Goal: Task Accomplishment & Management: Manage account settings

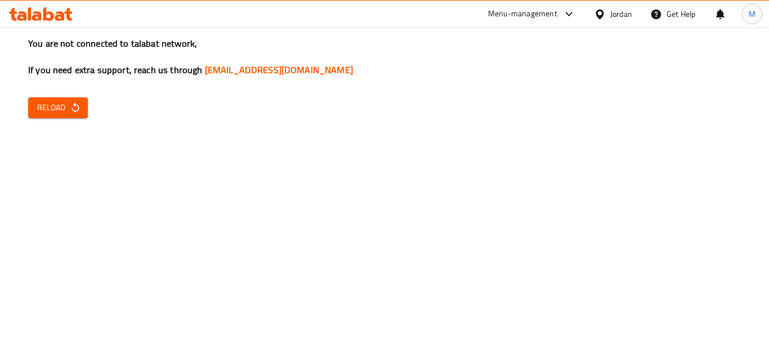
drag, startPoint x: 604, startPoint y: 17, endPoint x: 659, endPoint y: 280, distance: 269.2
click at [604, 25] on div "Jordan" at bounding box center [613, 14] width 56 height 27
click at [598, 14] on icon at bounding box center [600, 14] width 12 height 12
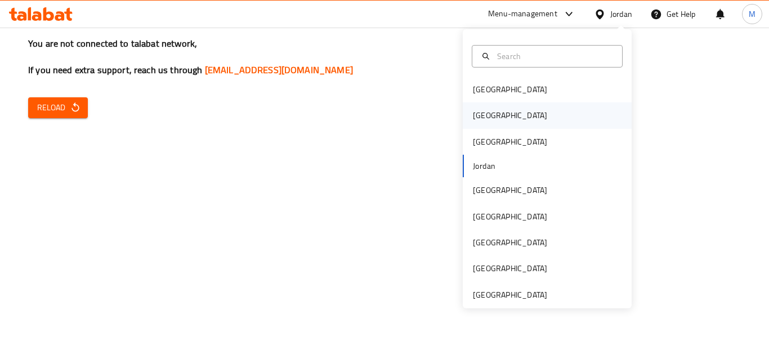
click at [483, 115] on div "[GEOGRAPHIC_DATA]" at bounding box center [510, 115] width 74 height 12
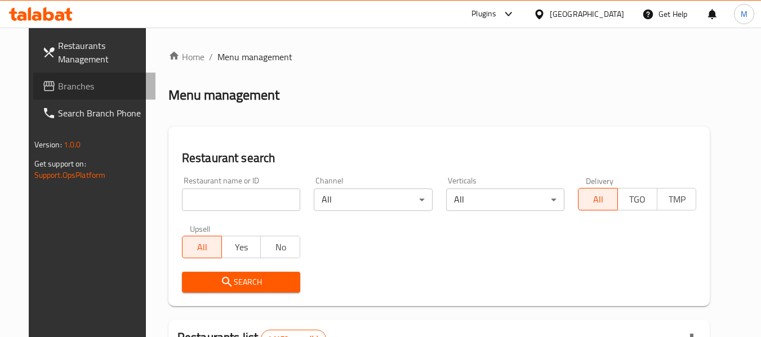
click at [58, 89] on span "Branches" at bounding box center [102, 86] width 89 height 14
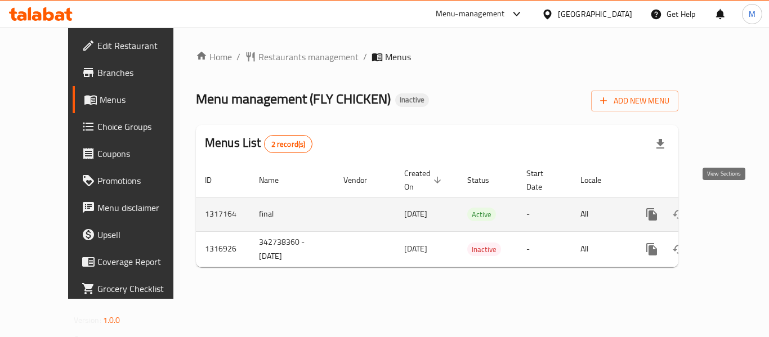
click at [726, 208] on icon "enhanced table" at bounding box center [733, 215] width 14 height 14
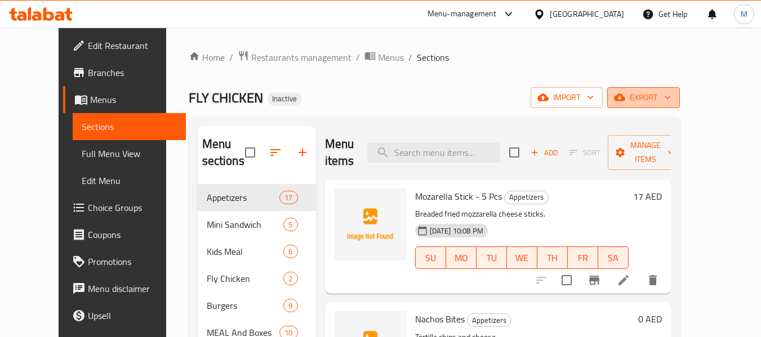
click at [671, 99] on span "export" at bounding box center [643, 98] width 55 height 14
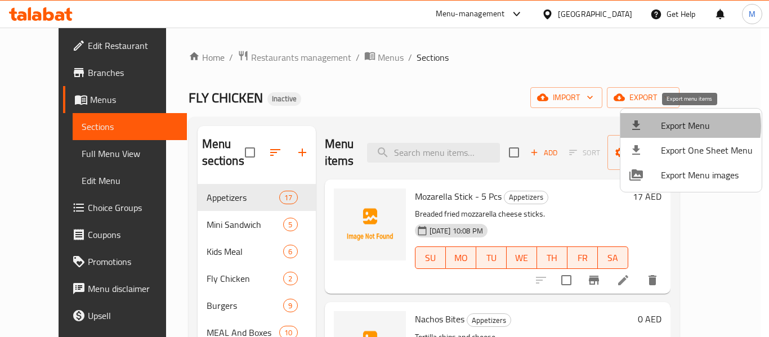
click at [680, 126] on span "Export Menu" at bounding box center [707, 126] width 92 height 14
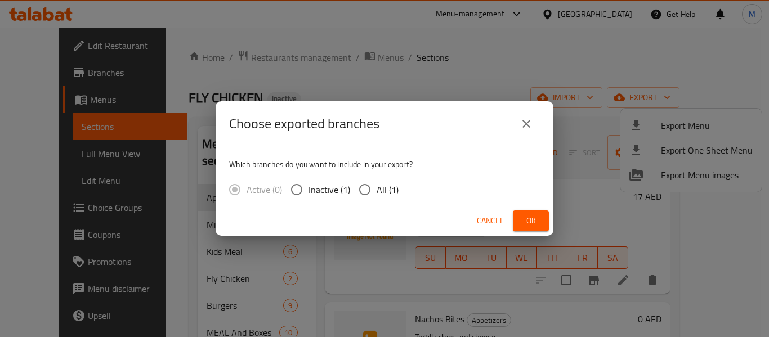
drag, startPoint x: 383, startPoint y: 187, endPoint x: 498, endPoint y: 216, distance: 118.4
click at [385, 187] on span "All (1)" at bounding box center [388, 190] width 22 height 14
click at [373, 185] on input "All (1)" at bounding box center [365, 190] width 24 height 24
radio input "true"
click at [540, 227] on button "Ok" at bounding box center [531, 221] width 36 height 21
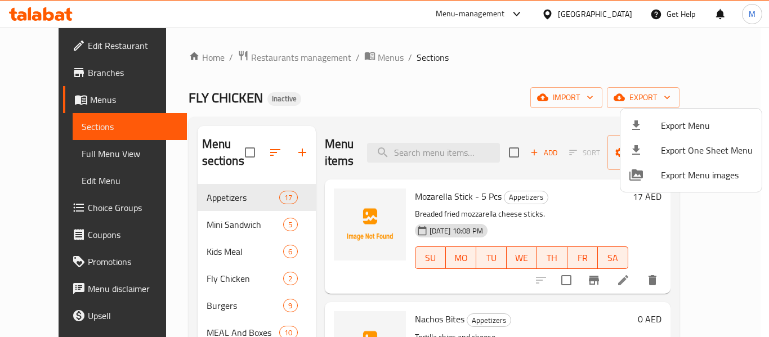
click at [206, 227] on div at bounding box center [384, 168] width 769 height 337
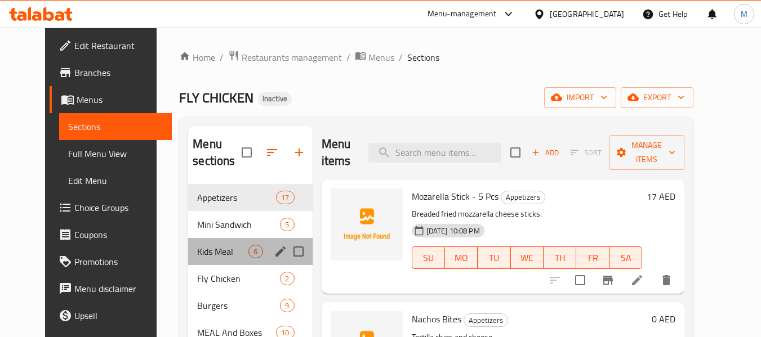
click at [201, 263] on div "Kids Meal 6" at bounding box center [250, 251] width 124 height 27
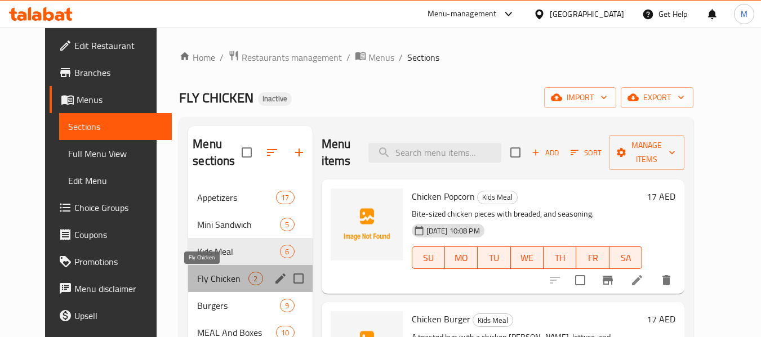
click at [202, 283] on span "Fly Chicken" at bounding box center [222, 279] width 51 height 14
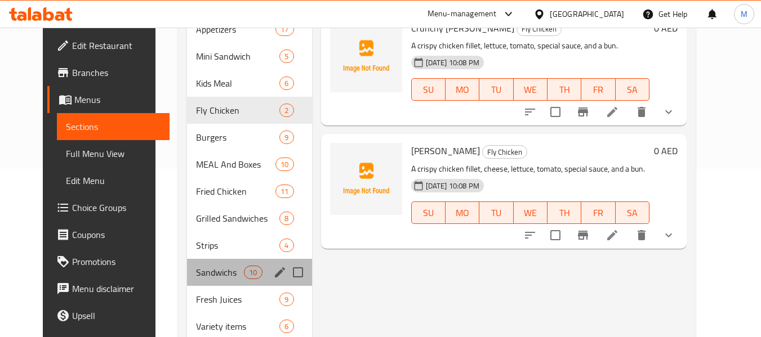
scroll to position [169, 0]
drag, startPoint x: 199, startPoint y: 282, endPoint x: 195, endPoint y: 272, distance: 10.4
click at [198, 280] on div "Sandwichs 10" at bounding box center [249, 271] width 125 height 27
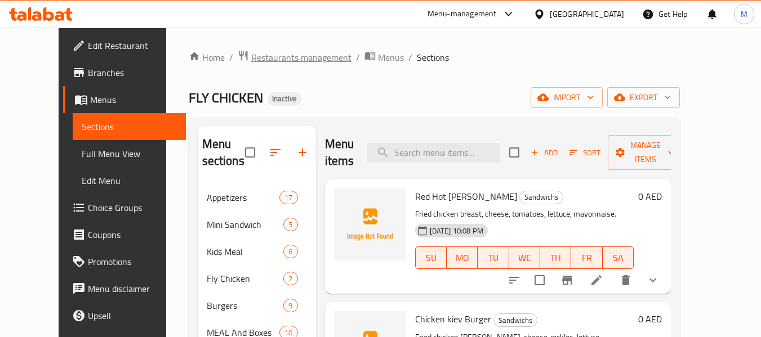
click at [264, 62] on span "Restaurants management" at bounding box center [301, 58] width 100 height 14
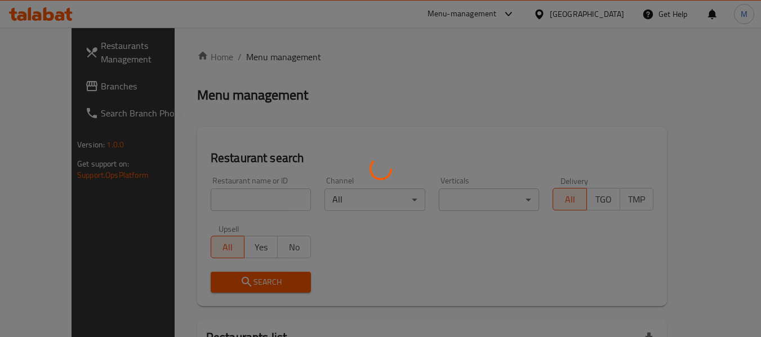
click at [243, 200] on div at bounding box center [380, 168] width 761 height 337
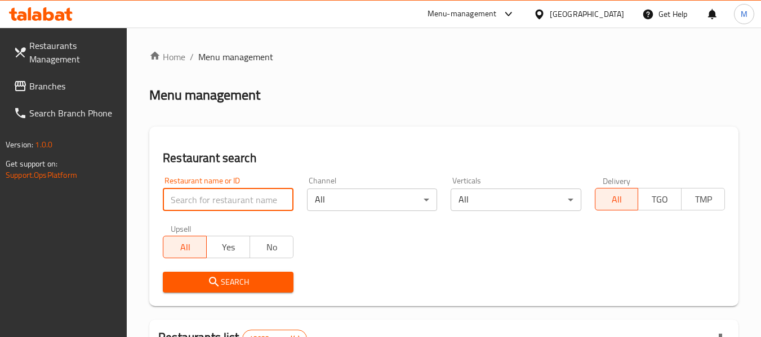
click at [243, 200] on input "search" at bounding box center [228, 200] width 130 height 23
paste input "Le Cafio Cafe"
type input "Le Cafio Cafe"
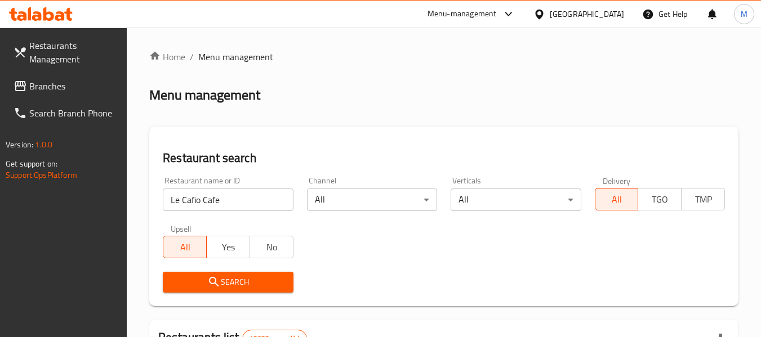
click at [263, 278] on span "Search" at bounding box center [228, 282] width 112 height 14
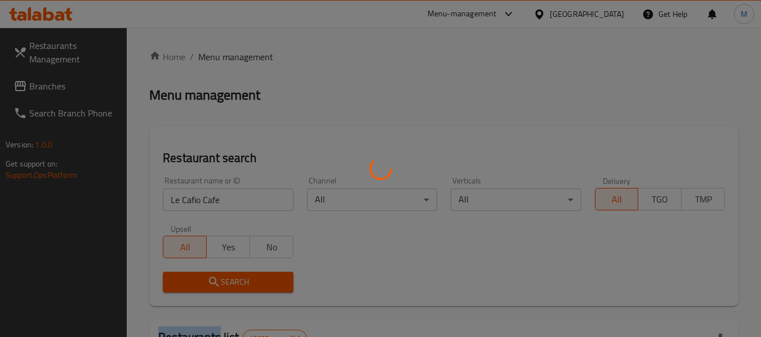
drag, startPoint x: 263, startPoint y: 278, endPoint x: 376, endPoint y: 258, distance: 114.9
click at [278, 274] on div at bounding box center [380, 168] width 761 height 337
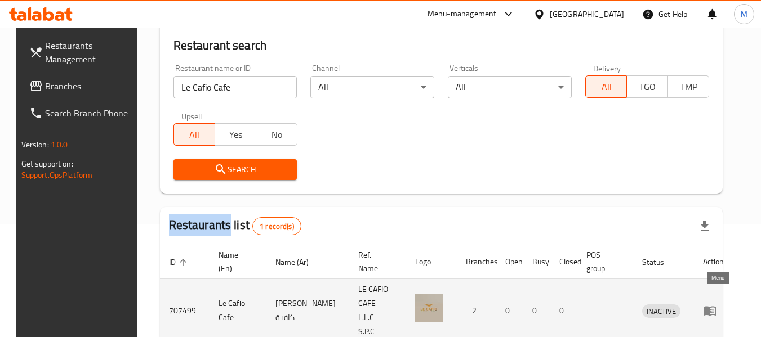
click at [714, 307] on icon "enhanced table" at bounding box center [709, 312] width 12 height 10
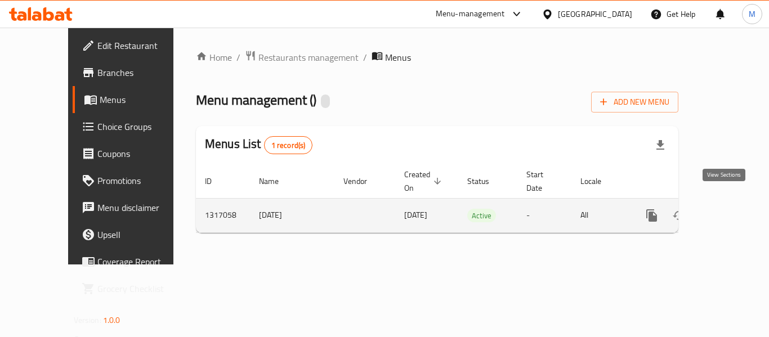
click at [727, 209] on icon "enhanced table" at bounding box center [733, 216] width 14 height 14
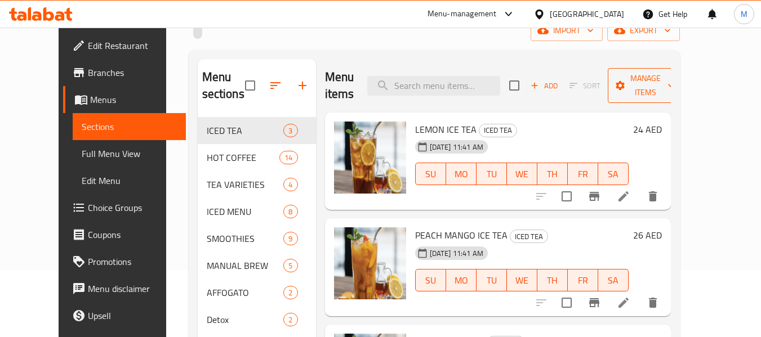
scroll to position [47, 0]
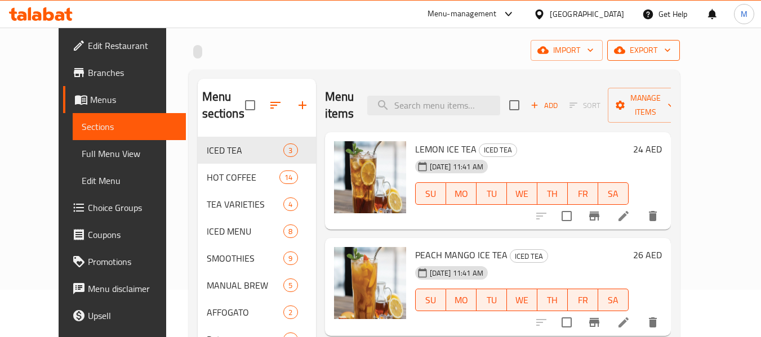
click at [671, 51] on span "export" at bounding box center [643, 50] width 55 height 14
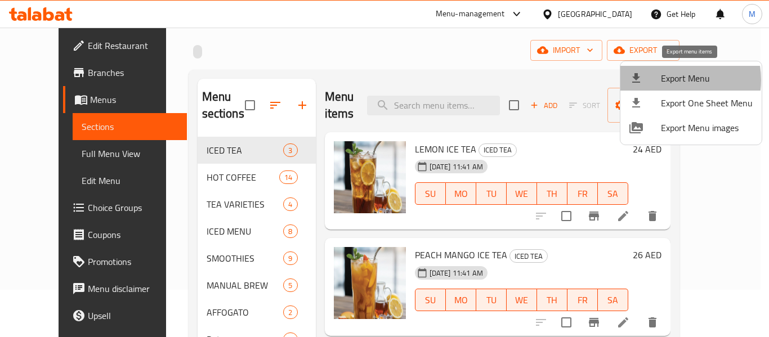
click at [672, 79] on span "Export Menu" at bounding box center [707, 78] width 92 height 14
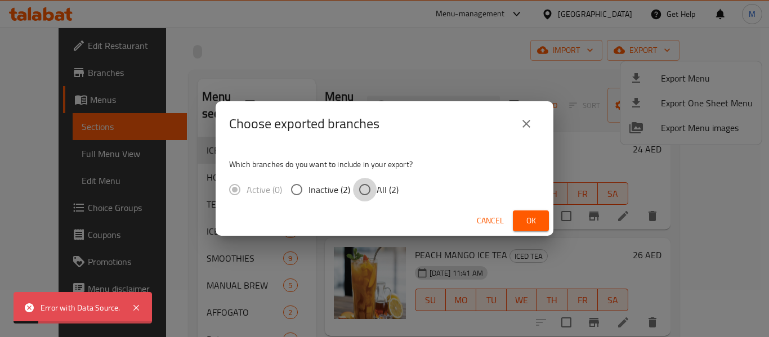
drag, startPoint x: 367, startPoint y: 191, endPoint x: 473, endPoint y: 232, distance: 113.5
click at [394, 204] on div "Which branches do you want to include in your export? Active (0) Inactive (2) A…" at bounding box center [385, 176] width 338 height 60
drag, startPoint x: 370, startPoint y: 191, endPoint x: 390, endPoint y: 195, distance: 20.1
click at [374, 191] on input "All (2)" at bounding box center [365, 190] width 24 height 24
radio input "true"
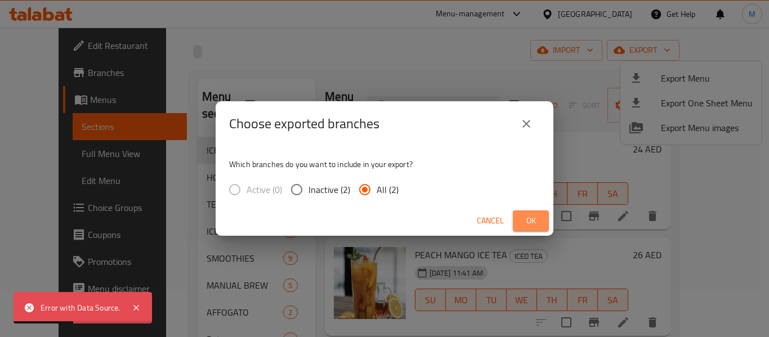
click at [530, 221] on span "Ok" at bounding box center [531, 221] width 18 height 14
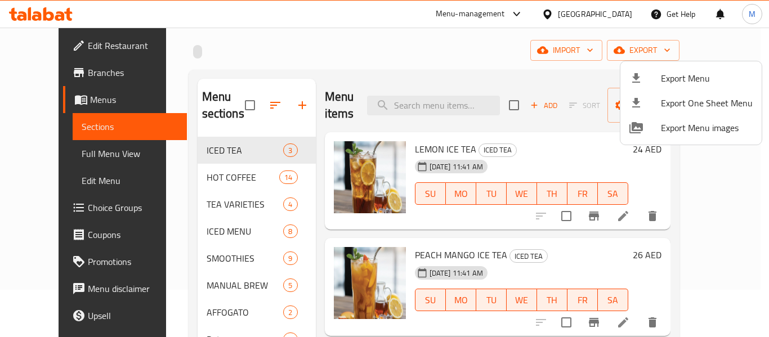
click at [315, 56] on div at bounding box center [384, 168] width 769 height 337
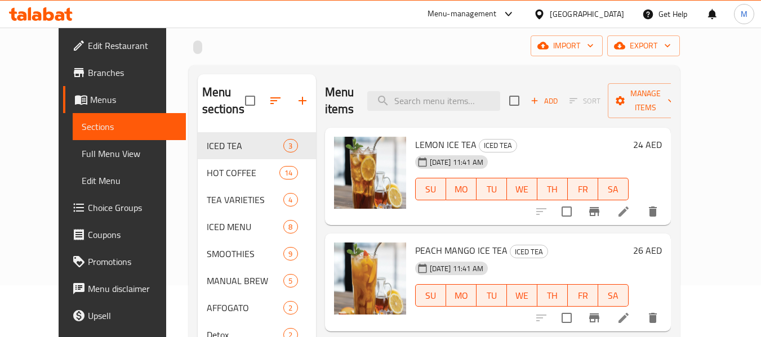
scroll to position [0, 0]
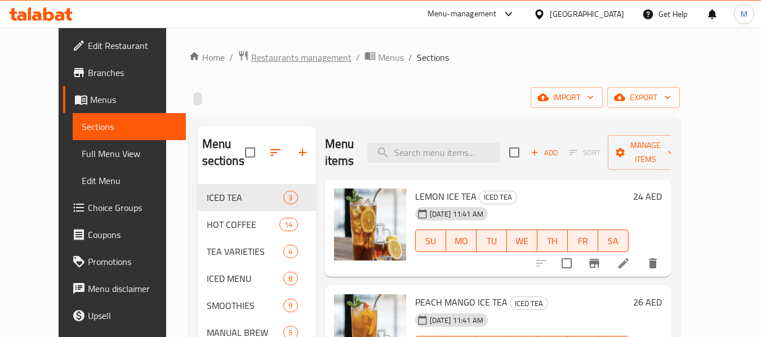
click at [251, 56] on span "Restaurants management" at bounding box center [301, 58] width 100 height 14
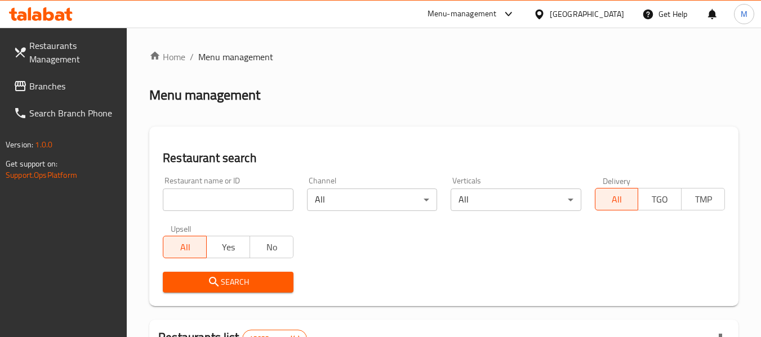
click at [595, 14] on div "[GEOGRAPHIC_DATA]" at bounding box center [586, 14] width 74 height 12
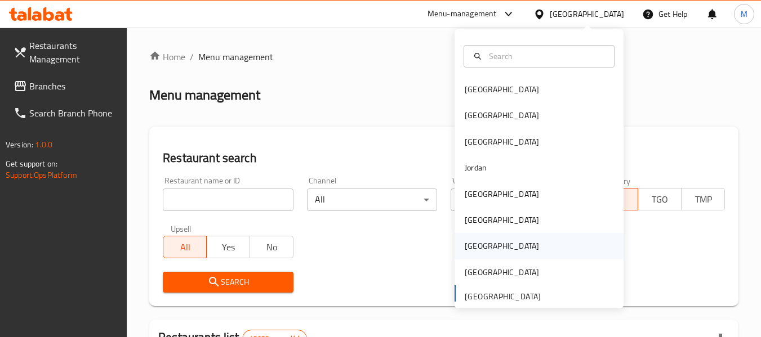
click at [474, 246] on div "Qatar" at bounding box center [501, 246] width 74 height 12
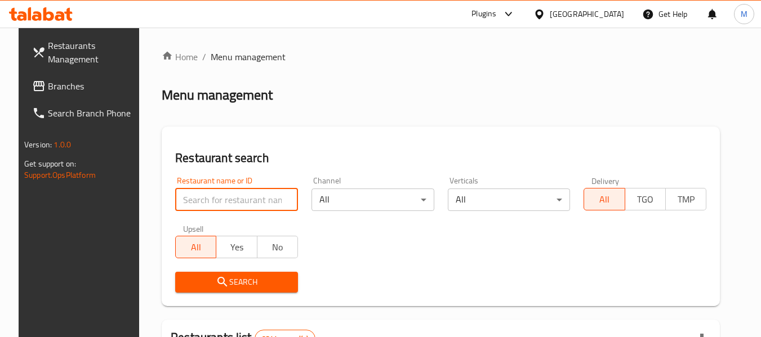
paste input "Bhai Bondhu Restaurant"
type input "Bhai Bondhu Restaurant"
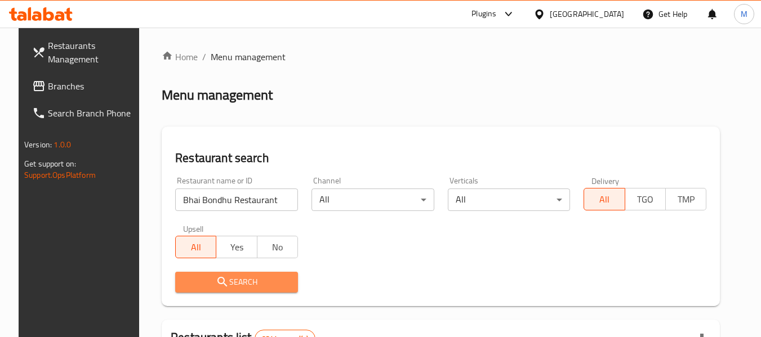
click at [245, 277] on span "Search" at bounding box center [236, 282] width 105 height 14
click at [245, 277] on div at bounding box center [380, 168] width 761 height 337
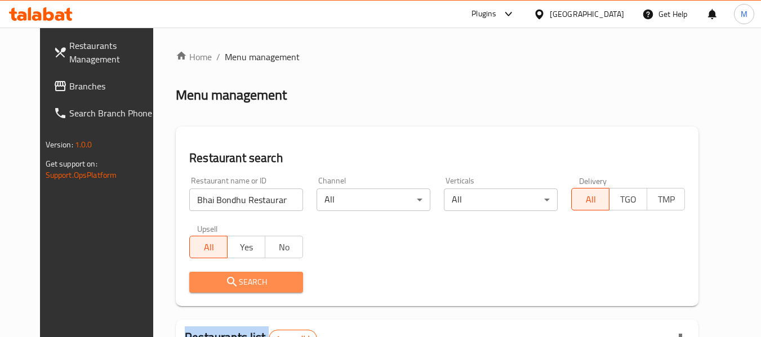
click at [244, 272] on button "Search" at bounding box center [246, 282] width 114 height 21
click at [245, 277] on span "Search" at bounding box center [246, 282] width 96 height 14
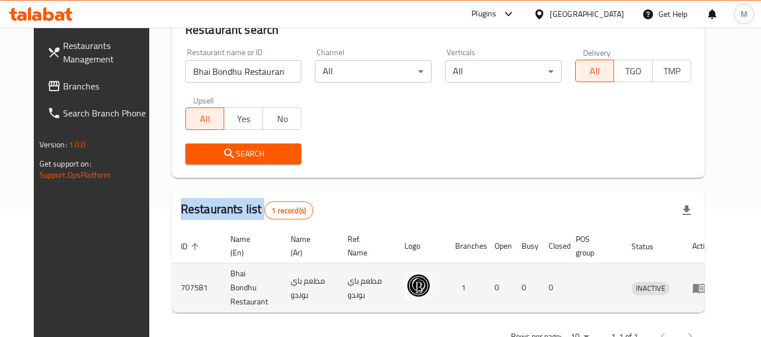
scroll to position [155, 0]
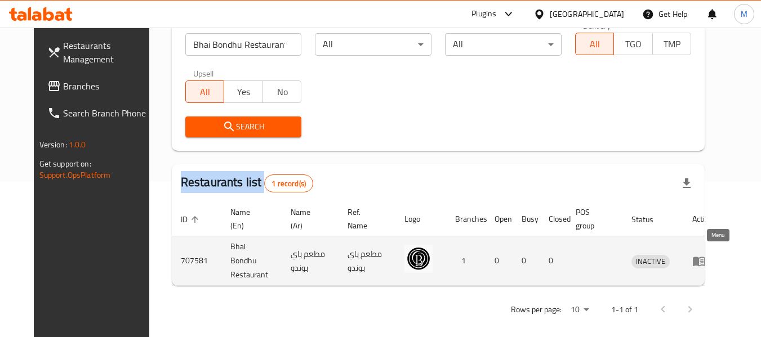
click at [705, 254] on icon "enhanced table" at bounding box center [699, 261] width 14 height 14
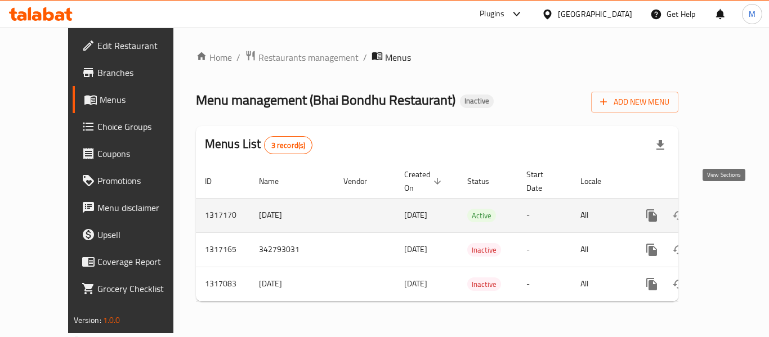
click at [728, 211] on icon "enhanced table" at bounding box center [733, 216] width 10 height 10
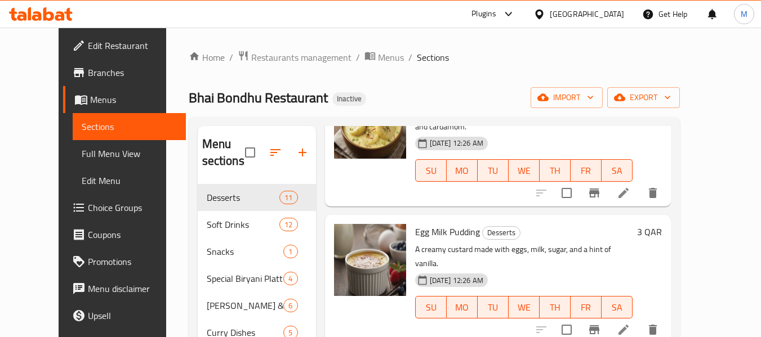
scroll to position [225, 0]
click at [671, 102] on span "export" at bounding box center [643, 98] width 55 height 14
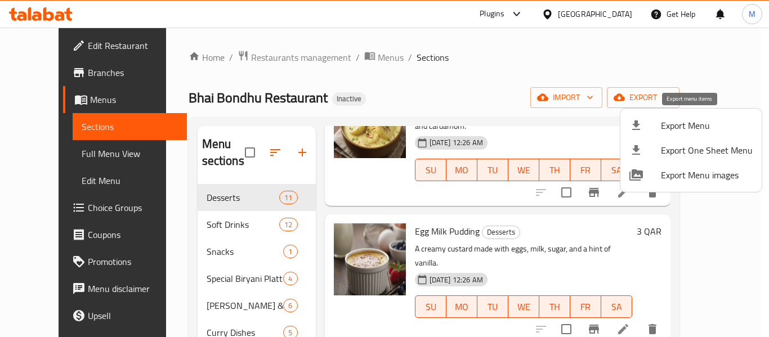
click at [676, 123] on span "Export Menu" at bounding box center [707, 126] width 92 height 14
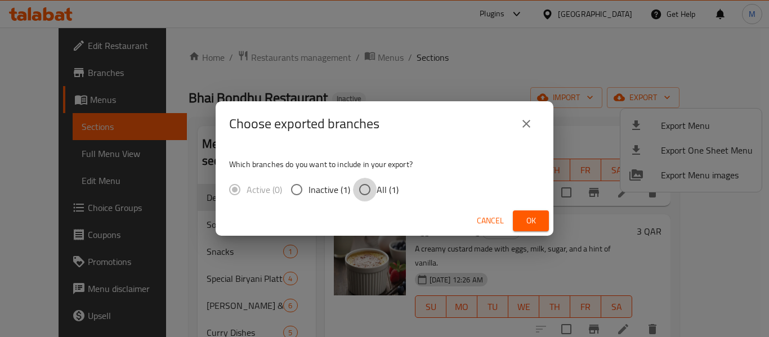
click at [369, 185] on input "All (1)" at bounding box center [365, 190] width 24 height 24
radio input "true"
click at [536, 217] on span "Ok" at bounding box center [531, 221] width 18 height 14
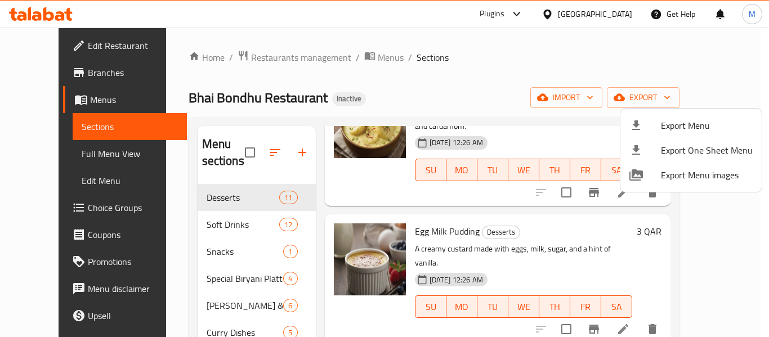
click at [46, 49] on div at bounding box center [384, 168] width 769 height 337
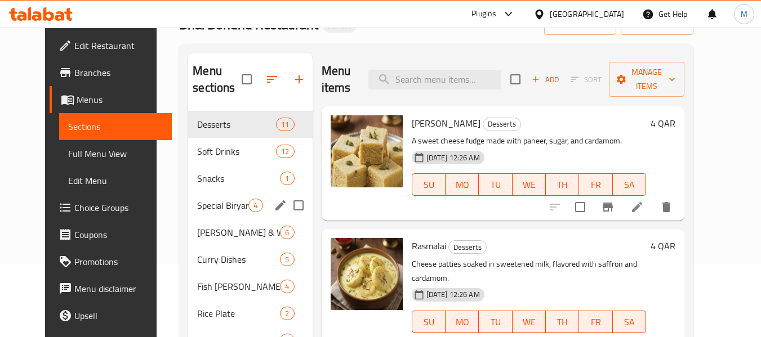
scroll to position [0, 0]
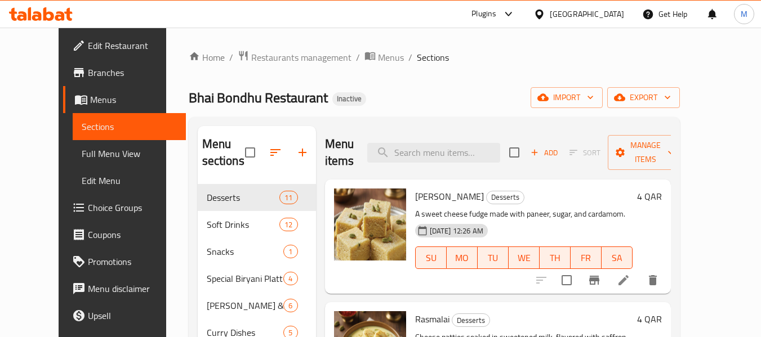
click at [549, 10] on div at bounding box center [541, 14] width 16 height 12
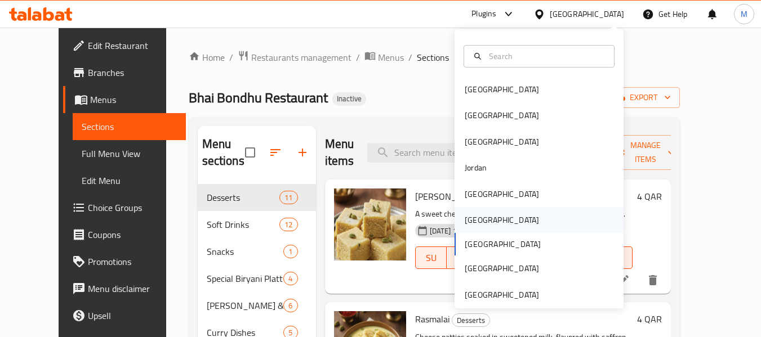
click at [488, 220] on div "Oman" at bounding box center [538, 220] width 169 height 26
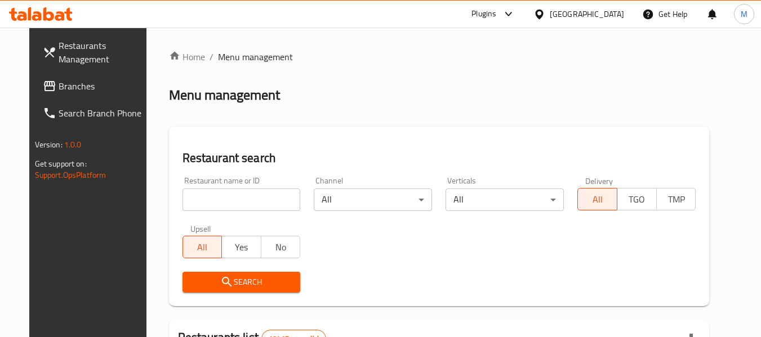
click at [59, 82] on span "Branches" at bounding box center [103, 86] width 89 height 14
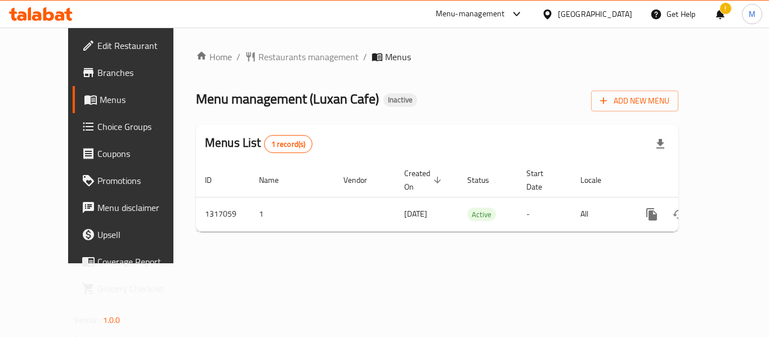
click at [553, 14] on icon at bounding box center [548, 14] width 12 height 12
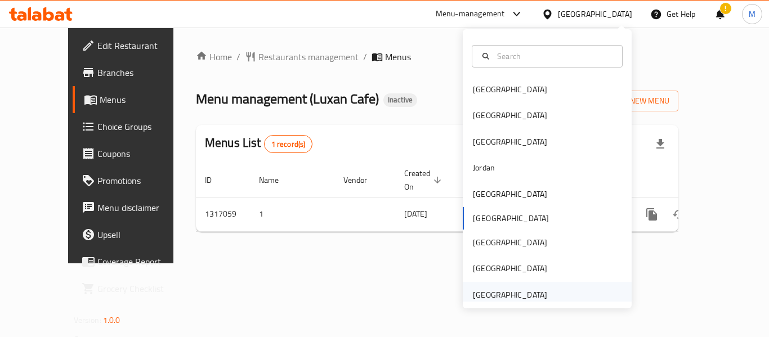
click at [510, 296] on div "[GEOGRAPHIC_DATA]" at bounding box center [510, 295] width 74 height 12
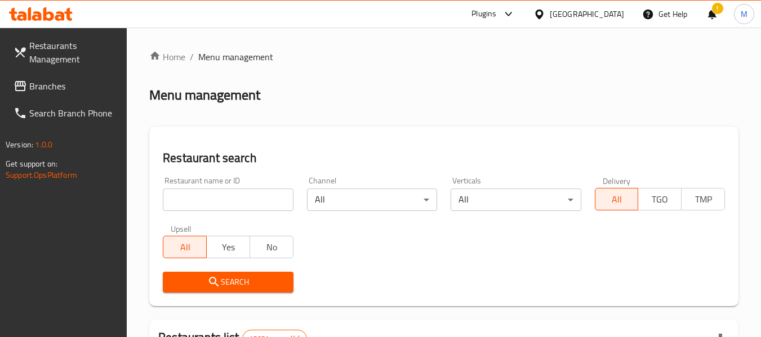
click at [241, 201] on input "search" at bounding box center [228, 200] width 130 height 23
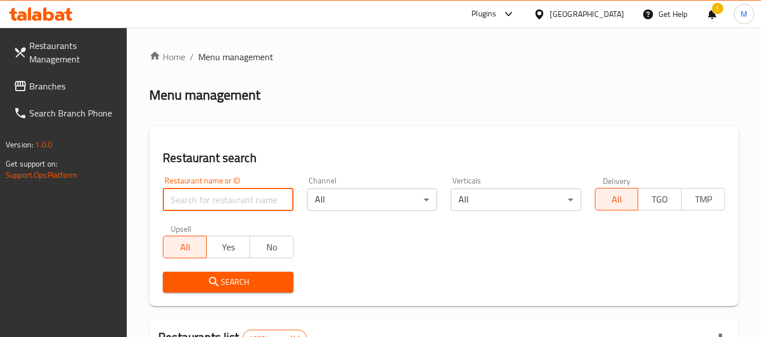
paste input "The Diet Kitchen"
type input "The Diet Kitchen"
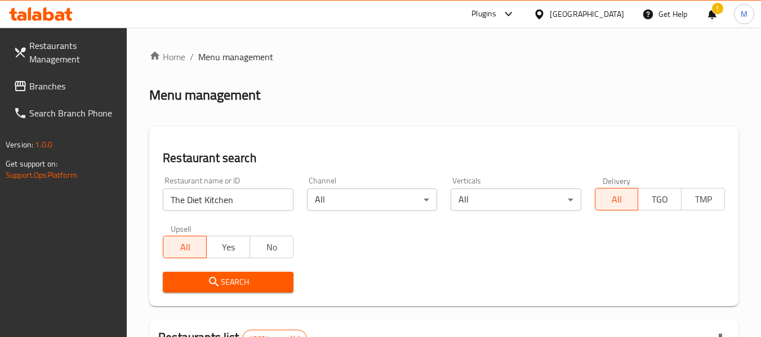
click at [227, 285] on span "Search" at bounding box center [228, 282] width 112 height 14
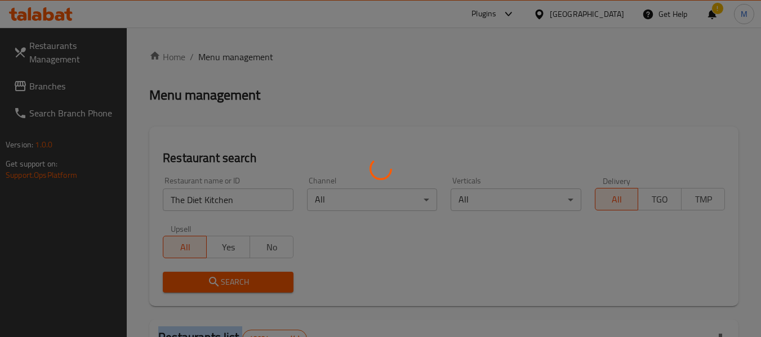
click at [227, 285] on div at bounding box center [380, 168] width 761 height 337
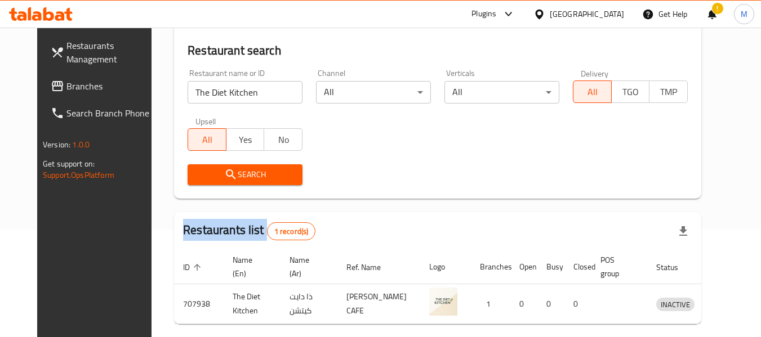
scroll to position [155, 0]
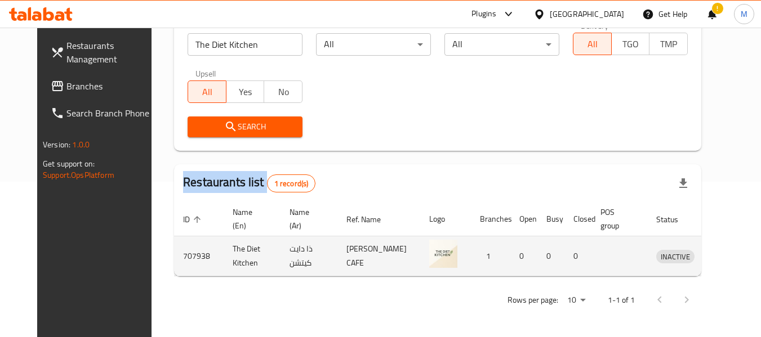
click at [720, 258] on icon "enhanced table" at bounding box center [723, 257] width 12 height 10
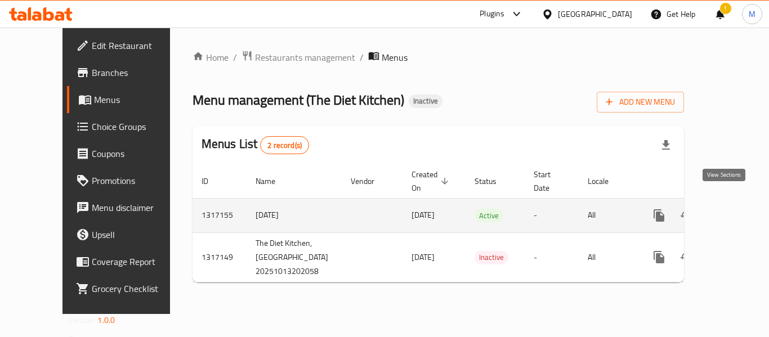
click at [734, 209] on icon "enhanced table" at bounding box center [741, 216] width 14 height 14
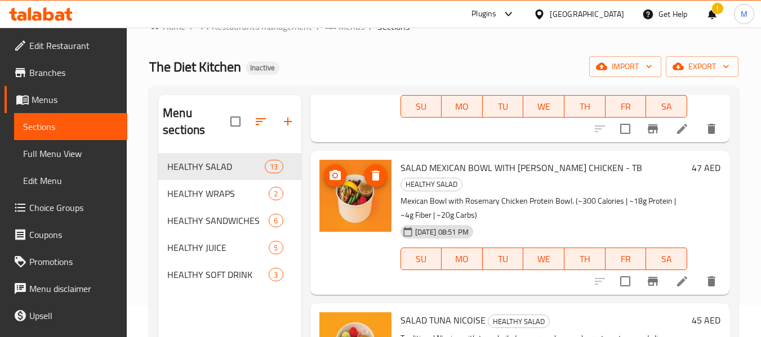
scroll to position [113, 0]
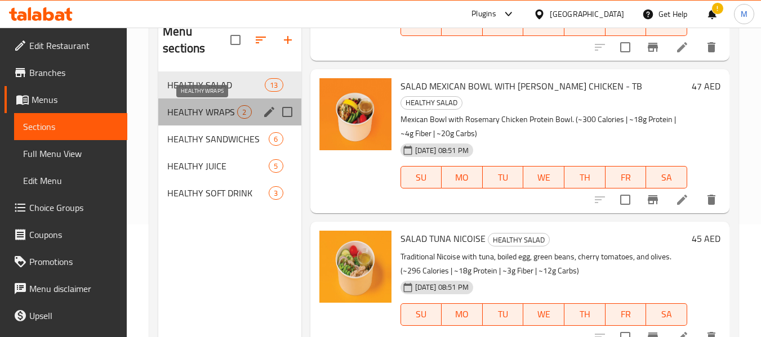
drag, startPoint x: 214, startPoint y: 117, endPoint x: 226, endPoint y: 117, distance: 11.3
click at [215, 116] on span "HEALTHY WRAPS" at bounding box center [202, 112] width 70 height 14
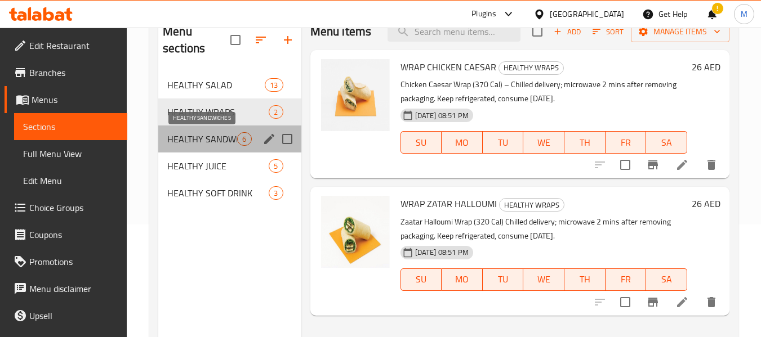
drag, startPoint x: 173, startPoint y: 138, endPoint x: 274, endPoint y: 150, distance: 100.8
click at [177, 138] on span "HEALTHY SANDWICHES" at bounding box center [202, 139] width 70 height 14
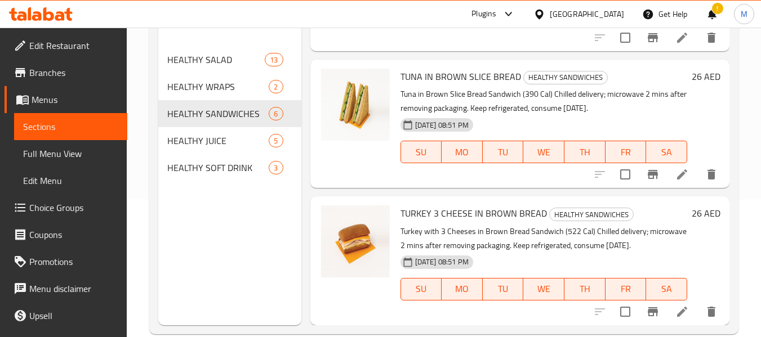
scroll to position [158, 0]
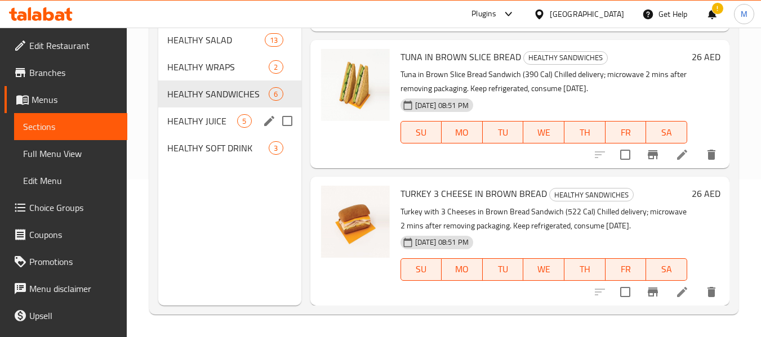
click at [203, 111] on div "HEALTHY JUICE 5" at bounding box center [229, 121] width 142 height 27
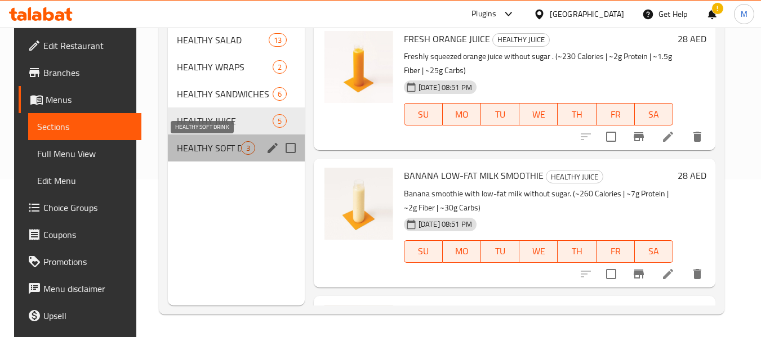
click at [205, 144] on span "HEALTHY SOFT DRINK" at bounding box center [209, 148] width 64 height 14
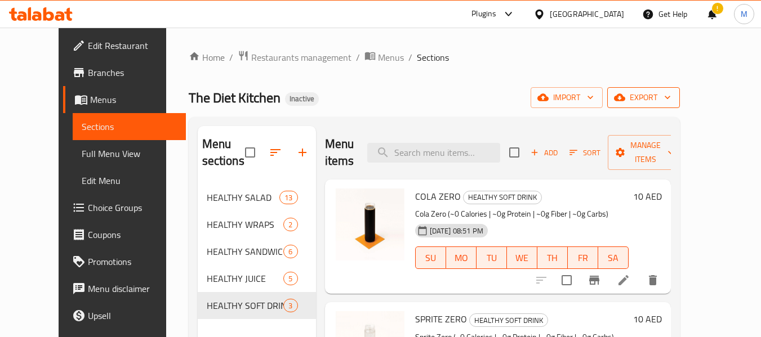
click at [671, 101] on span "export" at bounding box center [643, 98] width 55 height 14
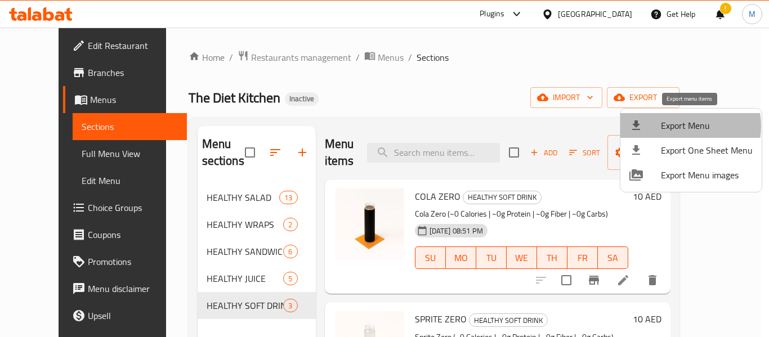
click at [674, 126] on span "Export Menu" at bounding box center [707, 126] width 92 height 14
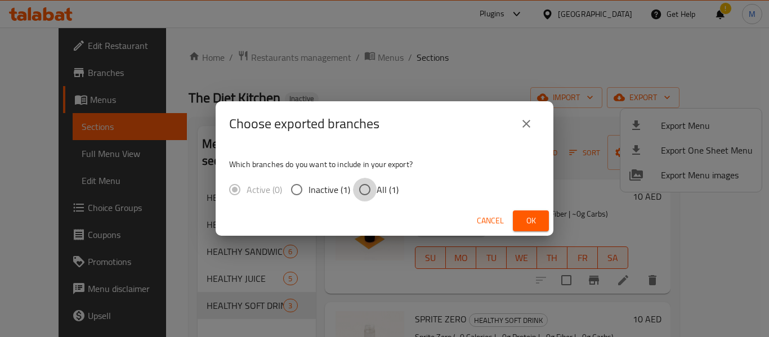
click at [365, 194] on input "All (1)" at bounding box center [365, 190] width 24 height 24
radio input "true"
click at [526, 224] on span "Ok" at bounding box center [531, 221] width 18 height 14
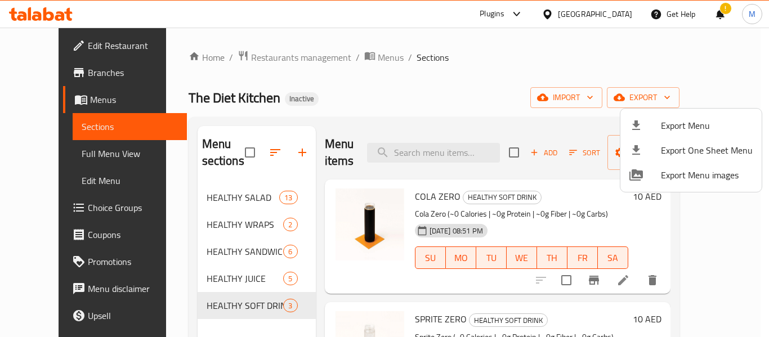
click at [52, 44] on div at bounding box center [384, 168] width 769 height 337
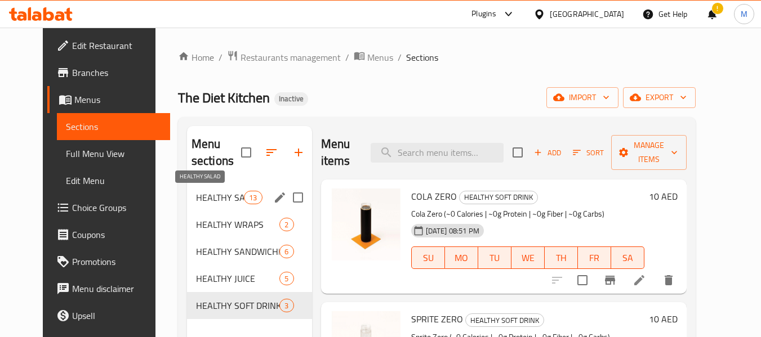
click at [213, 199] on span "HEALTHY SALAD" at bounding box center [220, 198] width 48 height 14
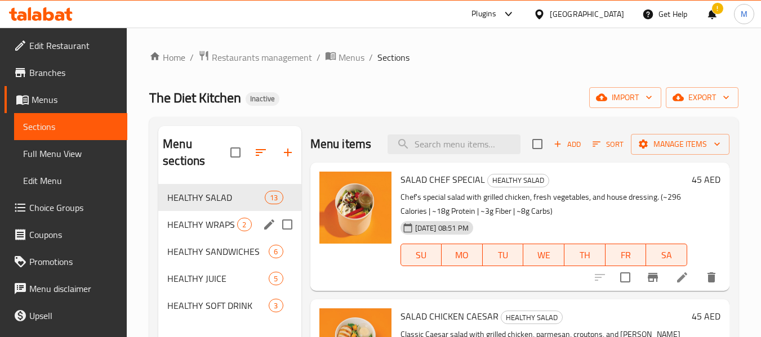
click at [208, 235] on div "HEALTHY WRAPS 2" at bounding box center [229, 224] width 142 height 27
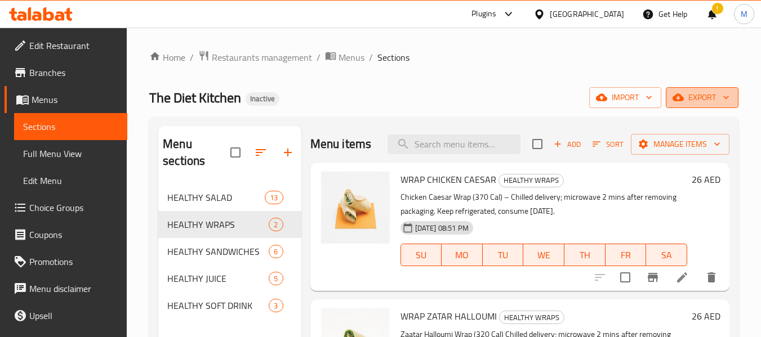
click at [690, 97] on span "export" at bounding box center [701, 98] width 55 height 14
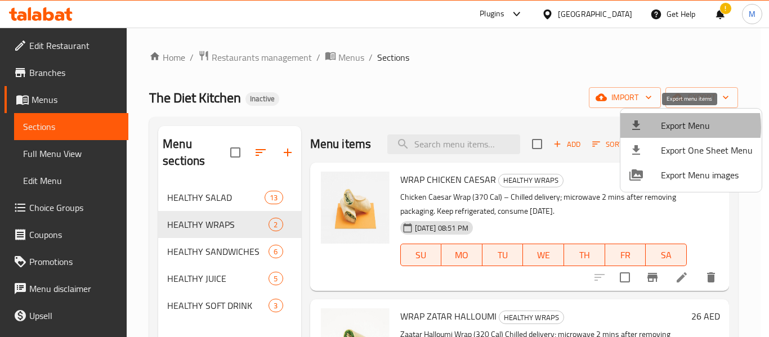
click at [672, 127] on span "Export Menu" at bounding box center [707, 126] width 92 height 14
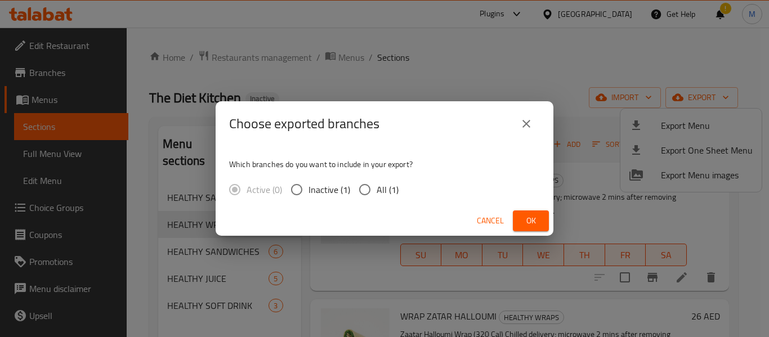
click at [385, 191] on span "All (1)" at bounding box center [388, 190] width 22 height 14
click at [377, 191] on input "All (1)" at bounding box center [365, 190] width 24 height 24
radio input "true"
click at [530, 217] on span "Ok" at bounding box center [531, 221] width 18 height 14
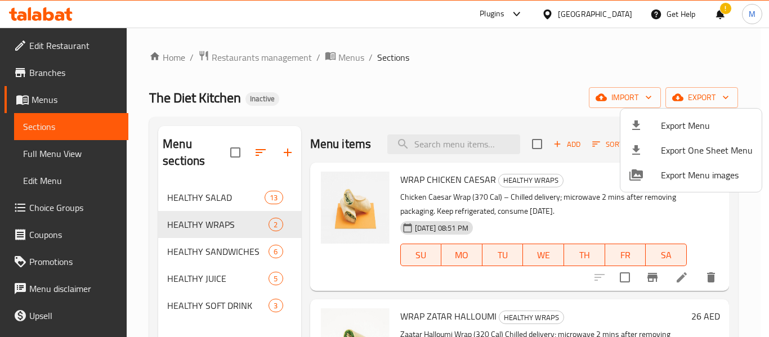
click at [66, 42] on div at bounding box center [384, 168] width 769 height 337
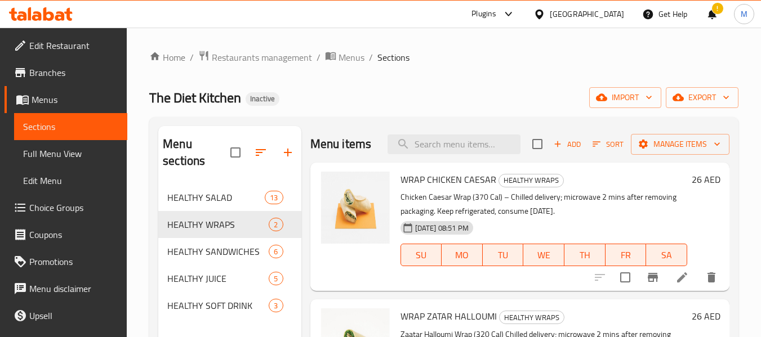
click at [66, 42] on span "Edit Restaurant" at bounding box center [73, 46] width 89 height 14
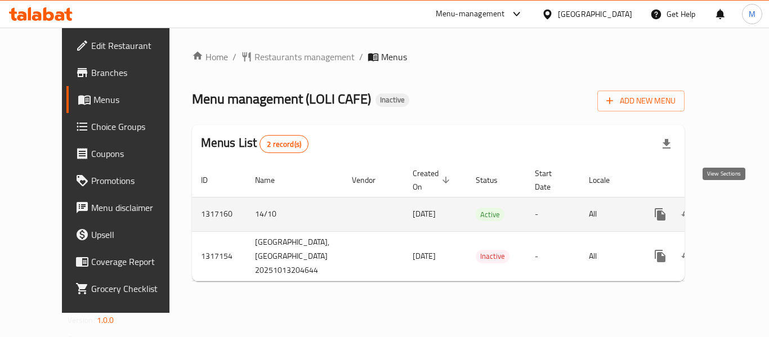
click at [735, 208] on icon "enhanced table" at bounding box center [742, 215] width 14 height 14
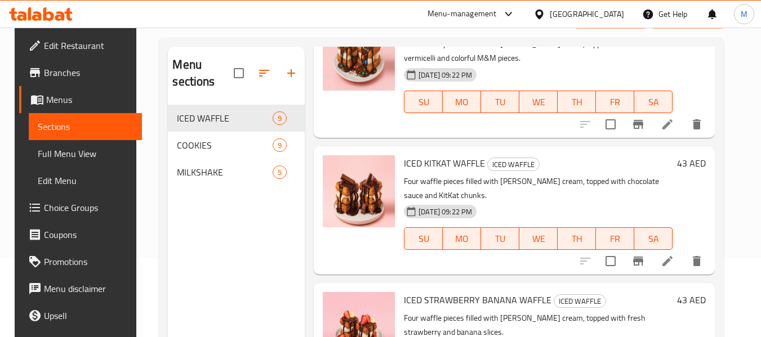
scroll to position [158, 0]
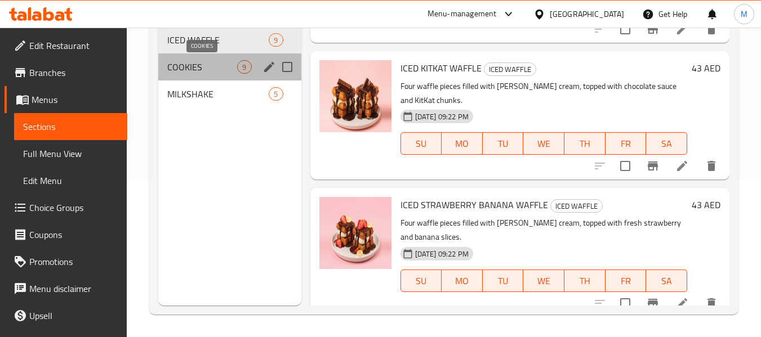
click at [181, 61] on span "COOKIES" at bounding box center [202, 67] width 70 height 14
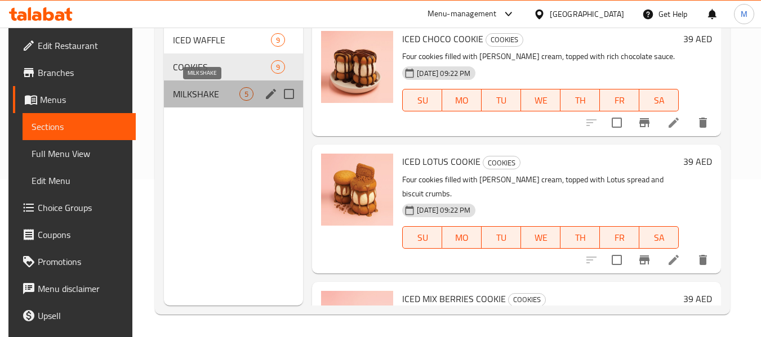
click at [190, 88] on span "MILKSHAKE" at bounding box center [206, 94] width 66 height 14
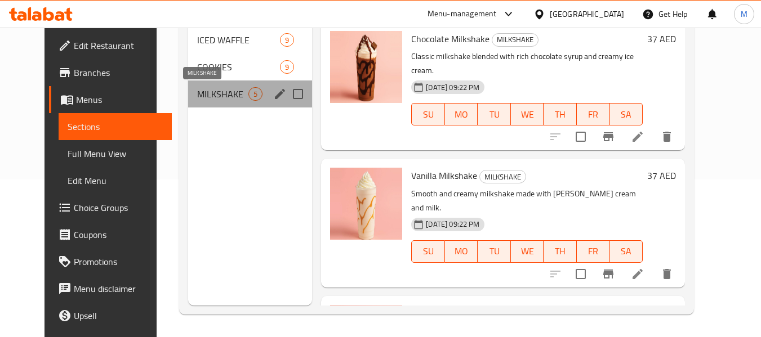
click at [197, 91] on span "MILKSHAKE" at bounding box center [222, 94] width 51 height 14
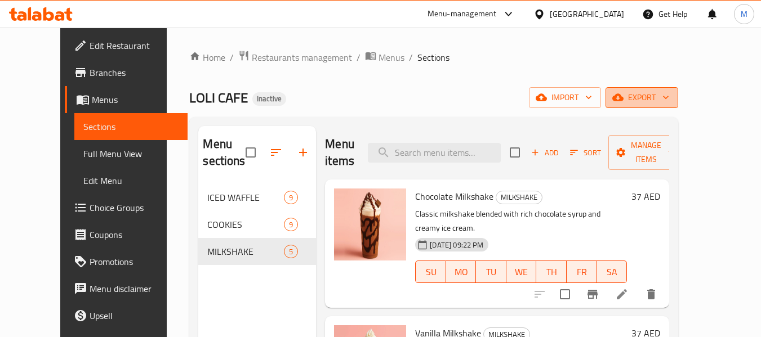
click at [669, 100] on span "export" at bounding box center [641, 98] width 55 height 14
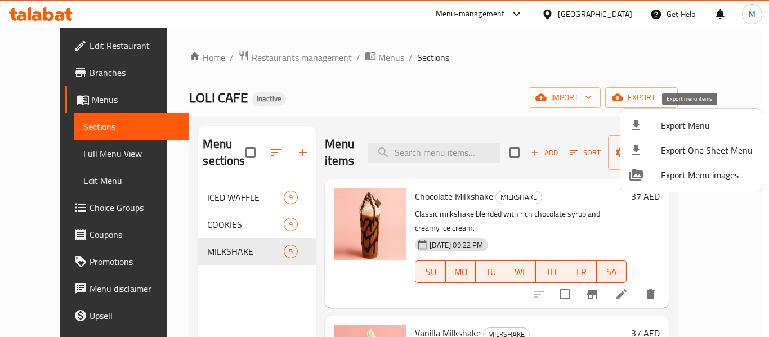
click at [696, 124] on span "Export Menu" at bounding box center [707, 126] width 92 height 14
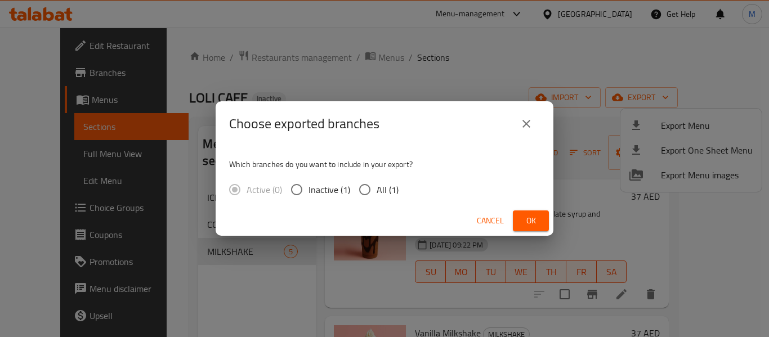
click at [370, 190] on input "All (1)" at bounding box center [365, 190] width 24 height 24
radio input "true"
click at [530, 224] on span "Ok" at bounding box center [531, 221] width 18 height 14
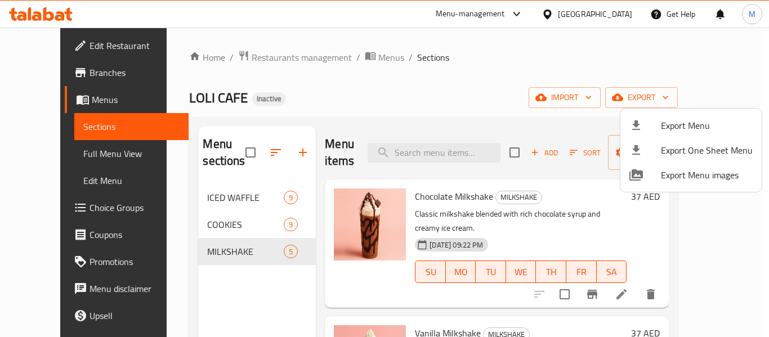
click at [278, 55] on div at bounding box center [384, 168] width 769 height 337
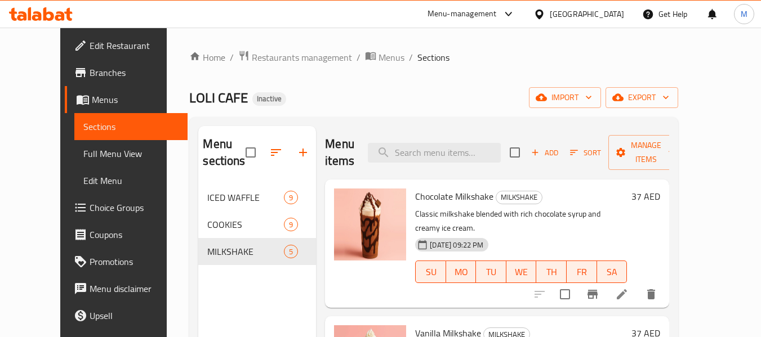
drag, startPoint x: 542, startPoint y: 11, endPoint x: 538, endPoint y: 19, distance: 9.1
click at [539, 13] on icon at bounding box center [539, 14] width 12 height 12
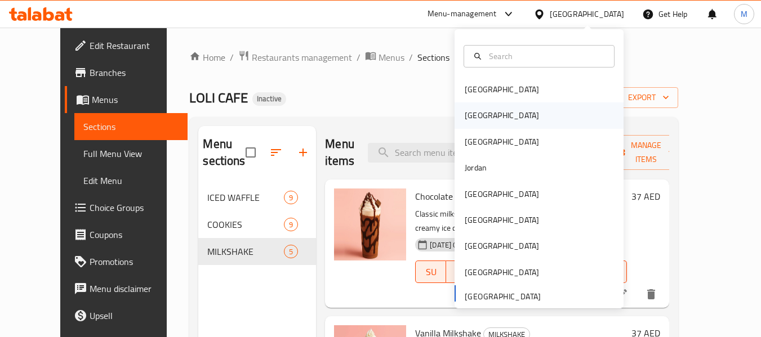
click at [471, 117] on div "[GEOGRAPHIC_DATA]" at bounding box center [501, 115] width 74 height 12
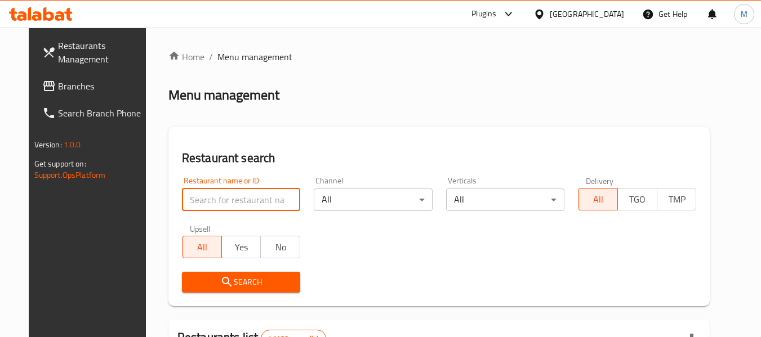
click at [255, 204] on input "search" at bounding box center [241, 200] width 118 height 23
paste input "شرقي اند بيوند"
type input "شرقي اند بيوند"
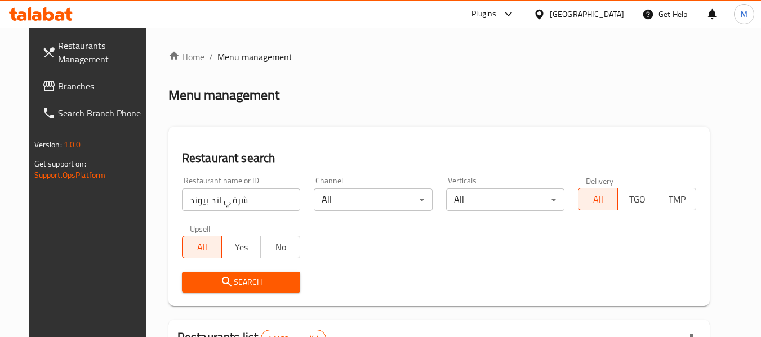
click at [220, 284] on icon "submit" at bounding box center [227, 282] width 14 height 14
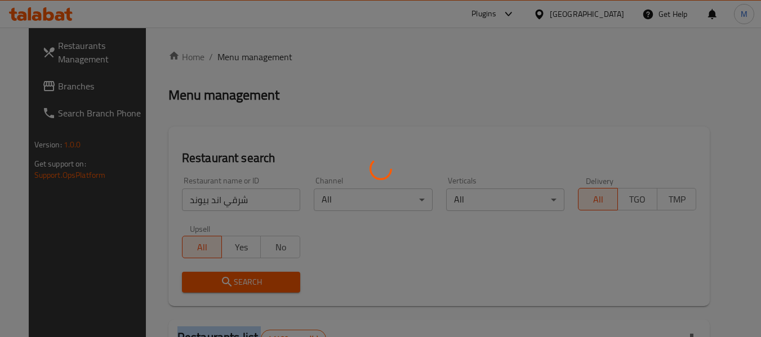
click at [217, 285] on div at bounding box center [380, 168] width 761 height 337
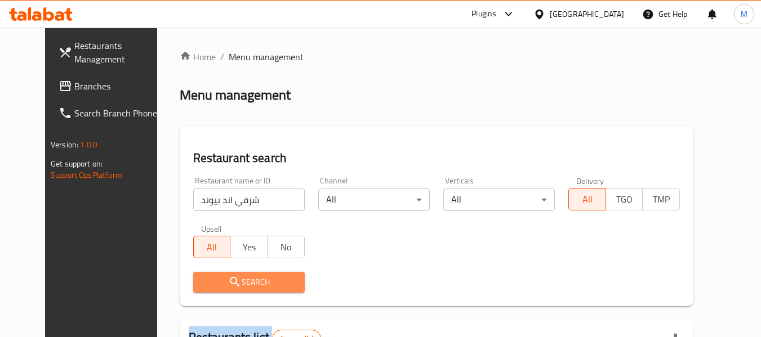
click at [230, 285] on icon "submit" at bounding box center [235, 282] width 10 height 10
click at [236, 285] on span "Search" at bounding box center [248, 282] width 93 height 14
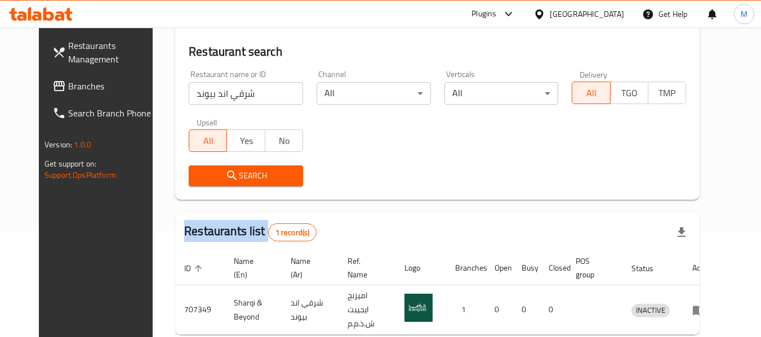
scroll to position [155, 0]
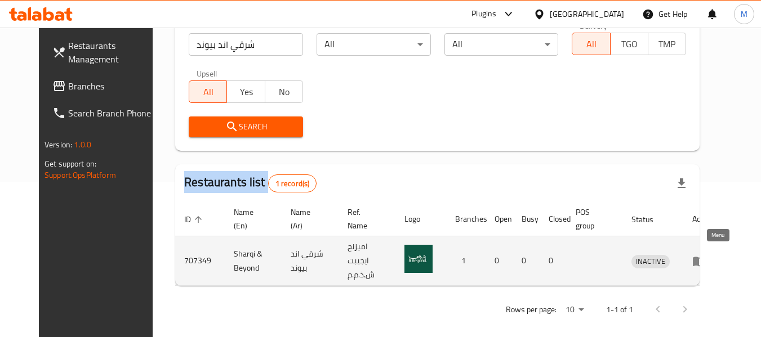
click at [705, 254] on icon "enhanced table" at bounding box center [699, 261] width 14 height 14
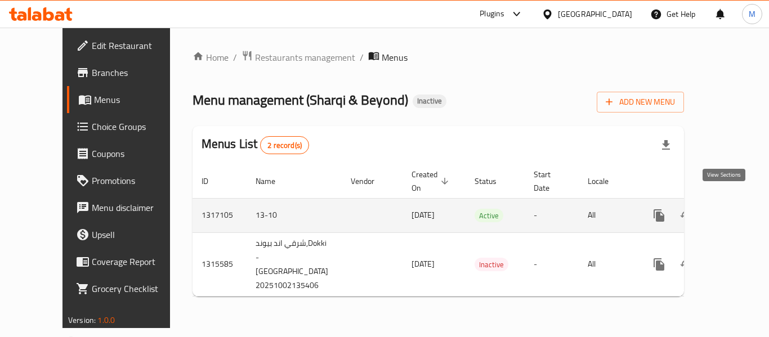
click at [734, 209] on icon "enhanced table" at bounding box center [741, 216] width 14 height 14
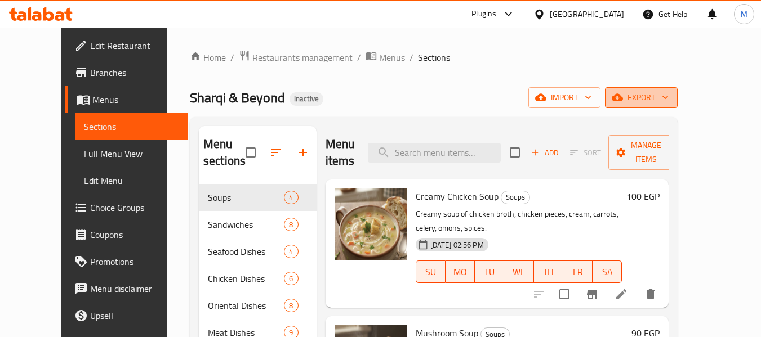
click at [668, 97] on span "export" at bounding box center [641, 98] width 55 height 14
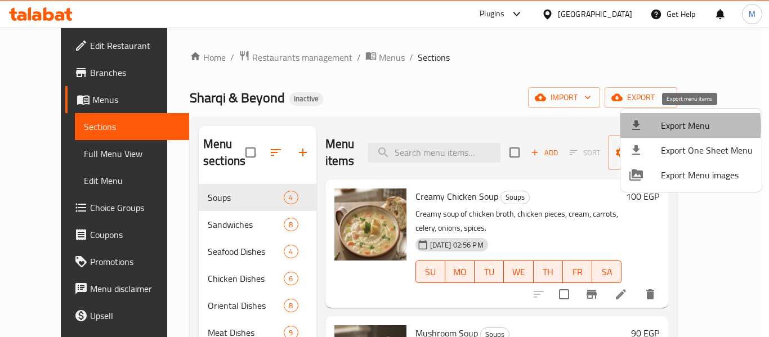
click at [662, 127] on span "Export Menu" at bounding box center [707, 126] width 92 height 14
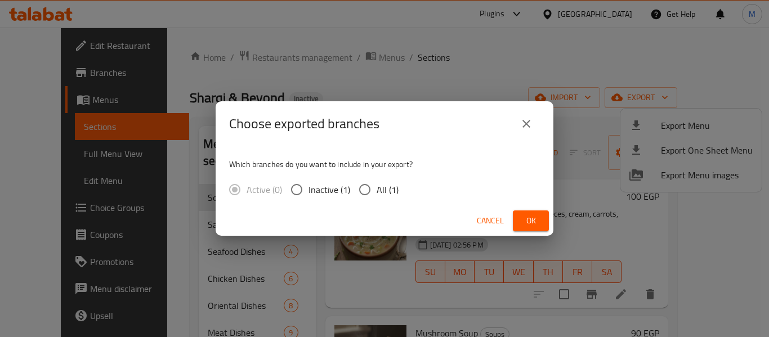
drag, startPoint x: 387, startPoint y: 191, endPoint x: 359, endPoint y: 190, distance: 27.6
click at [373, 190] on label "All (1)" at bounding box center [376, 190] width 46 height 24
drag, startPoint x: 359, startPoint y: 190, endPoint x: 368, endPoint y: 191, distance: 8.5
click at [367, 191] on input "All (1)" at bounding box center [365, 190] width 24 height 24
radio input "true"
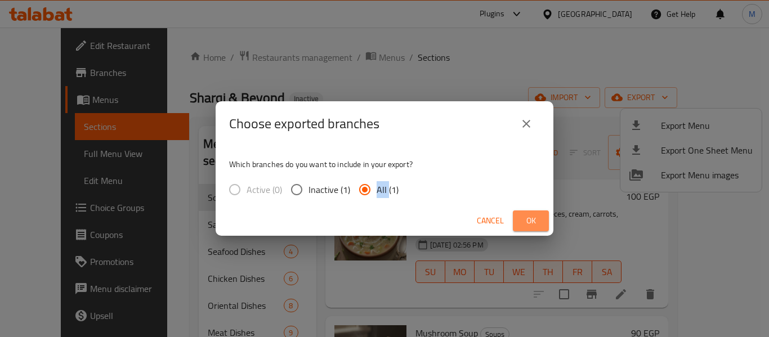
click at [539, 212] on button "Ok" at bounding box center [531, 221] width 36 height 21
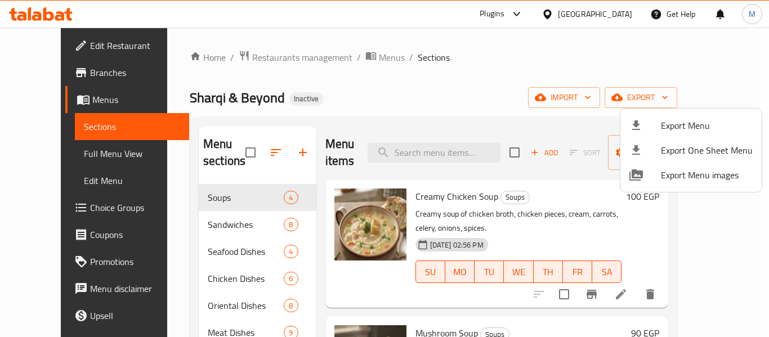
click at [626, 21] on div at bounding box center [384, 168] width 769 height 337
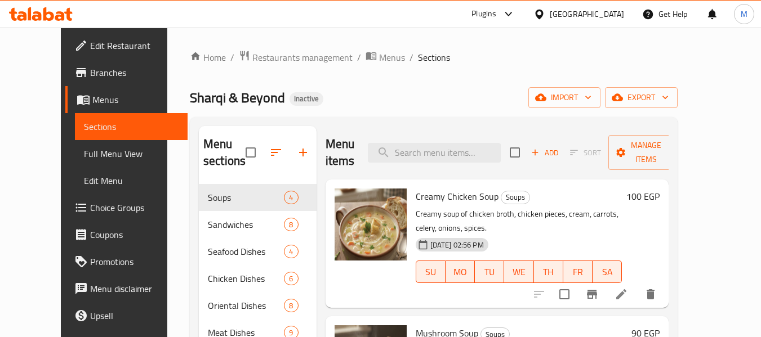
click at [622, 14] on div "Egypt" at bounding box center [586, 14] width 74 height 12
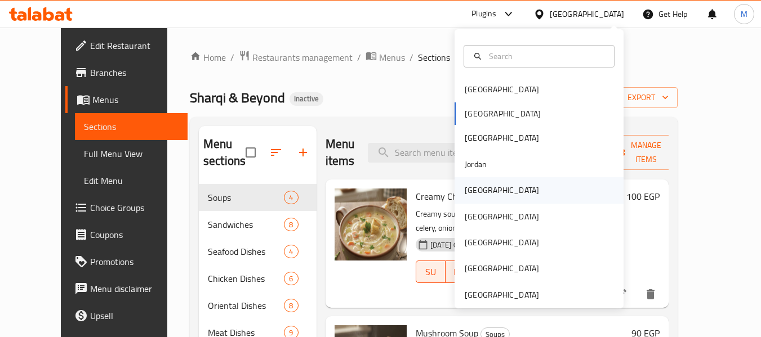
click at [489, 189] on div "Kuwait" at bounding box center [538, 190] width 169 height 26
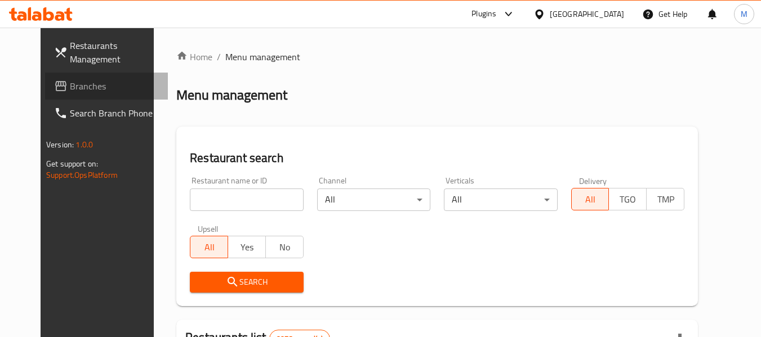
click at [70, 86] on span "Branches" at bounding box center [114, 86] width 89 height 14
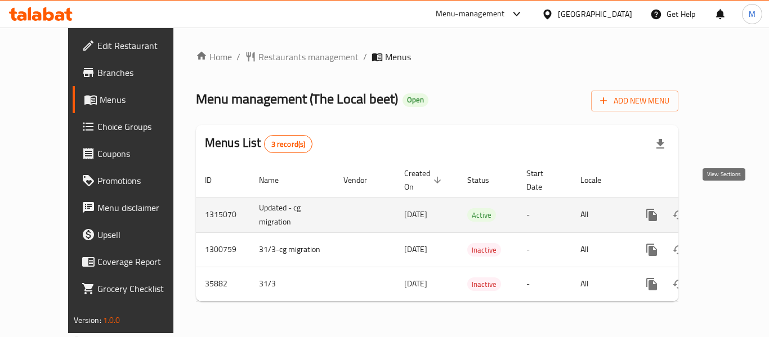
click at [726, 208] on icon "enhanced table" at bounding box center [733, 215] width 14 height 14
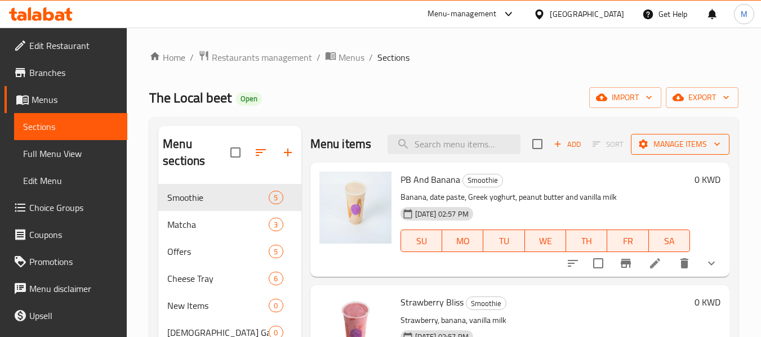
click at [713, 143] on icon "button" at bounding box center [716, 143] width 11 height 11
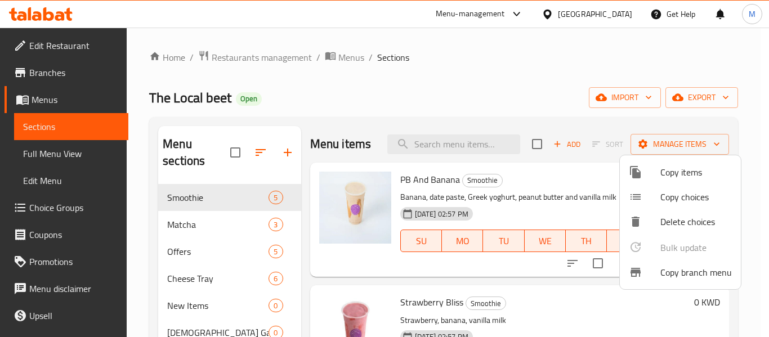
click at [692, 275] on span "Copy branch menu" at bounding box center [695, 273] width 71 height 14
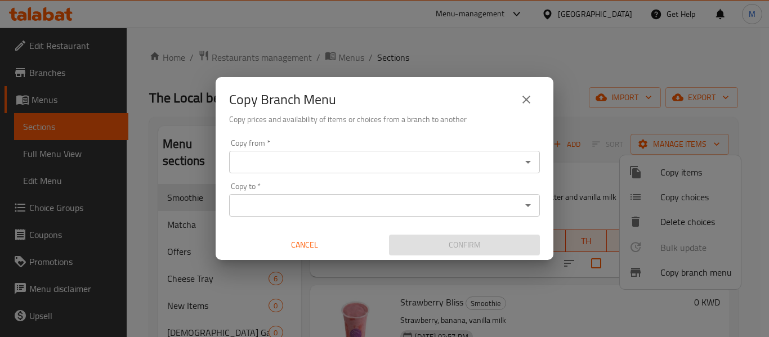
click at [364, 164] on input "Copy from   *" at bounding box center [375, 162] width 285 height 16
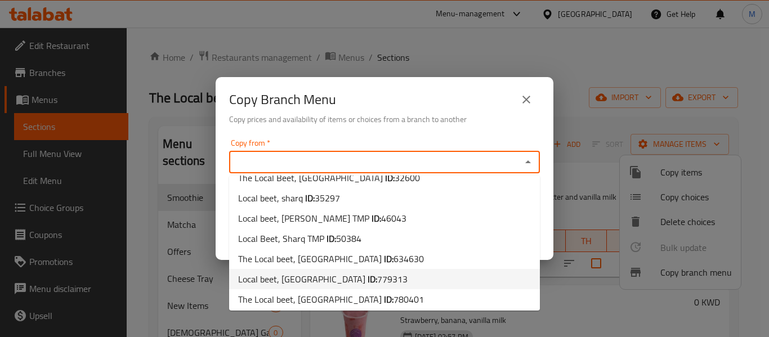
scroll to position [16, 0]
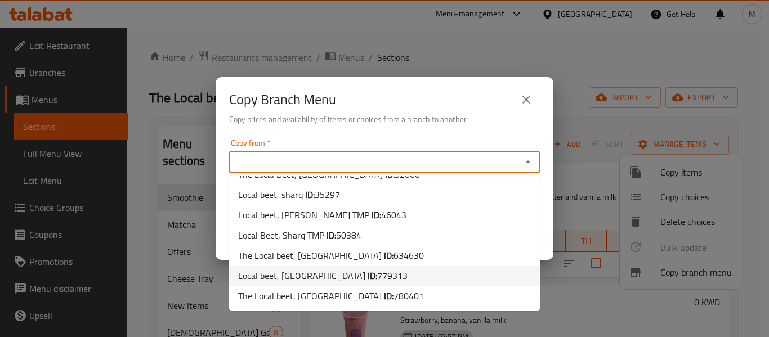
drag, startPoint x: 346, startPoint y: 272, endPoint x: 357, endPoint y: 247, distance: 27.5
click at [377, 269] on span "779313" at bounding box center [392, 275] width 30 height 17
type input "Local beet, [GEOGRAPHIC_DATA]"
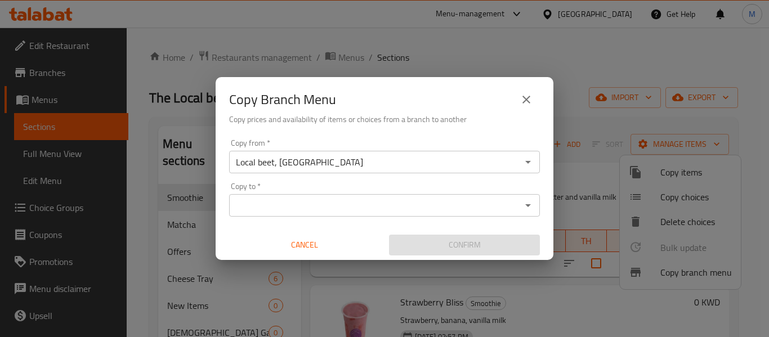
click at [424, 119] on h6 "Copy prices and availability of items or choices from a branch to another" at bounding box center [384, 119] width 311 height 12
click at [529, 209] on icon "Open" at bounding box center [528, 206] width 14 height 14
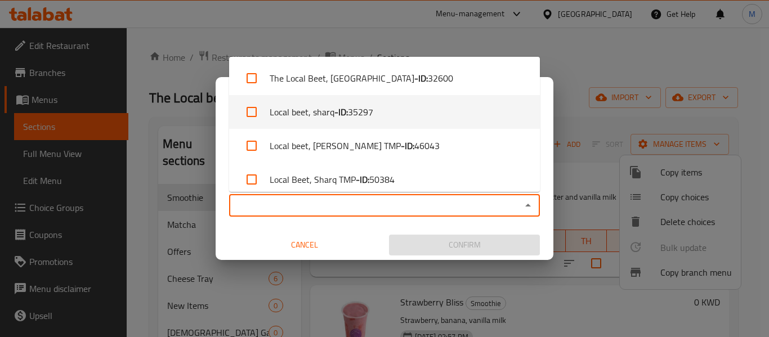
drag, startPoint x: 531, startPoint y: 110, endPoint x: 531, endPoint y: 166, distance: 55.7
click at [531, 166] on ul "The Local Beet, [GEOGRAPHIC_DATA] - ID: 32600 Local beet, sharq - ID: 35297 Loc…" at bounding box center [384, 124] width 311 height 135
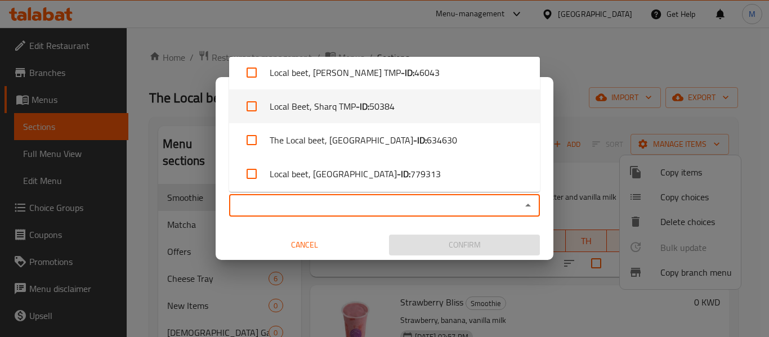
scroll to position [110, 0]
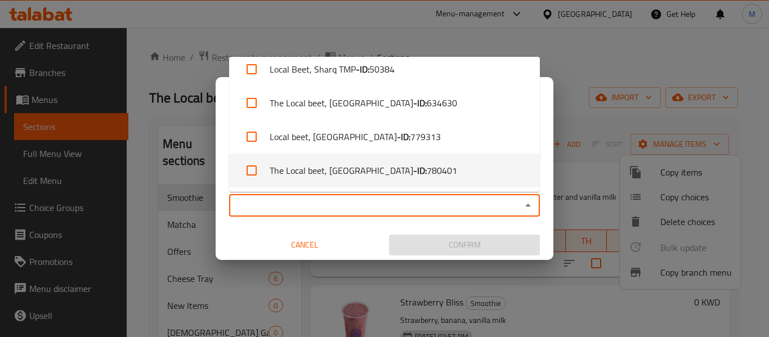
drag, startPoint x: 378, startPoint y: 171, endPoint x: 378, endPoint y: 181, distance: 10.7
click at [378, 181] on li "The Local beet, [GEOGRAPHIC_DATA] - ID: 780401" at bounding box center [384, 171] width 311 height 34
checkbox input "true"
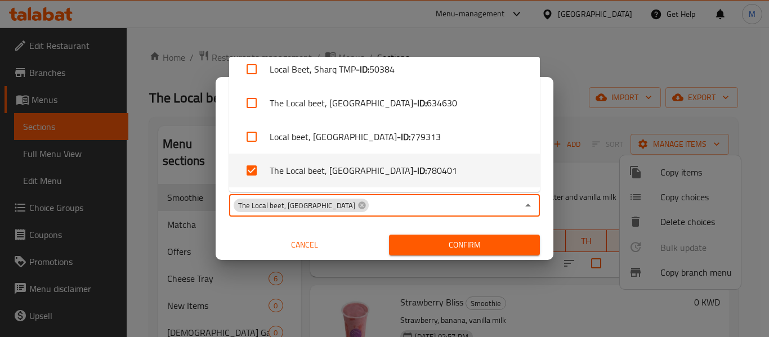
click at [361, 249] on span "Cancel" at bounding box center [305, 245] width 142 height 14
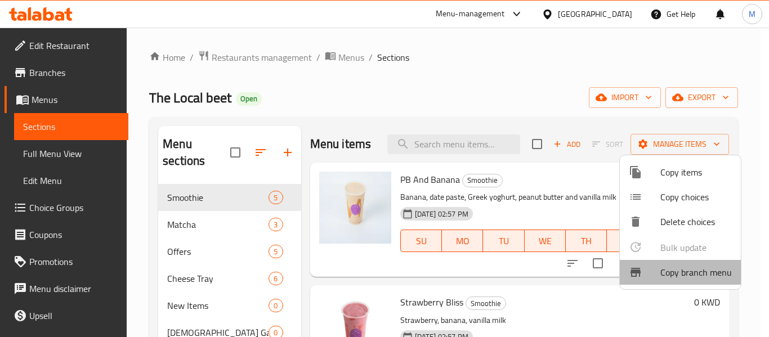
click at [657, 262] on li "Copy branch menu" at bounding box center [680, 272] width 121 height 25
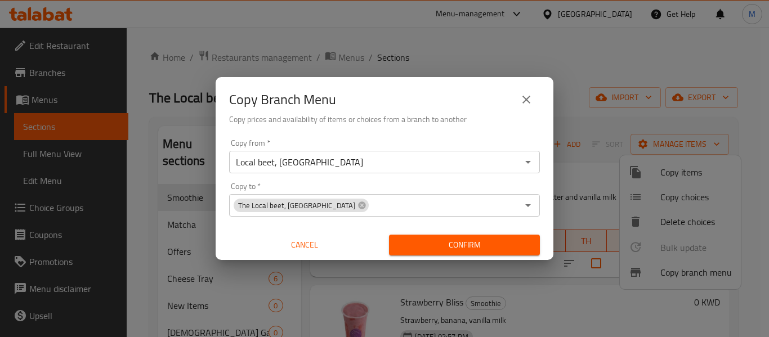
click at [445, 243] on span "Confirm" at bounding box center [464, 245] width 133 height 14
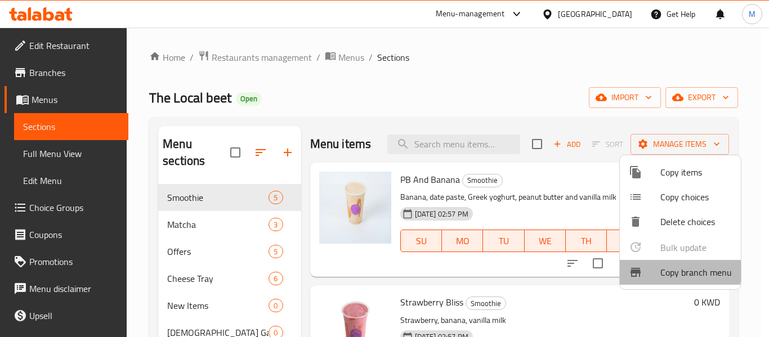
click at [660, 271] on div at bounding box center [645, 273] width 32 height 14
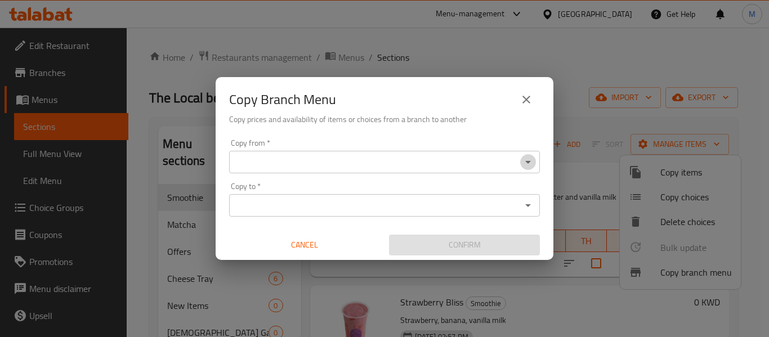
click at [524, 163] on icon "Open" at bounding box center [528, 162] width 14 height 14
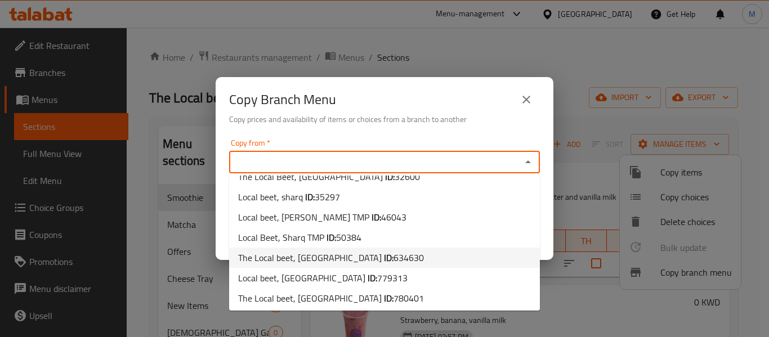
scroll to position [16, 0]
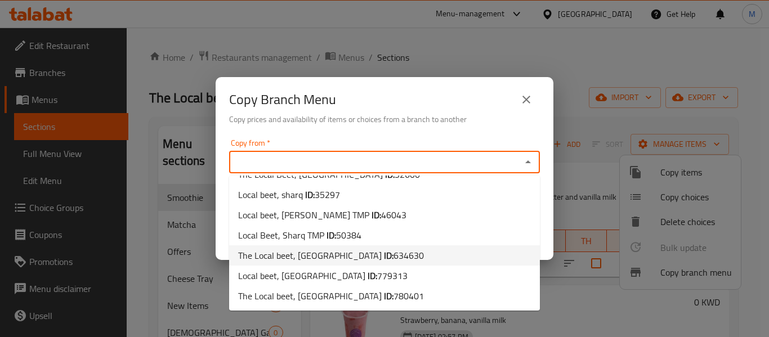
click at [394, 257] on span "634630" at bounding box center [409, 255] width 30 height 17
type input "The Local beet, Zahra"
click at [349, 257] on div "Cancel" at bounding box center [305, 245] width 160 height 30
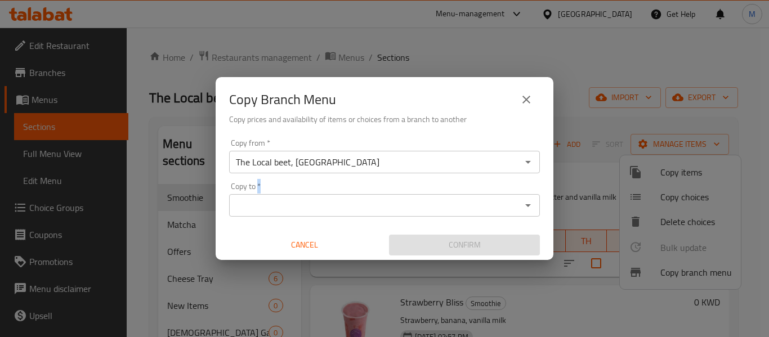
click at [372, 146] on div "Copy from   * The Local beet, Zahra Copy from *" at bounding box center [384, 156] width 311 height 34
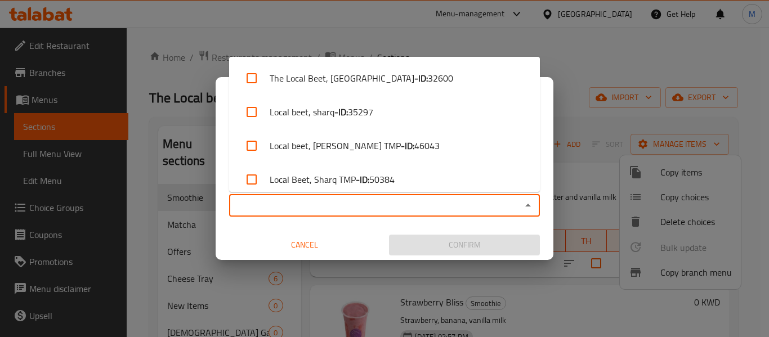
click at [356, 209] on input "Copy to   *" at bounding box center [375, 206] width 285 height 16
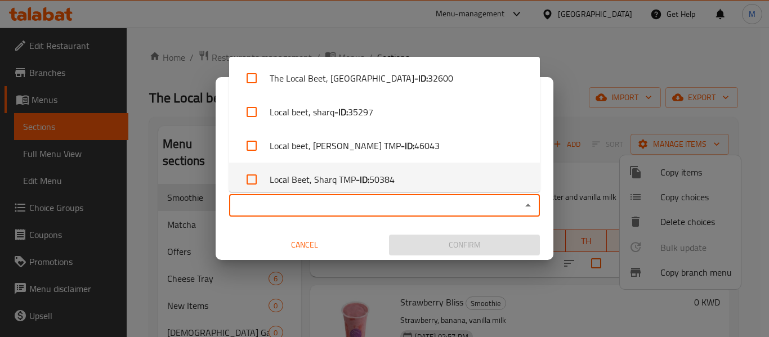
scroll to position [110, 0]
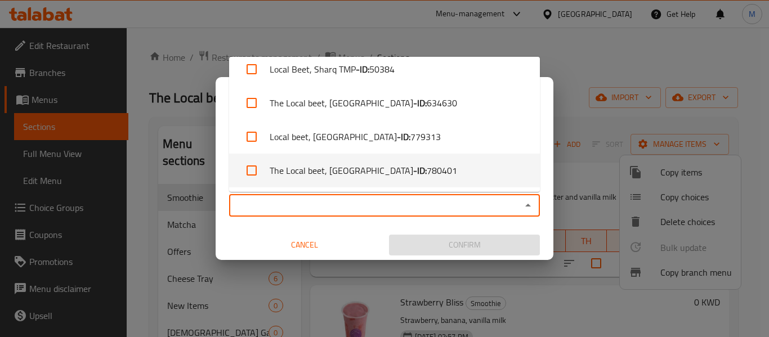
drag, startPoint x: 374, startPoint y: 175, endPoint x: 307, endPoint y: 172, distance: 67.0
click at [427, 173] on span "780401" at bounding box center [442, 171] width 30 height 14
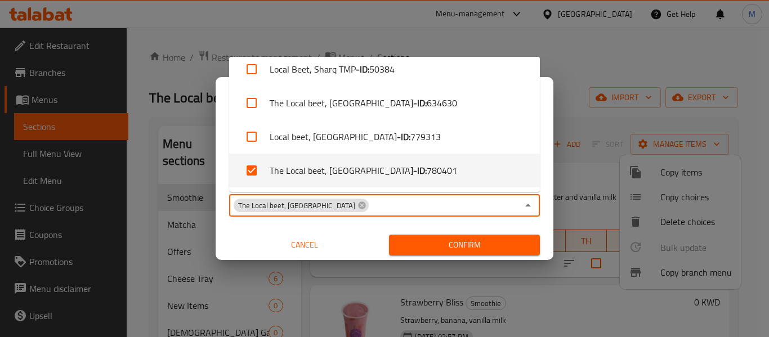
click at [295, 171] on li "The Local beet, Zahra - ID: 780401" at bounding box center [384, 171] width 311 height 34
checkbox input "false"
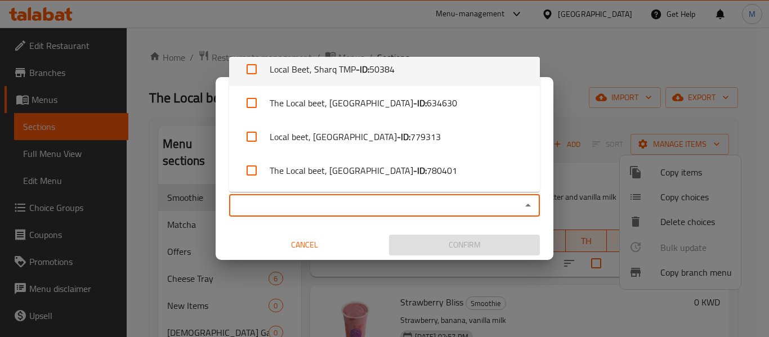
scroll to position [0, 0]
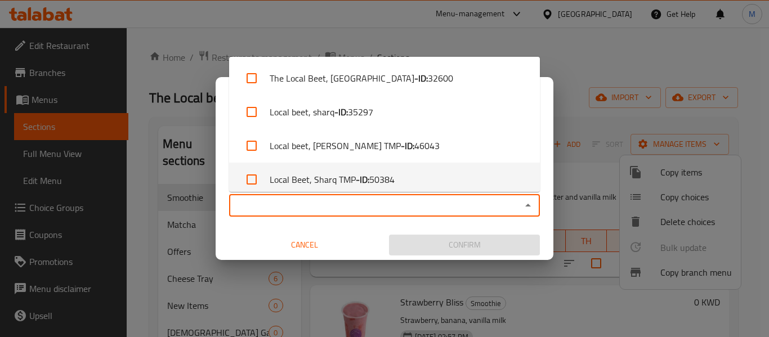
click at [295, 171] on li "Local Beet, Sharq TMP - ID: 50384" at bounding box center [384, 180] width 311 height 34
checkbox input "true"
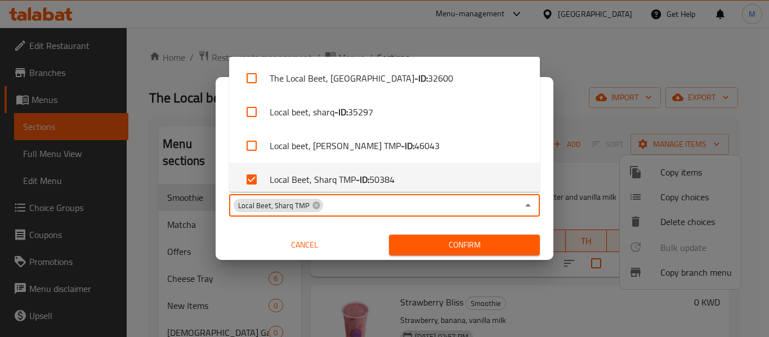
click at [295, 244] on span "Cancel" at bounding box center [305, 245] width 142 height 14
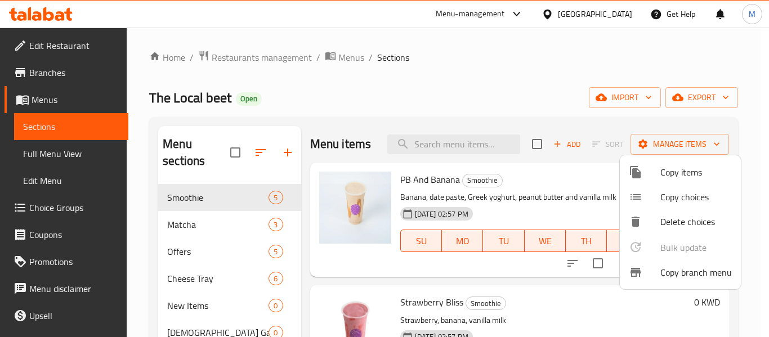
click at [664, 276] on span "Copy branch menu" at bounding box center [695, 273] width 71 height 14
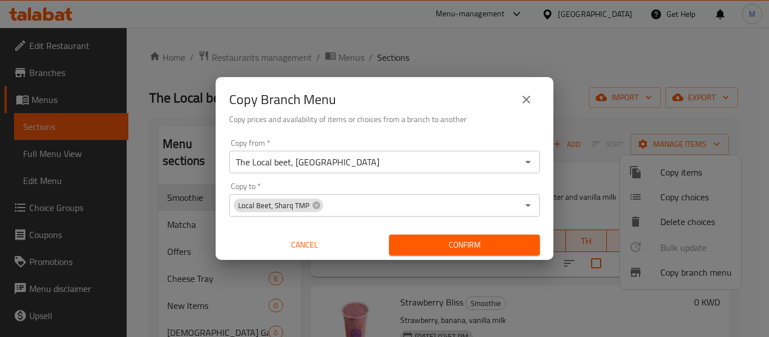
drag, startPoint x: 315, startPoint y: 206, endPoint x: 561, endPoint y: 224, distance: 246.1
click at [323, 207] on div "Local Beet, Sharq TMP Copy to *" at bounding box center [384, 205] width 311 height 23
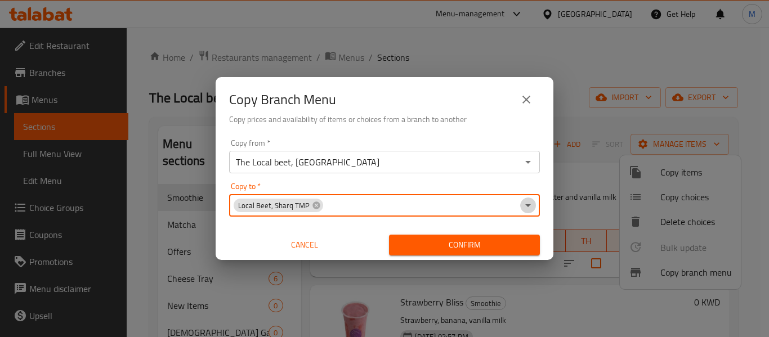
click at [527, 200] on icon "Open" at bounding box center [528, 206] width 14 height 14
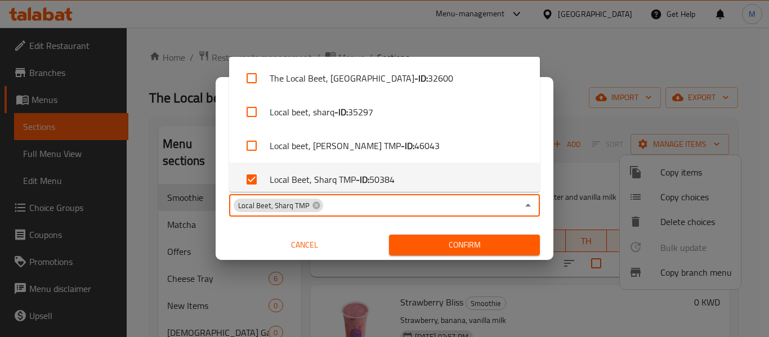
scroll to position [7, 0]
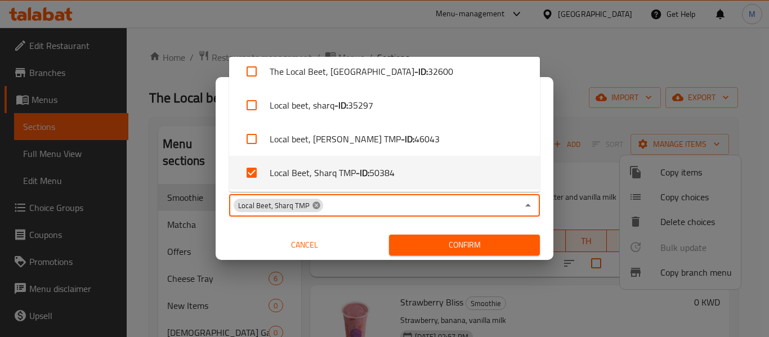
click at [312, 204] on icon at bounding box center [315, 205] width 7 height 7
checkbox input "false"
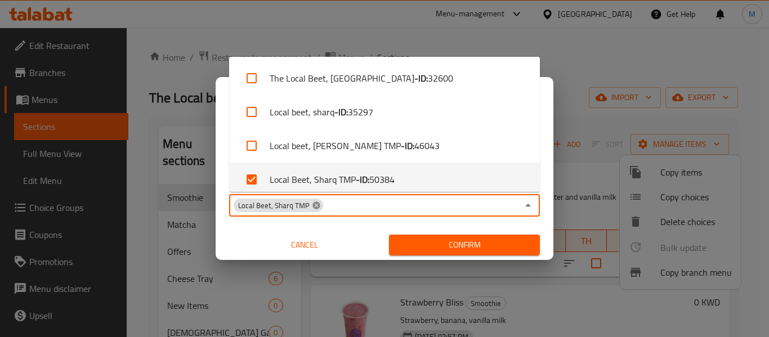
click at [324, 204] on input "Copy to   *" at bounding box center [421, 206] width 194 height 16
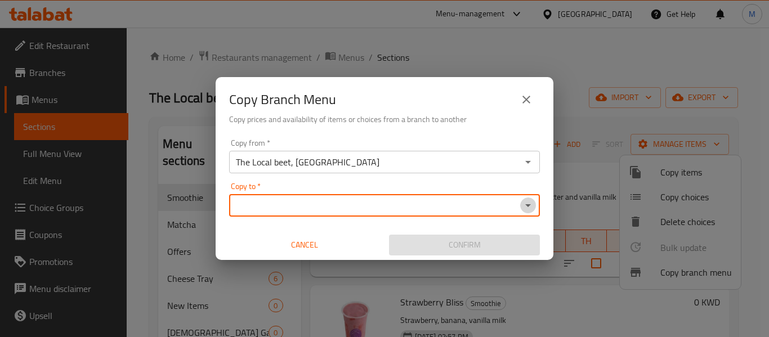
click at [529, 202] on icon "Open" at bounding box center [528, 206] width 14 height 14
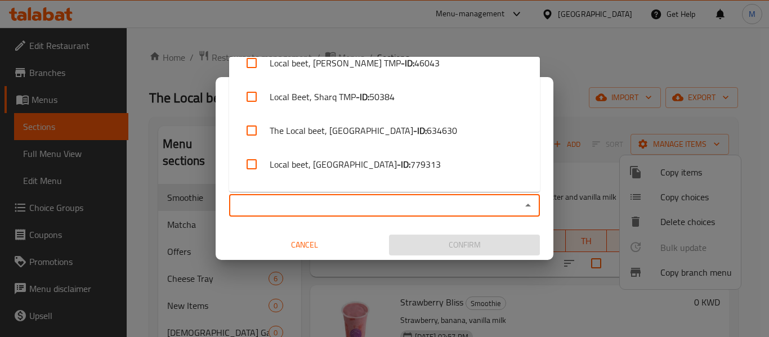
scroll to position [110, 0]
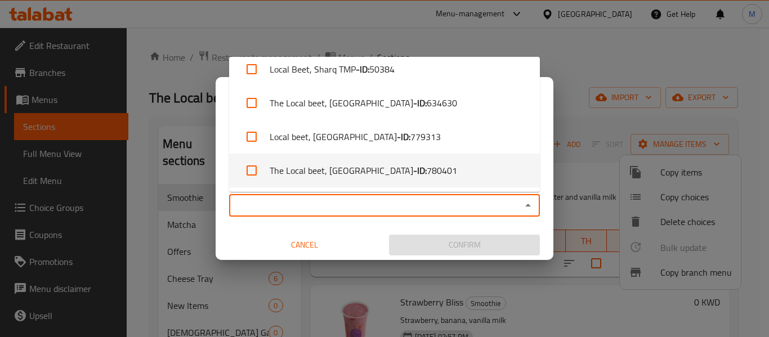
click at [413, 171] on b "- ID:" at bounding box center [420, 171] width 14 height 14
checkbox input "true"
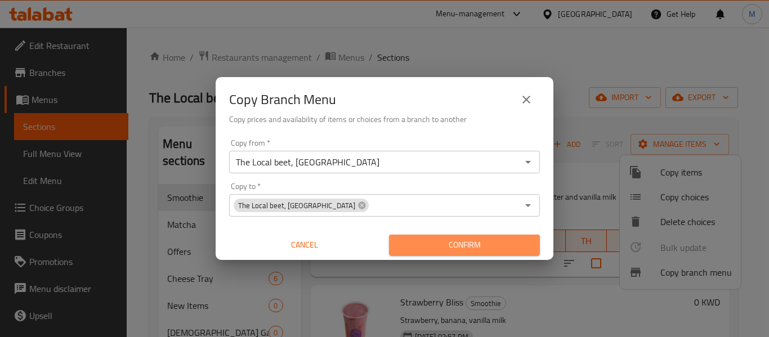
click at [453, 245] on span "Confirm" at bounding box center [464, 245] width 133 height 14
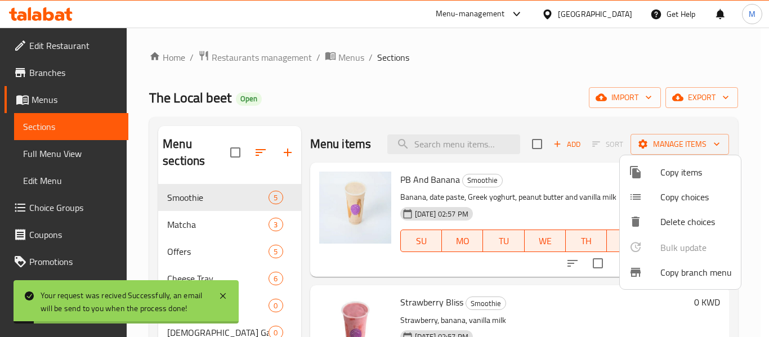
click at [691, 271] on span "Copy branch menu" at bounding box center [695, 273] width 71 height 14
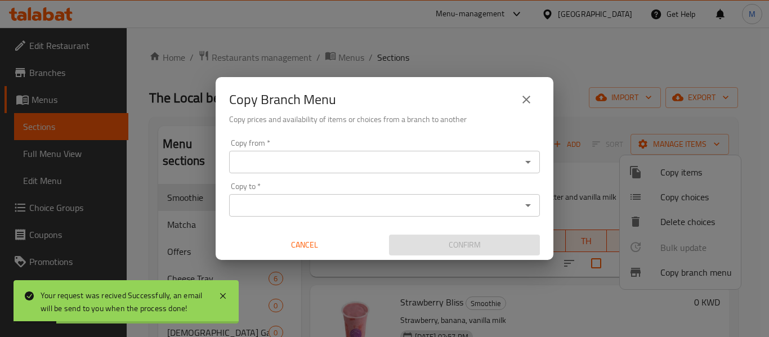
click at [526, 163] on icon "Open" at bounding box center [528, 162] width 14 height 14
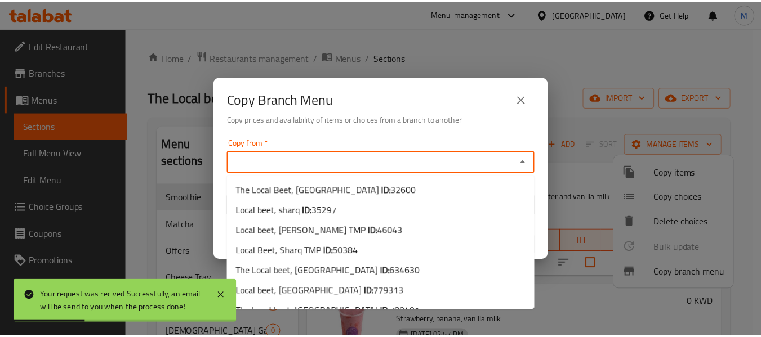
scroll to position [16, 0]
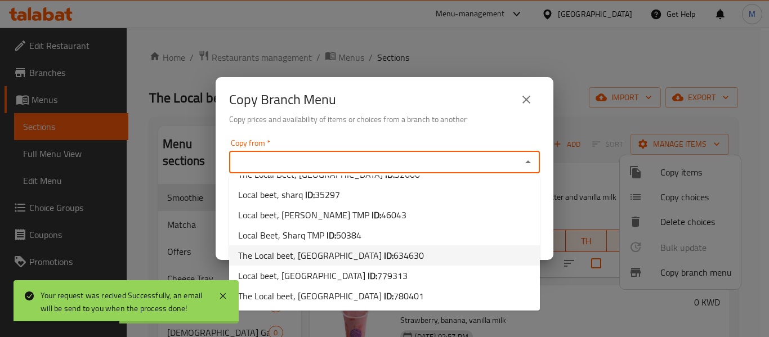
click at [394, 249] on span "634630" at bounding box center [409, 255] width 30 height 17
type input "The Local beet, Zahra"
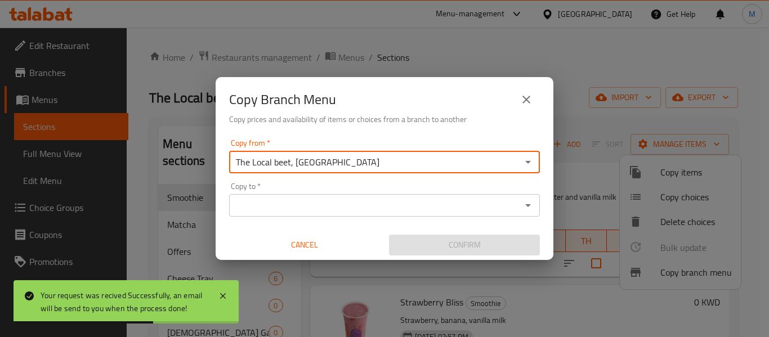
click at [311, 245] on span "Cancel" at bounding box center [305, 245] width 142 height 14
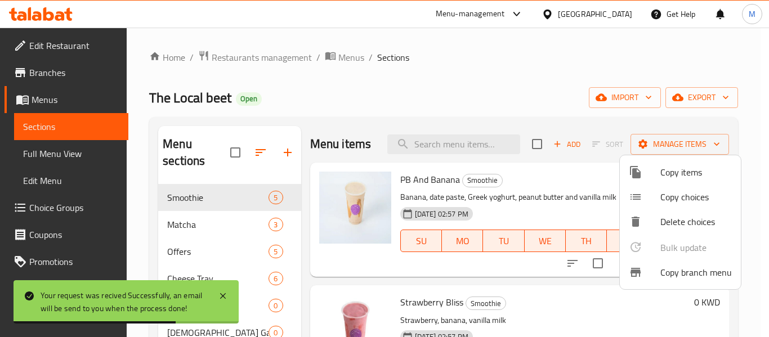
click at [195, 209] on div at bounding box center [384, 168] width 769 height 337
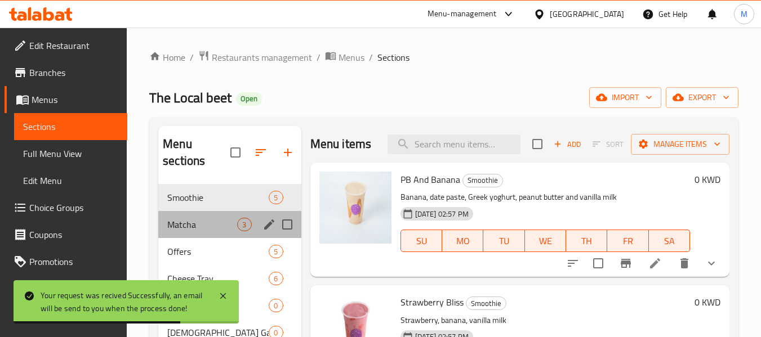
drag, startPoint x: 190, startPoint y: 214, endPoint x: 102, endPoint y: 15, distance: 217.8
click at [189, 214] on div "Matcha 3" at bounding box center [229, 224] width 142 height 27
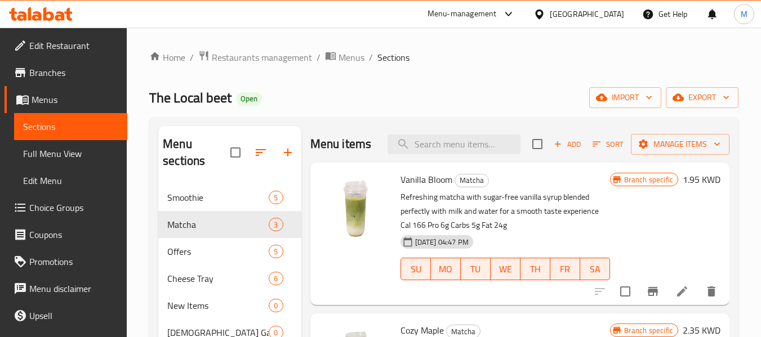
click at [611, 15] on div "Kuwait" at bounding box center [586, 14] width 74 height 12
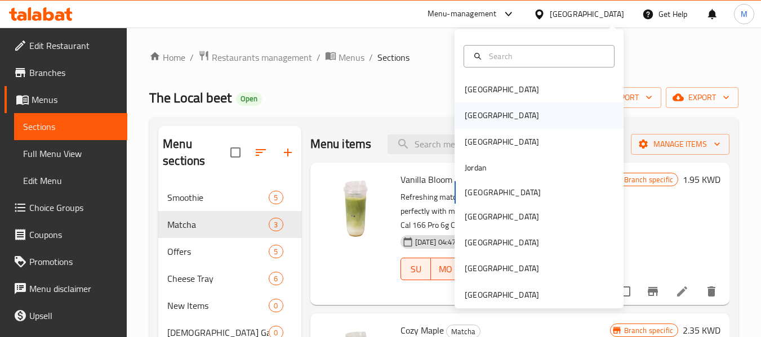
click at [491, 116] on div "Egypt" at bounding box center [538, 115] width 169 height 26
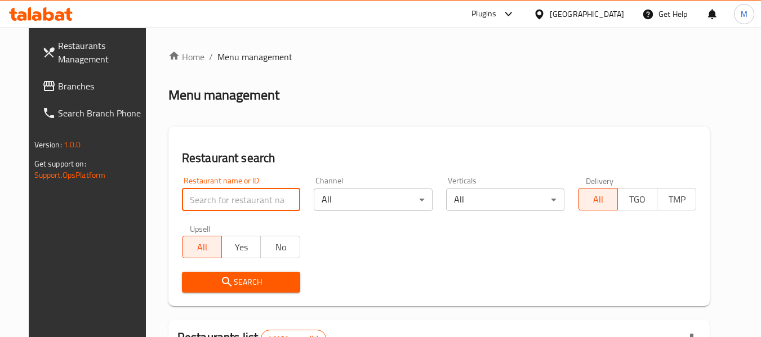
click at [245, 199] on input "search" at bounding box center [241, 200] width 118 height 23
paste input "Mooi restaurant and cafe"
type input "Mooi restaurant and cafe"
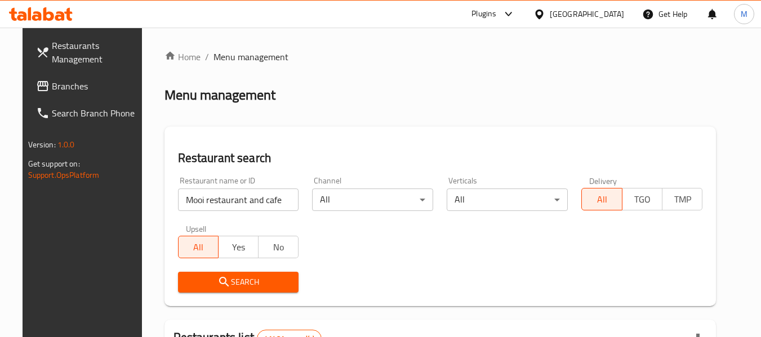
scroll to position [113, 0]
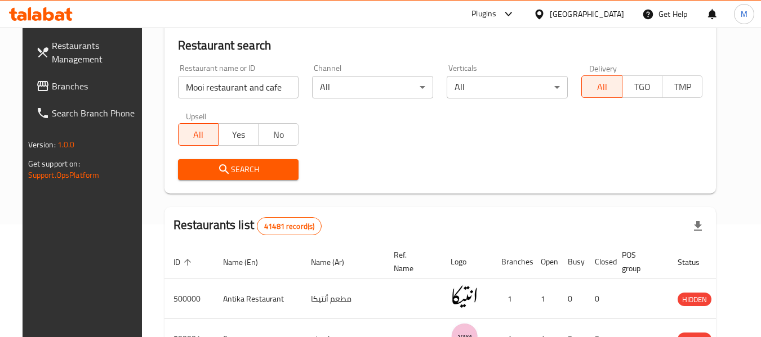
drag, startPoint x: 234, startPoint y: 149, endPoint x: 239, endPoint y: 172, distance: 23.8
click at [234, 151] on div "Upsell All Yes No" at bounding box center [238, 128] width 135 height 47
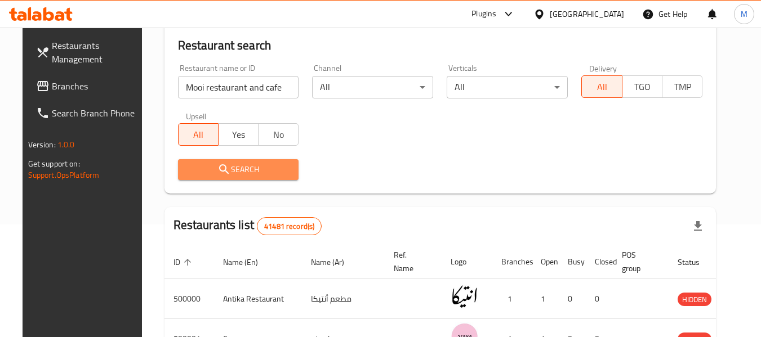
click at [240, 172] on span "Search" at bounding box center [238, 170] width 103 height 14
click at [240, 172] on div at bounding box center [380, 168] width 761 height 337
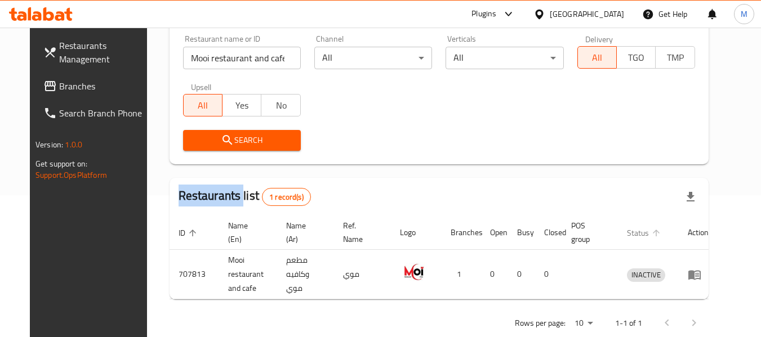
scroll to position [155, 0]
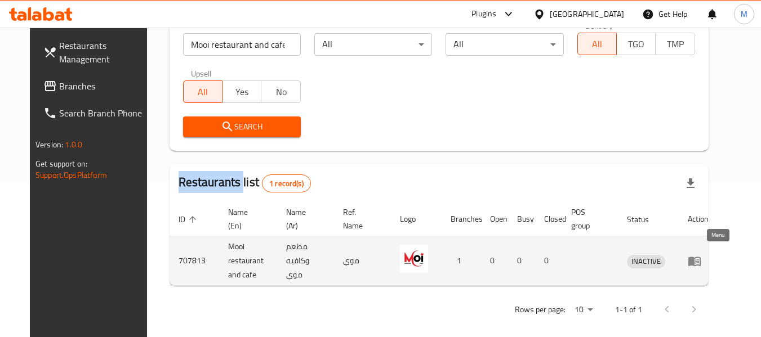
click at [701, 254] on icon "enhanced table" at bounding box center [694, 261] width 14 height 14
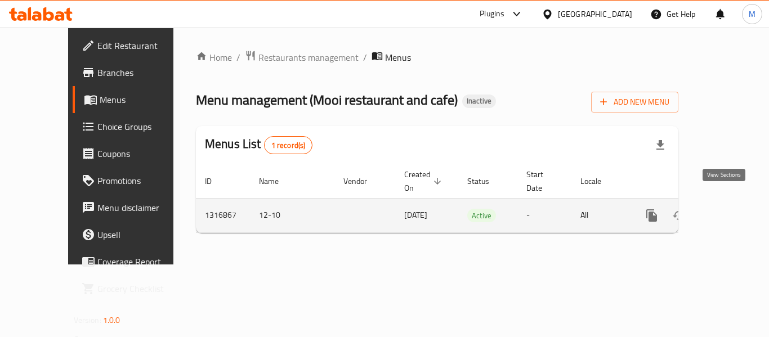
click at [728, 209] on icon "enhanced table" at bounding box center [733, 216] width 14 height 14
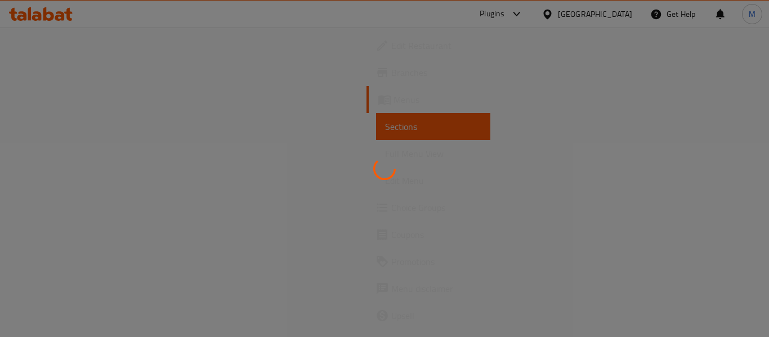
click at [728, 202] on div at bounding box center [384, 168] width 769 height 337
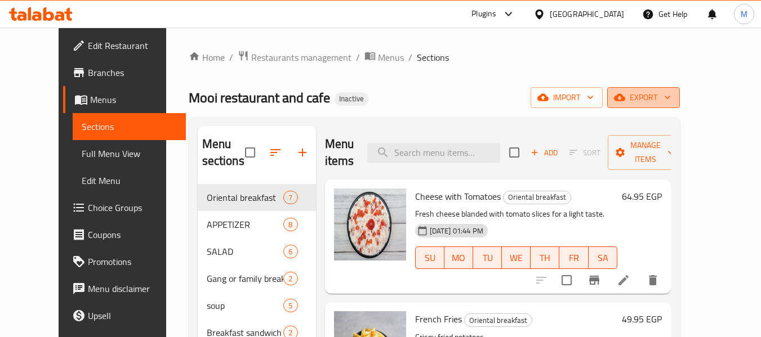
click at [671, 93] on span "export" at bounding box center [643, 98] width 55 height 14
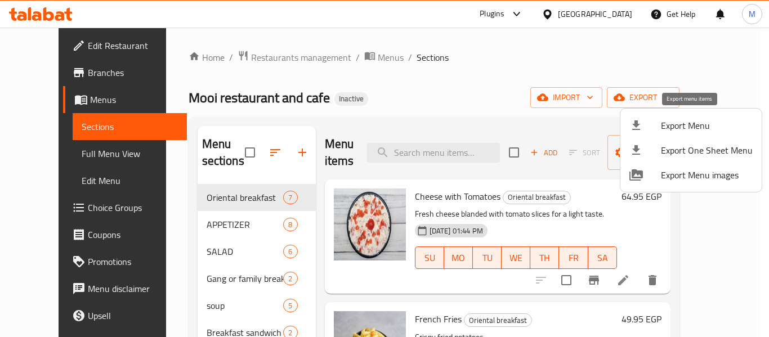
click at [671, 125] on span "Export Menu" at bounding box center [707, 126] width 92 height 14
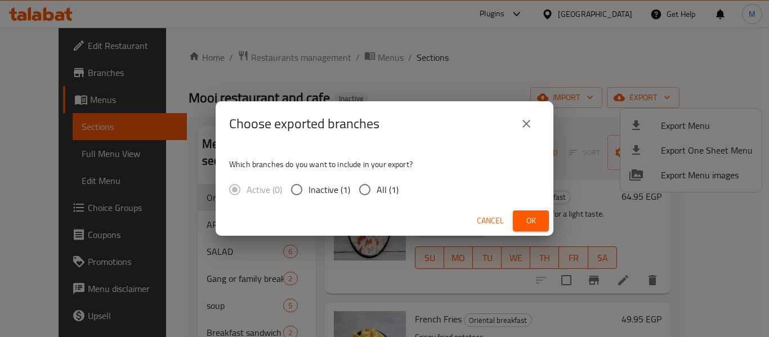
click at [379, 187] on span "All (1)" at bounding box center [388, 190] width 22 height 14
click at [377, 187] on input "All (1)" at bounding box center [365, 190] width 24 height 24
radio input "true"
click at [379, 187] on span "All (1)" at bounding box center [388, 190] width 22 height 14
click at [377, 187] on input "All (1)" at bounding box center [365, 190] width 24 height 24
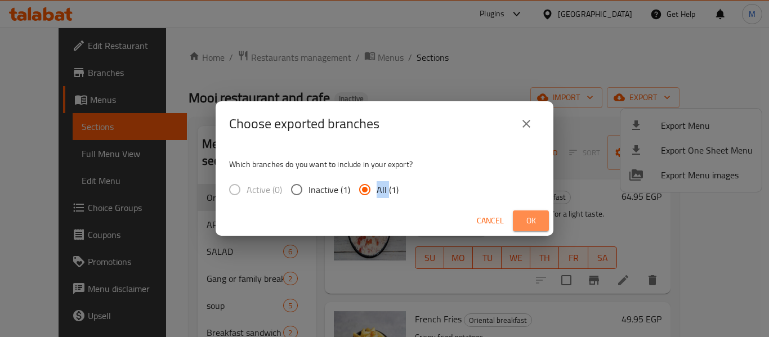
click at [528, 215] on span "Ok" at bounding box center [531, 221] width 18 height 14
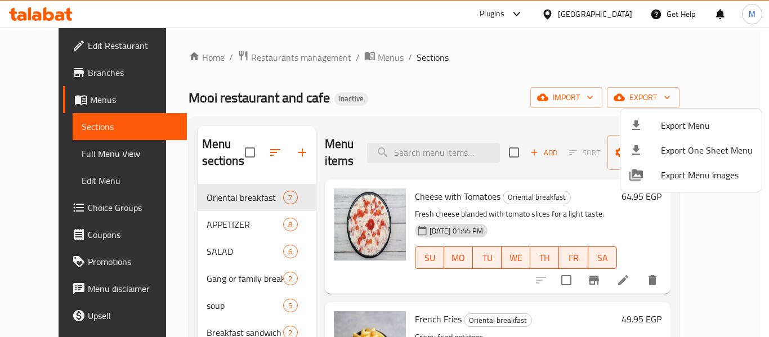
click at [196, 225] on div at bounding box center [384, 168] width 769 height 337
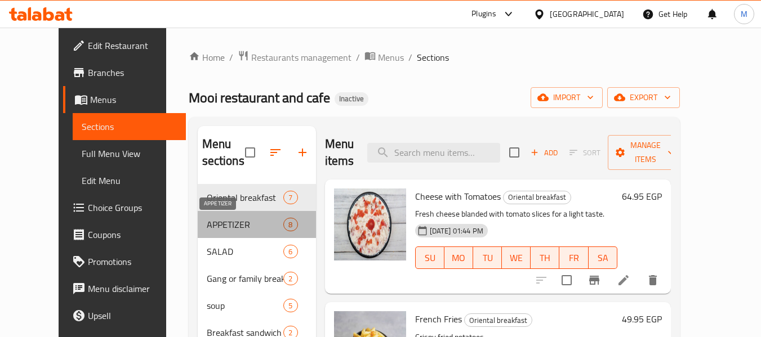
click at [207, 224] on span "APPETIZER" at bounding box center [245, 225] width 77 height 14
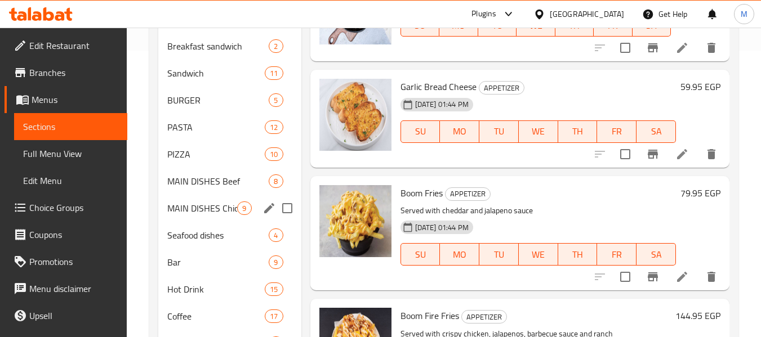
scroll to position [338, 0]
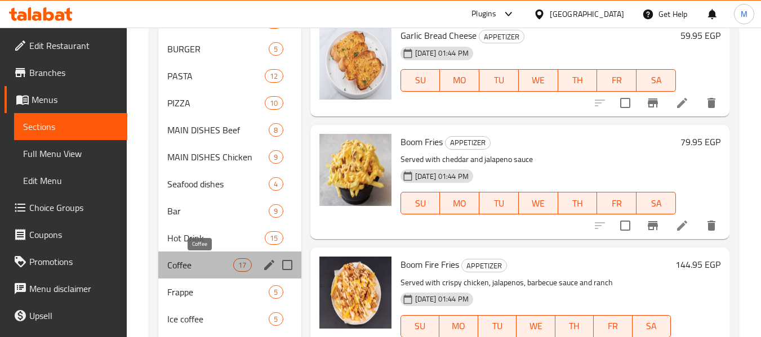
drag, startPoint x: 204, startPoint y: 266, endPoint x: 214, endPoint y: 230, distance: 37.3
click at [205, 261] on span "Coffee" at bounding box center [200, 265] width 66 height 14
click at [212, 240] on div "Hot Drink 15" at bounding box center [229, 238] width 142 height 27
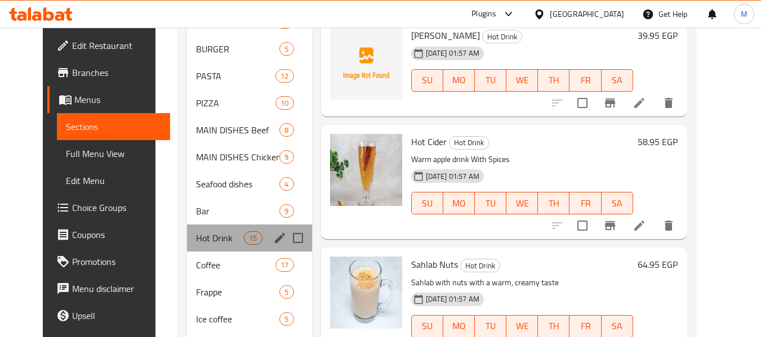
drag, startPoint x: 214, startPoint y: 230, endPoint x: 204, endPoint y: 251, distance: 23.4
click at [212, 233] on div "Hot Drink 15" at bounding box center [249, 238] width 125 height 27
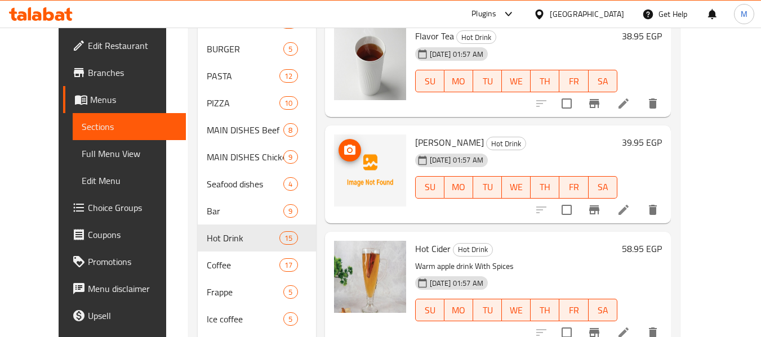
scroll to position [113, 0]
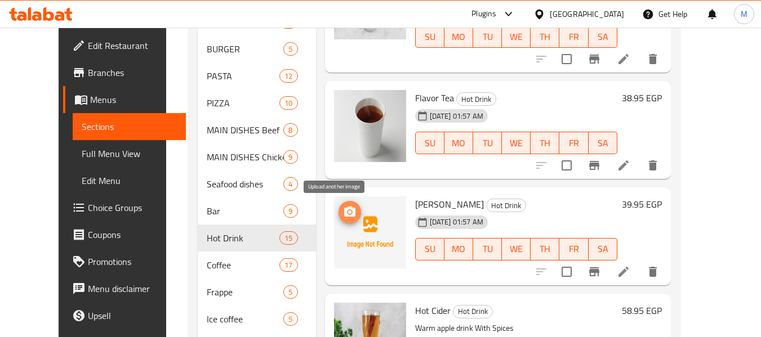
click at [344, 207] on icon "upload picture" at bounding box center [349, 212] width 11 height 10
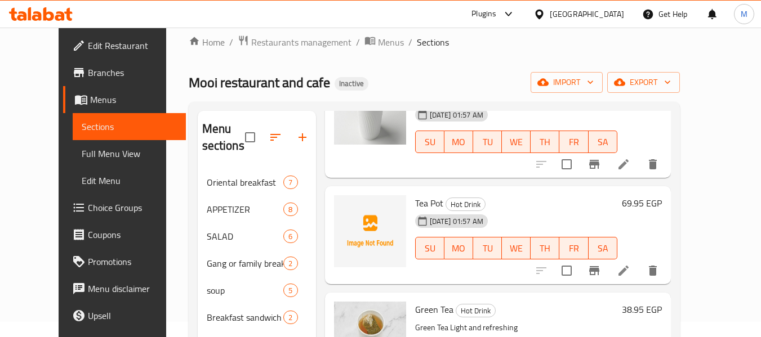
scroll to position [98, 0]
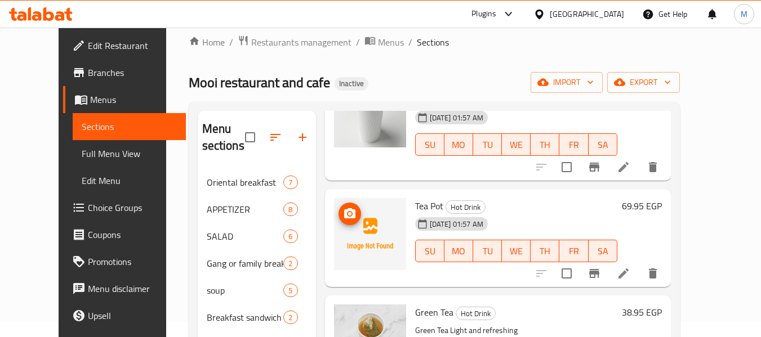
click at [344, 216] on icon "upload picture" at bounding box center [349, 213] width 11 height 10
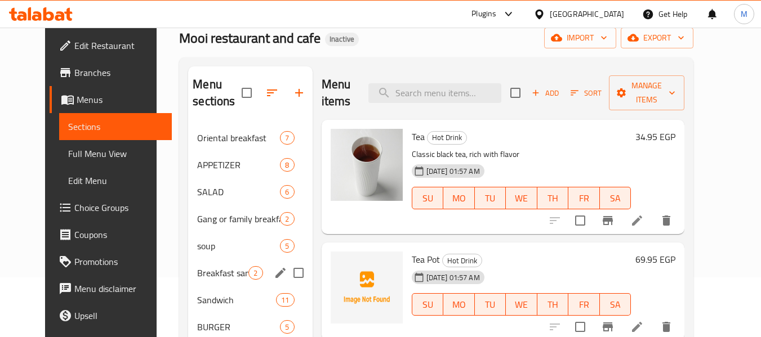
scroll to position [113, 0]
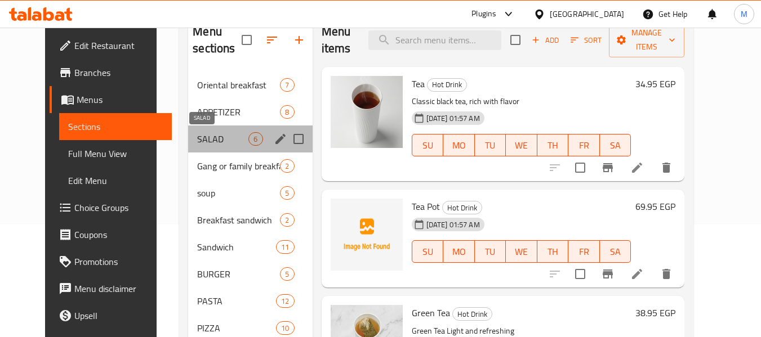
click at [204, 134] on span "SALAD" at bounding box center [222, 139] width 51 height 14
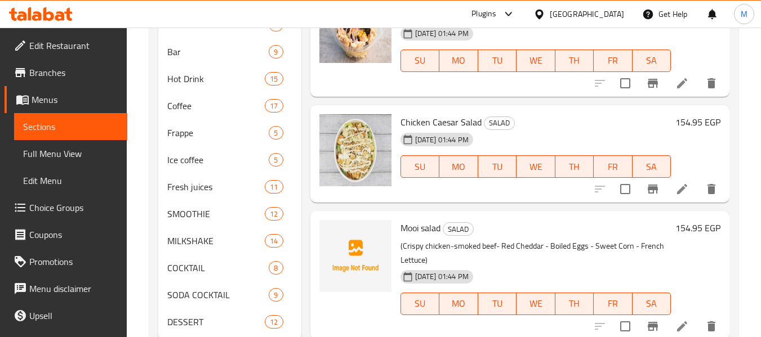
scroll to position [531, 0]
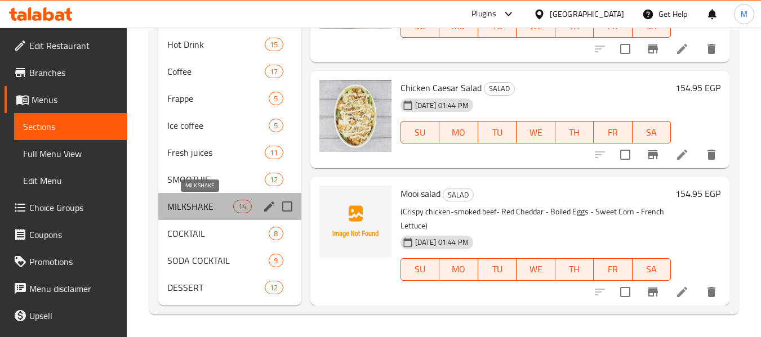
click at [205, 207] on span "MILKSHAKE" at bounding box center [200, 207] width 66 height 14
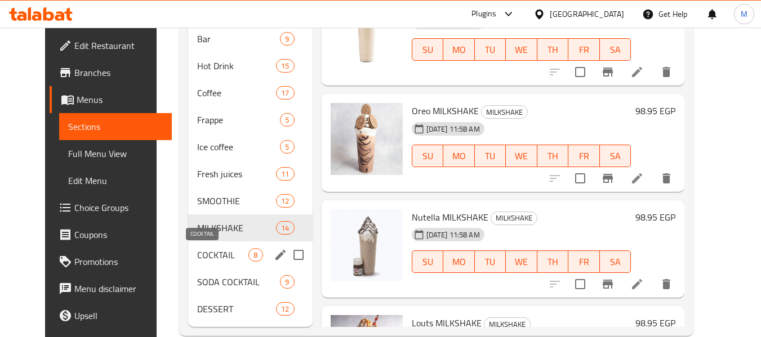
scroll to position [531, 0]
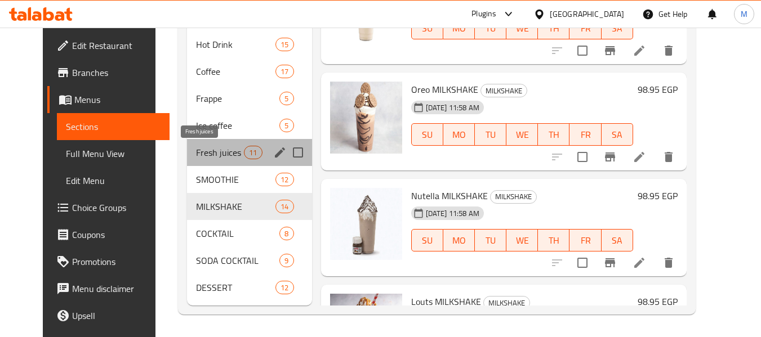
click at [204, 149] on span "Fresh juices" at bounding box center [220, 153] width 48 height 14
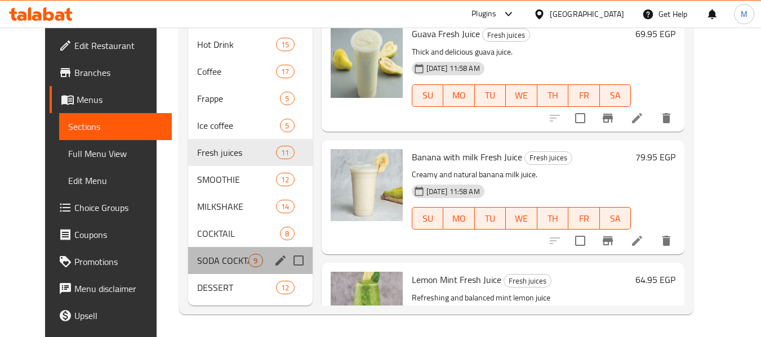
drag, startPoint x: 218, startPoint y: 267, endPoint x: 209, endPoint y: 314, distance: 47.6
drag, startPoint x: 206, startPoint y: 267, endPoint x: 200, endPoint y: 279, distance: 13.1
click at [204, 267] on div "SODA COCKTAIL 9" at bounding box center [250, 260] width 124 height 27
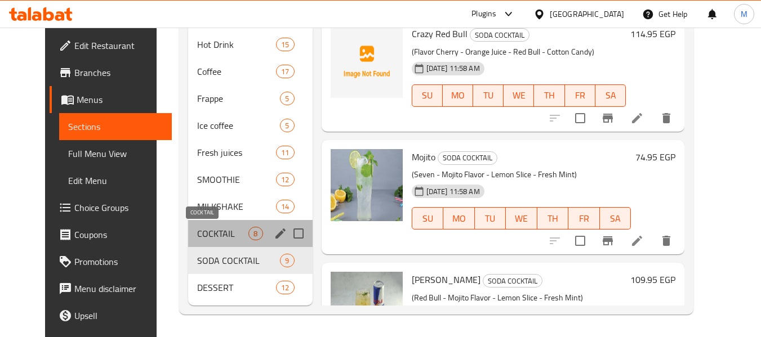
click at [202, 229] on span "COCKTAIL" at bounding box center [222, 234] width 51 height 14
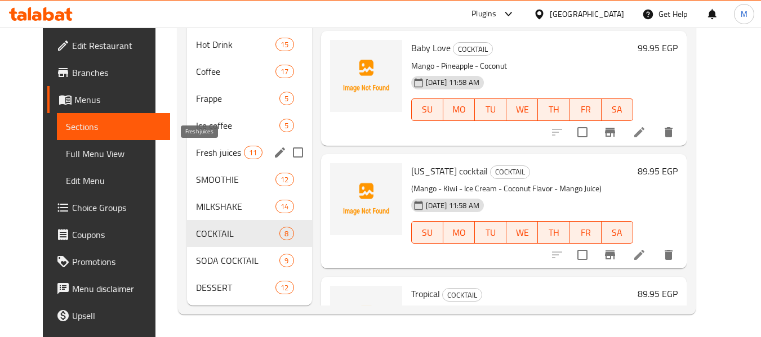
click at [196, 156] on span "Fresh juices" at bounding box center [220, 153] width 48 height 14
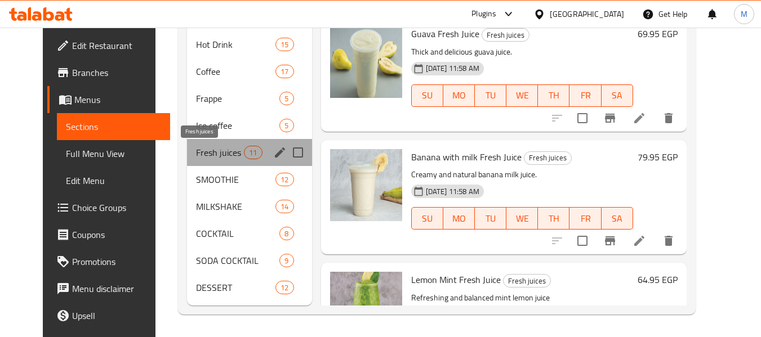
click at [196, 156] on span "Fresh juices" at bounding box center [220, 153] width 48 height 14
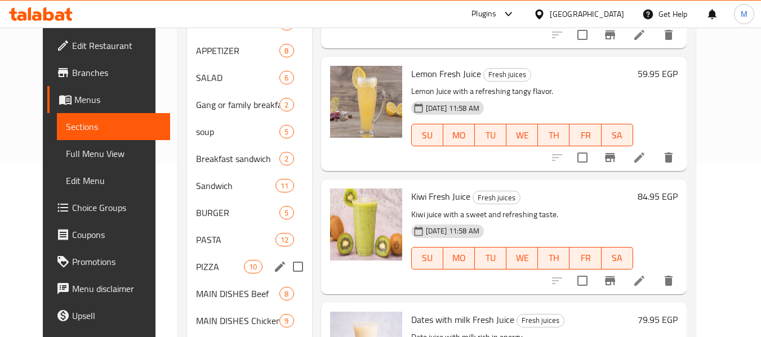
scroll to position [225, 0]
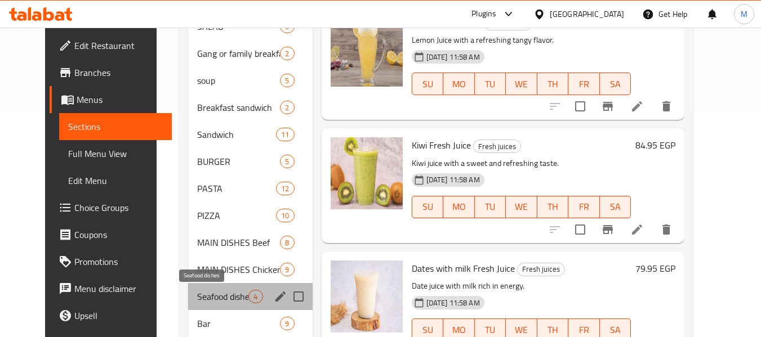
click at [214, 290] on span "Seafood dishes" at bounding box center [222, 297] width 51 height 14
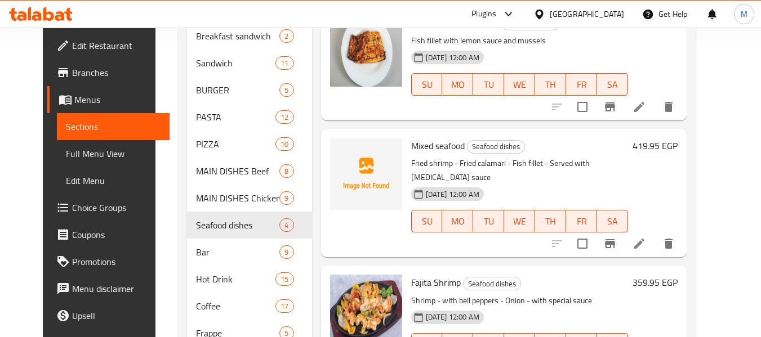
scroll to position [394, 0]
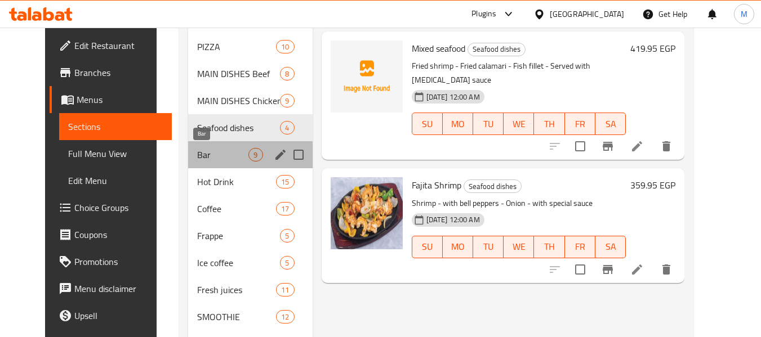
click at [197, 160] on span "Bar" at bounding box center [222, 155] width 51 height 14
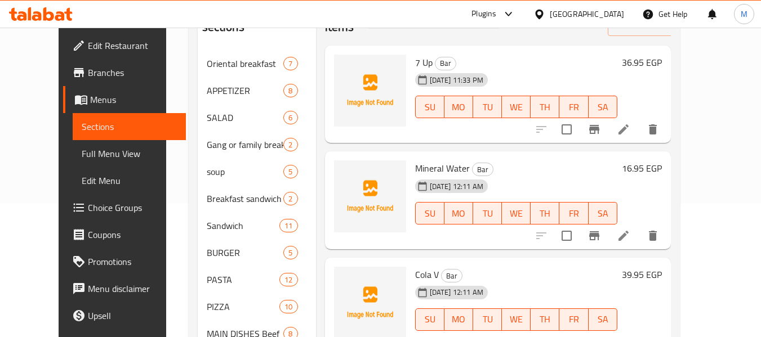
scroll to position [113, 0]
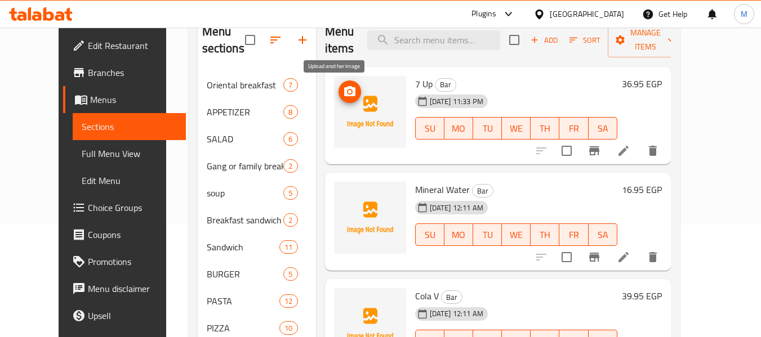
click at [344, 95] on icon "upload picture" at bounding box center [349, 91] width 11 height 10
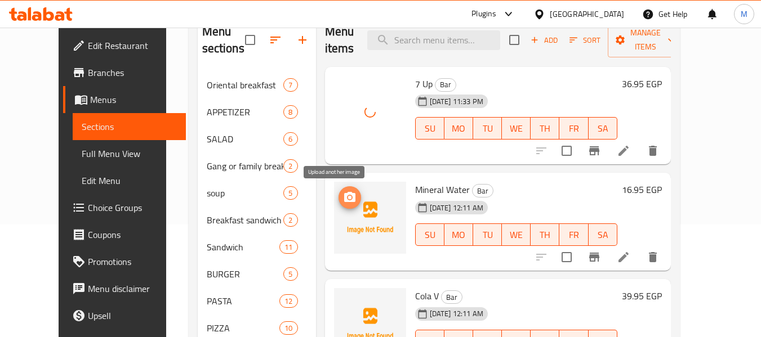
click at [343, 191] on icon "upload picture" at bounding box center [350, 198] width 14 height 14
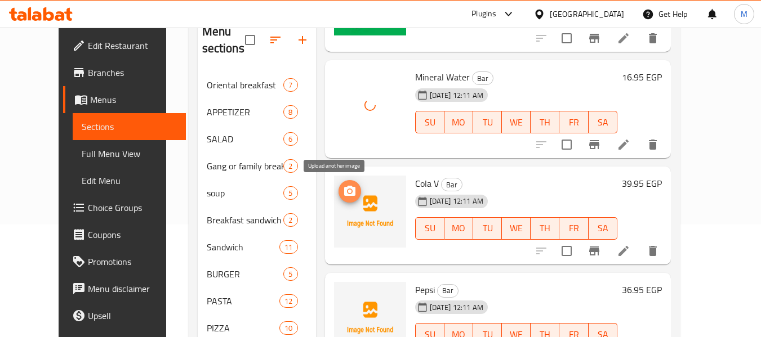
click at [343, 193] on icon "upload picture" at bounding box center [350, 192] width 14 height 14
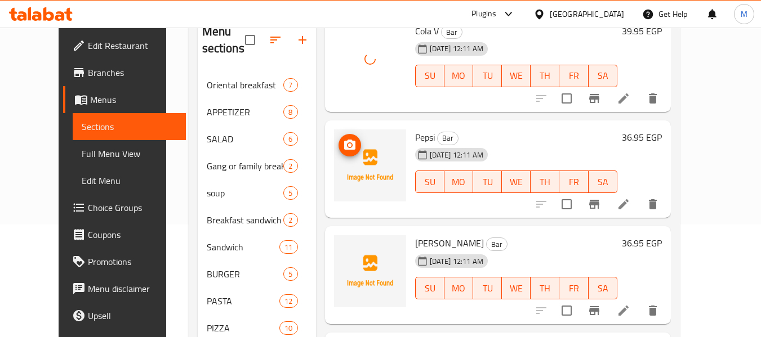
scroll to position [281, 0]
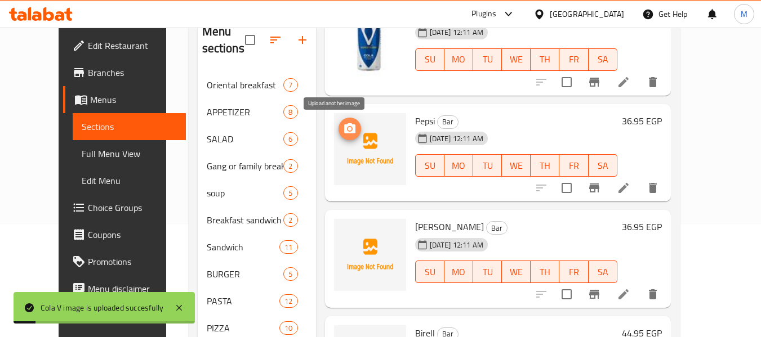
click at [343, 130] on icon "upload picture" at bounding box center [350, 129] width 14 height 14
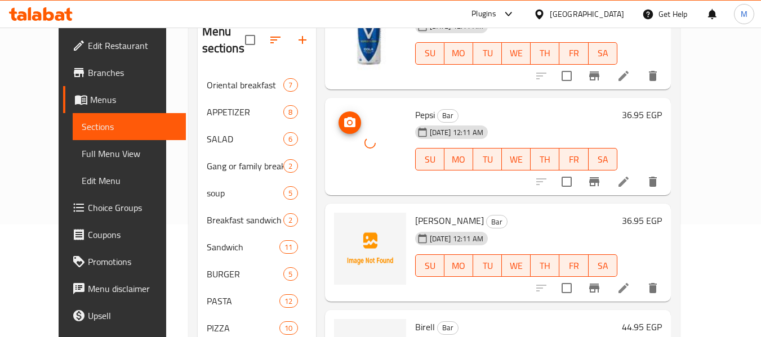
scroll to position [289, 0]
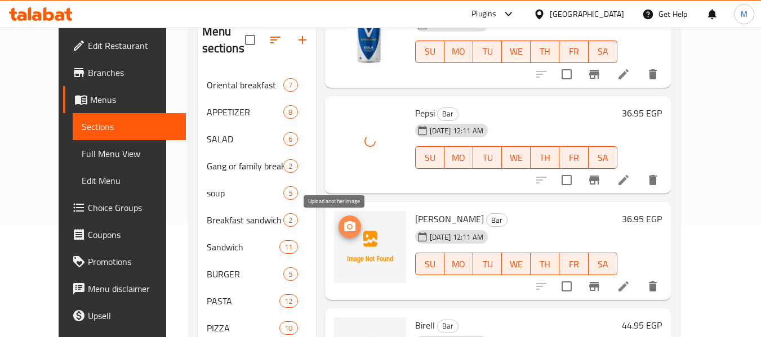
click at [347, 227] on circle "upload picture" at bounding box center [348, 226] width 3 height 3
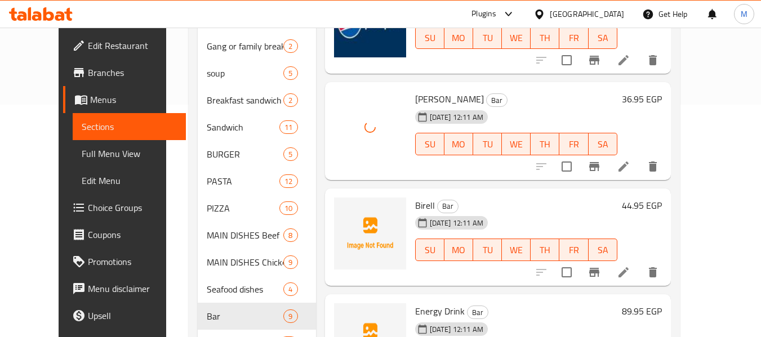
scroll to position [281, 0]
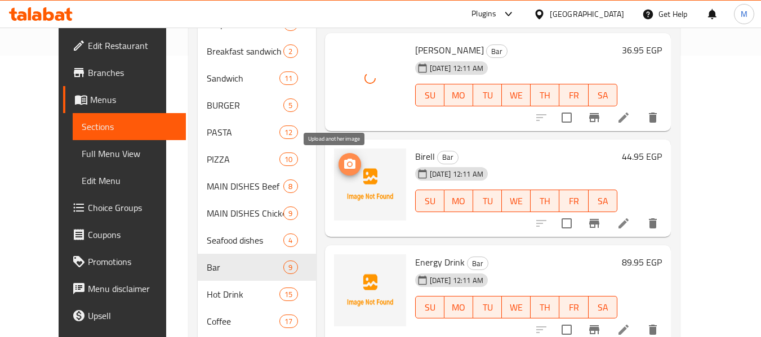
click at [344, 160] on icon "upload picture" at bounding box center [349, 164] width 11 height 10
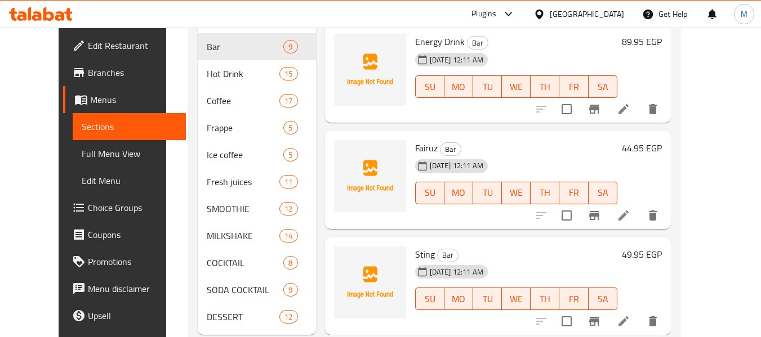
scroll to position [507, 0]
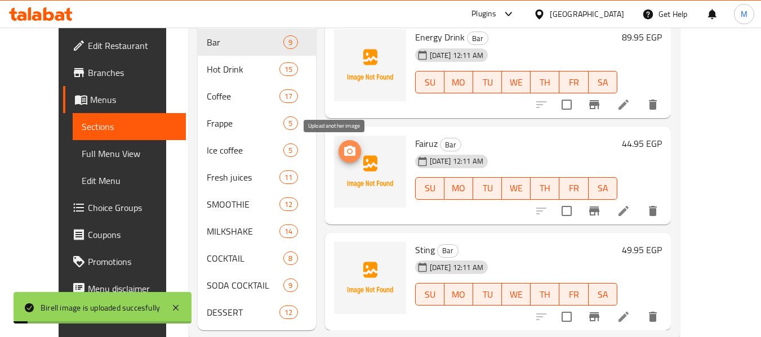
drag, startPoint x: 335, startPoint y: 151, endPoint x: 339, endPoint y: 157, distance: 7.2
click at [343, 152] on icon "upload picture" at bounding box center [350, 152] width 14 height 14
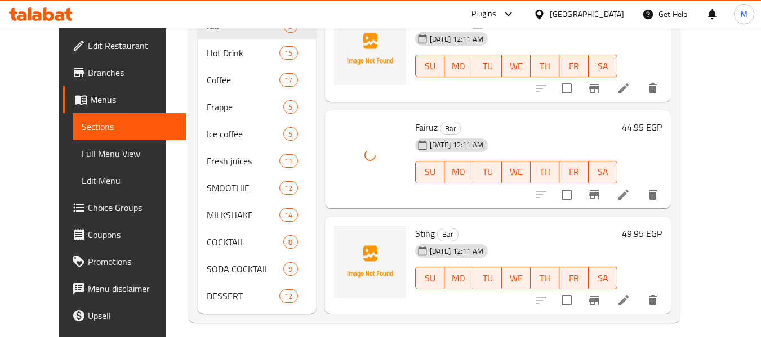
scroll to position [531, 0]
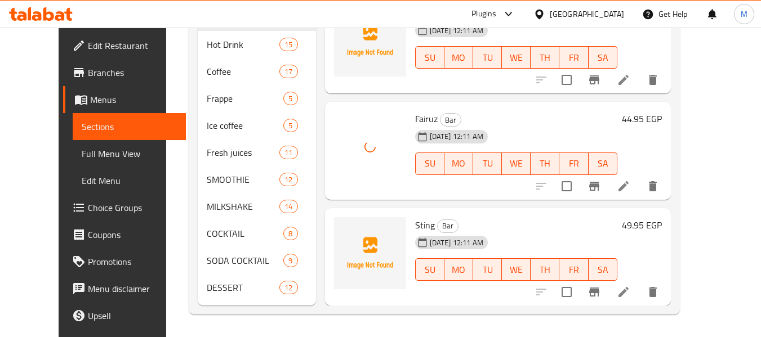
click at [444, 211] on div "Sting Bar 13-10-2025 12:11 AM SU MO TU WE TH FR SA 49.95 EGP" at bounding box center [498, 257] width 346 height 98
click at [344, 231] on icon "upload picture" at bounding box center [349, 232] width 11 height 10
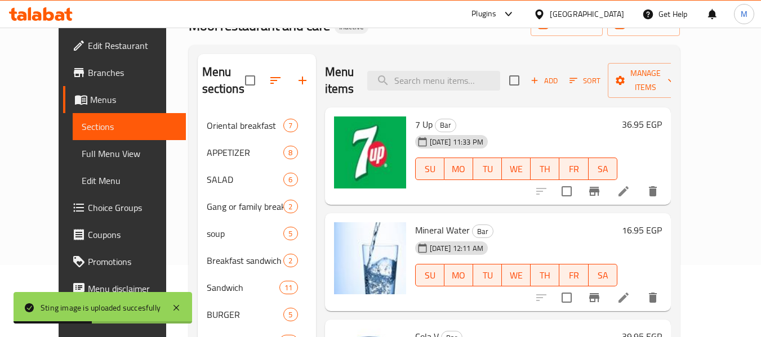
scroll to position [0, 0]
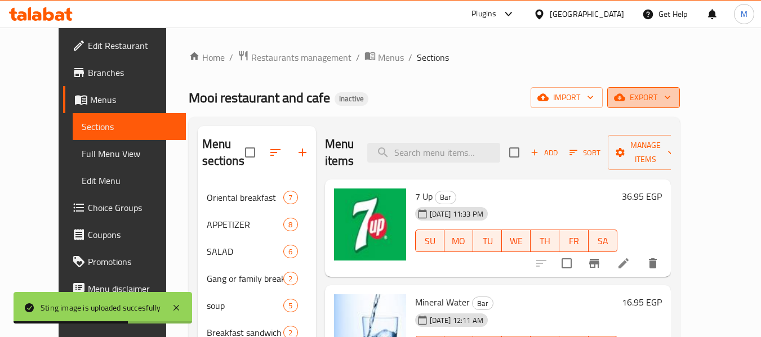
click at [671, 103] on span "export" at bounding box center [643, 98] width 55 height 14
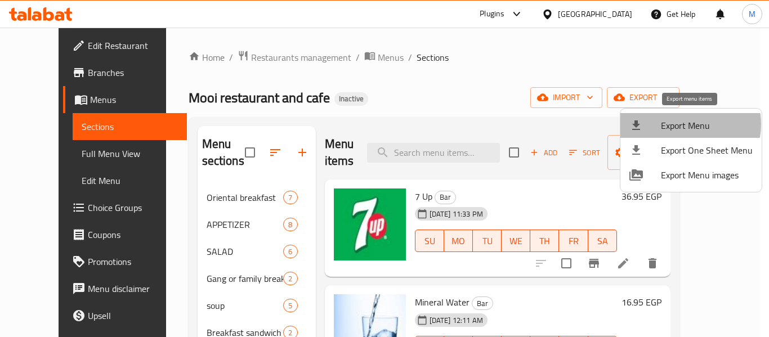
click at [681, 124] on span "Export Menu" at bounding box center [707, 126] width 92 height 14
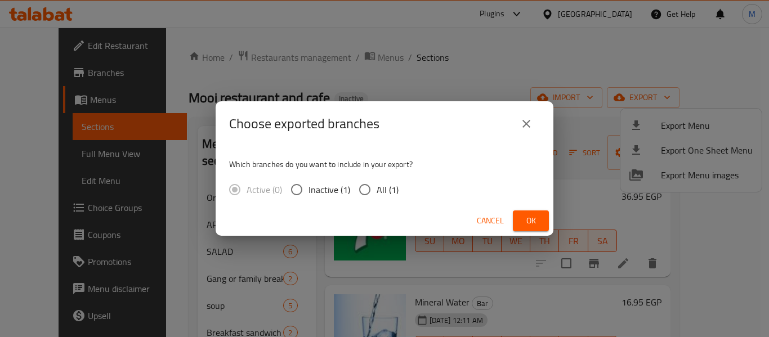
drag, startPoint x: 389, startPoint y: 186, endPoint x: 434, endPoint y: 195, distance: 45.9
click at [398, 187] on div "Active (0) Inactive (1) All (1)" at bounding box center [318, 190] width 178 height 24
click at [374, 189] on input "All (1)" at bounding box center [365, 190] width 24 height 24
radio input "true"
click at [540, 216] on button "Ok" at bounding box center [531, 221] width 36 height 21
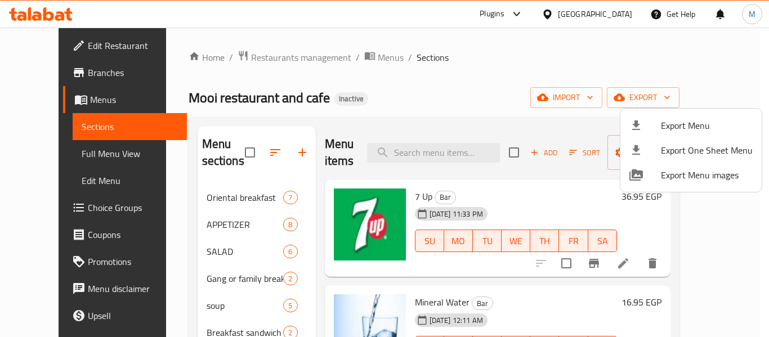
click at [55, 46] on div at bounding box center [384, 168] width 769 height 337
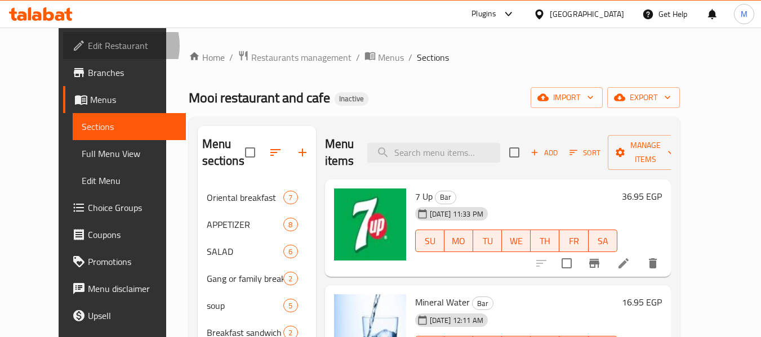
drag, startPoint x: 55, startPoint y: 46, endPoint x: 55, endPoint y: 6, distance: 39.4
click at [55, 29] on ul "Edit Restaurant Branches Menus Sections Full Menu View Edit Menu Choice Groups …" at bounding box center [118, 208] width 136 height 360
click at [543, 14] on icon at bounding box center [539, 14] width 8 height 10
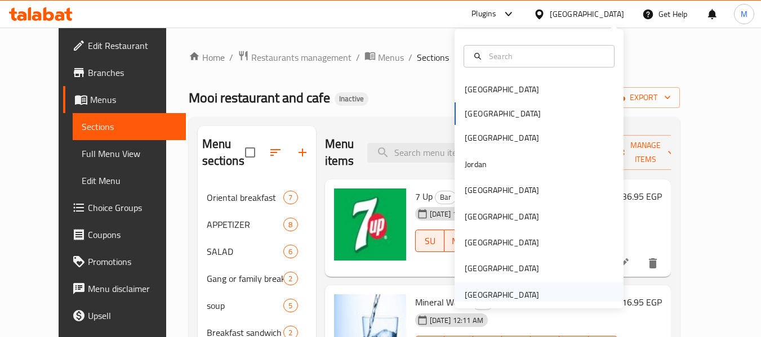
click at [509, 298] on div "[GEOGRAPHIC_DATA]" at bounding box center [501, 295] width 74 height 12
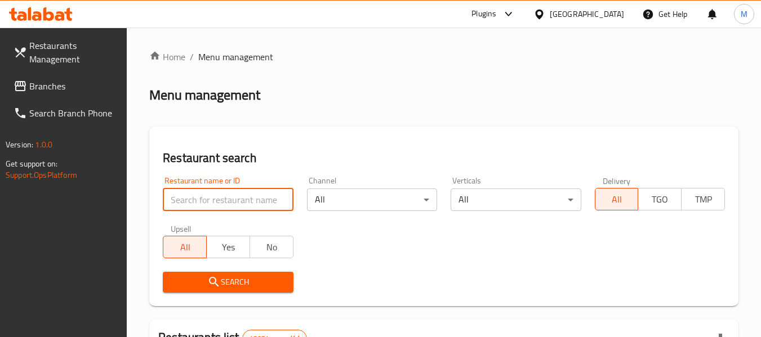
paste input "Masakn juice and burger"
type input "Masakn juice and burger"
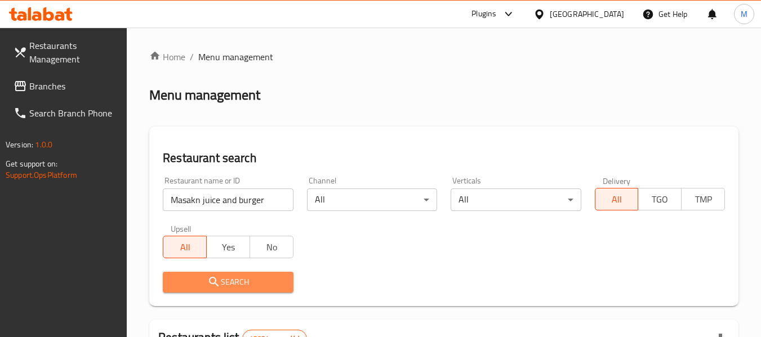
click at [243, 281] on span "Search" at bounding box center [228, 282] width 112 height 14
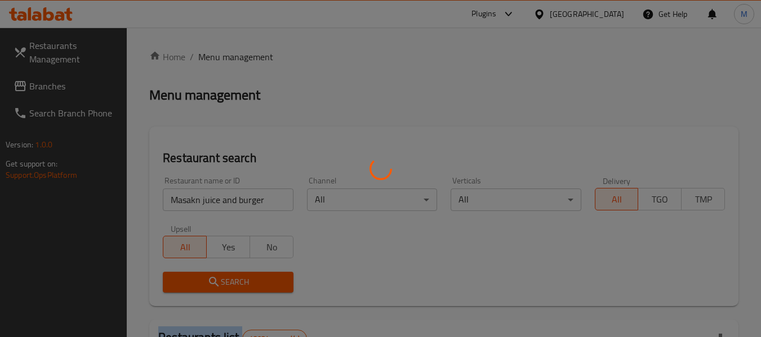
drag, startPoint x: 243, startPoint y: 281, endPoint x: 323, endPoint y: 324, distance: 90.9
click at [248, 281] on div at bounding box center [380, 168] width 761 height 337
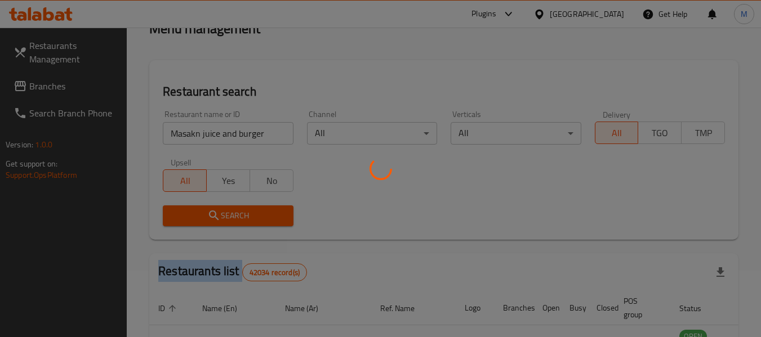
scroll to position [155, 0]
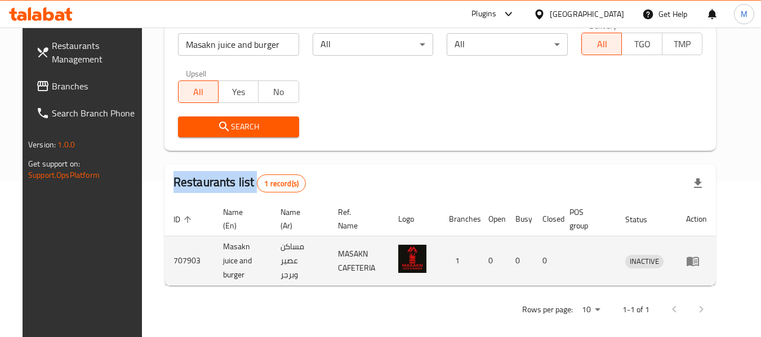
click at [699, 257] on icon "enhanced table" at bounding box center [692, 262] width 12 height 10
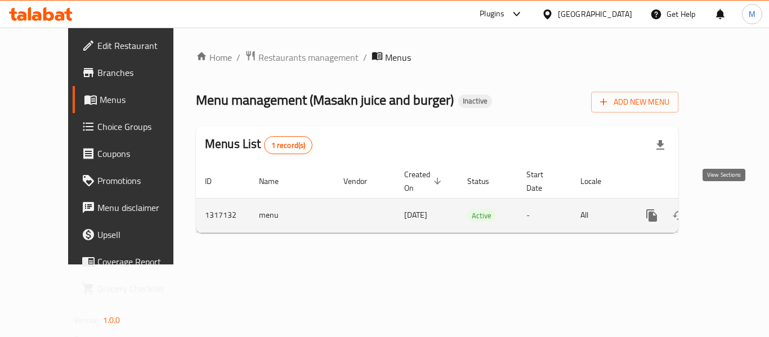
click at [729, 209] on icon "enhanced table" at bounding box center [733, 216] width 14 height 14
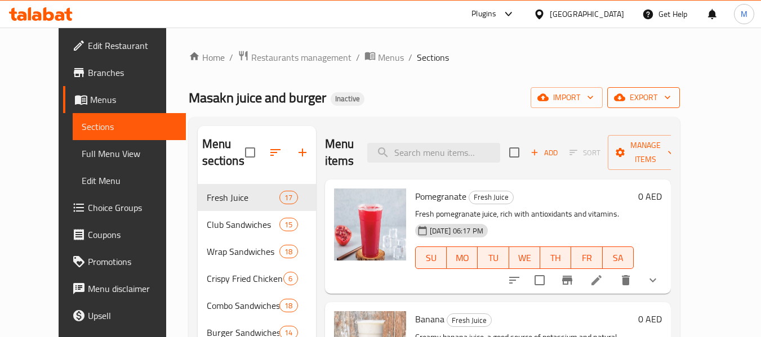
click at [671, 100] on span "export" at bounding box center [643, 98] width 55 height 14
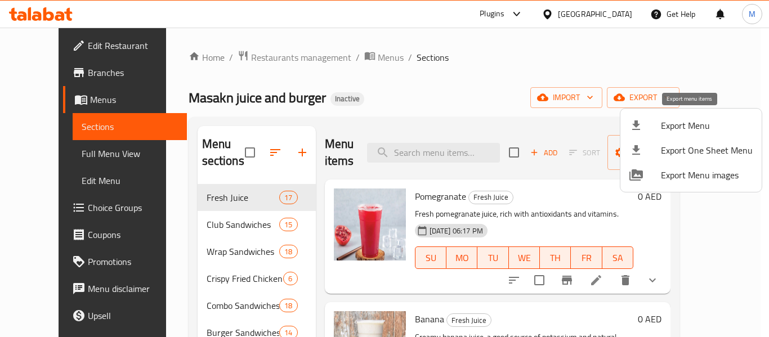
click at [668, 126] on span "Export Menu" at bounding box center [707, 126] width 92 height 14
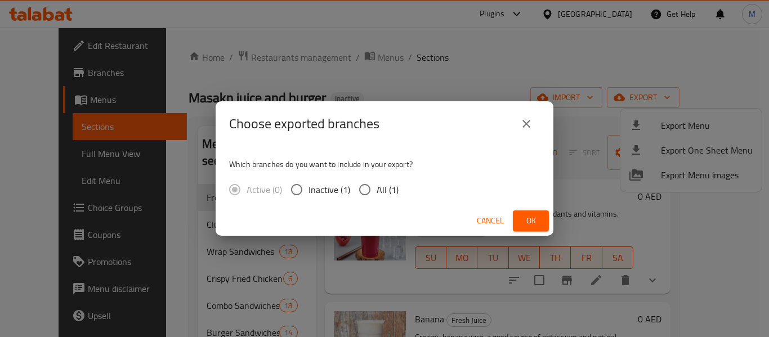
click at [375, 186] on input "All (1)" at bounding box center [365, 190] width 24 height 24
radio input "true"
click at [537, 217] on span "Ok" at bounding box center [531, 221] width 18 height 14
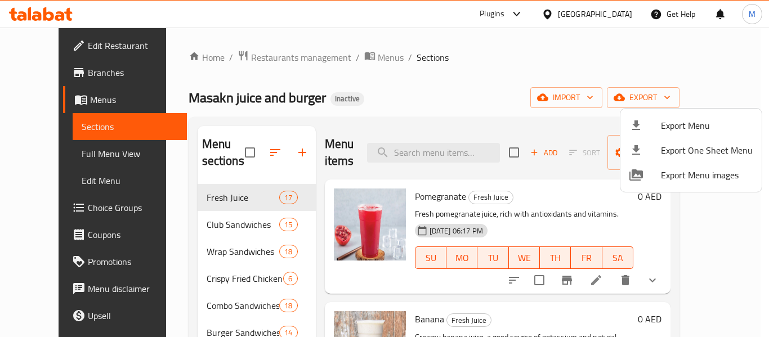
click at [426, 117] on div at bounding box center [384, 168] width 769 height 337
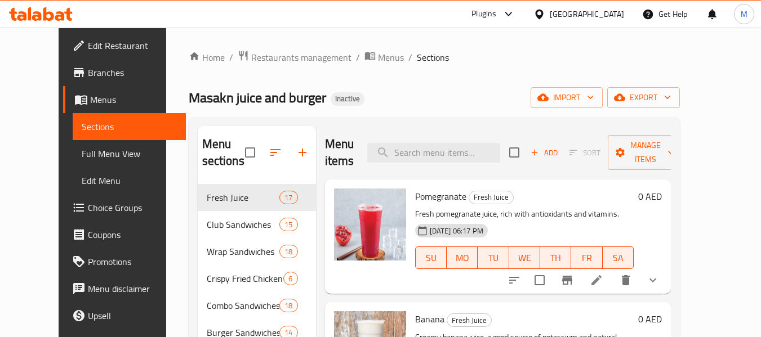
click at [427, 104] on div "Masakn juice and burger Inactive import export" at bounding box center [434, 97] width 491 height 21
click at [88, 43] on span "Edit Restaurant" at bounding box center [132, 46] width 89 height 14
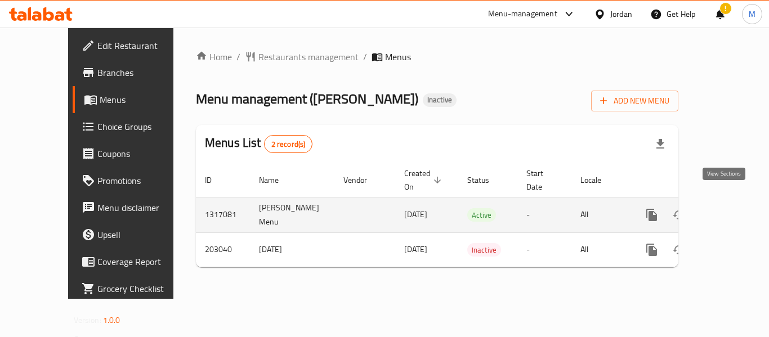
click at [726, 208] on icon "enhanced table" at bounding box center [733, 215] width 14 height 14
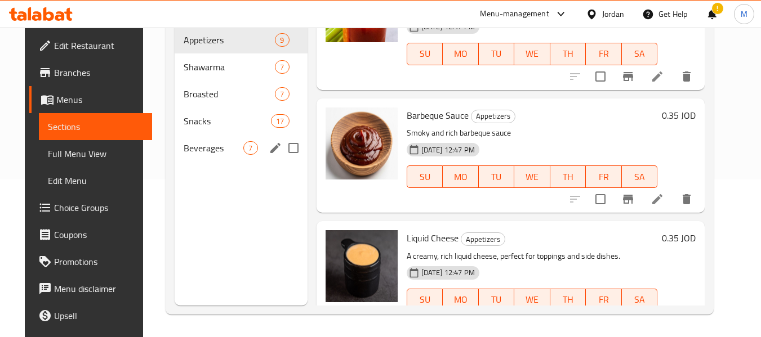
scroll to position [604, 0]
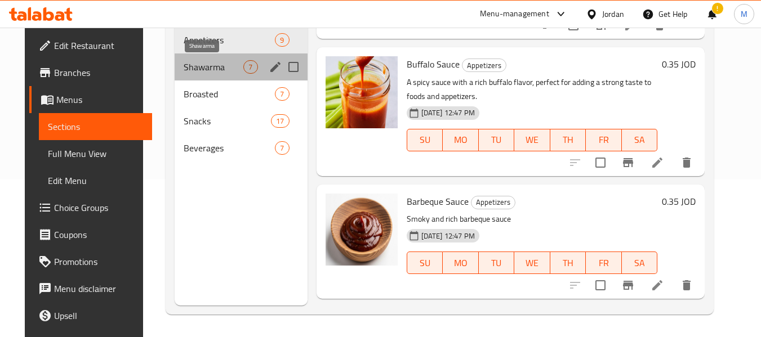
click at [198, 62] on span "Shawarma" at bounding box center [214, 67] width 60 height 14
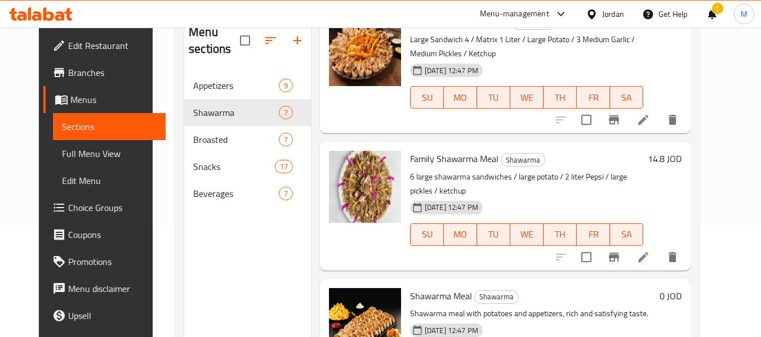
scroll to position [113, 0]
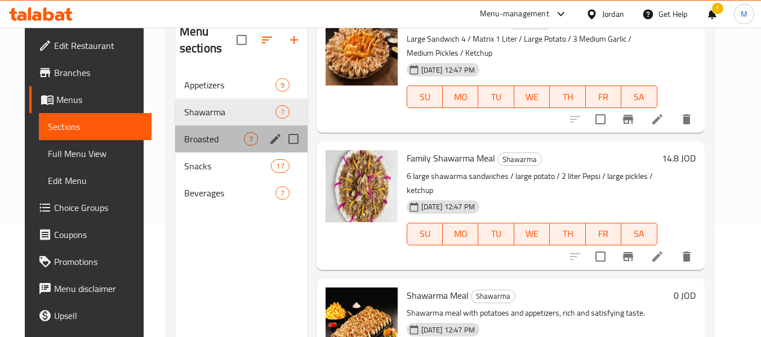
click at [218, 133] on div "Broasted 7" at bounding box center [241, 139] width 132 height 27
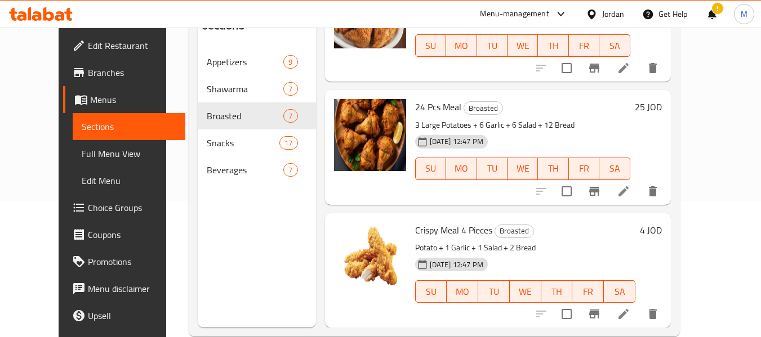
scroll to position [158, 0]
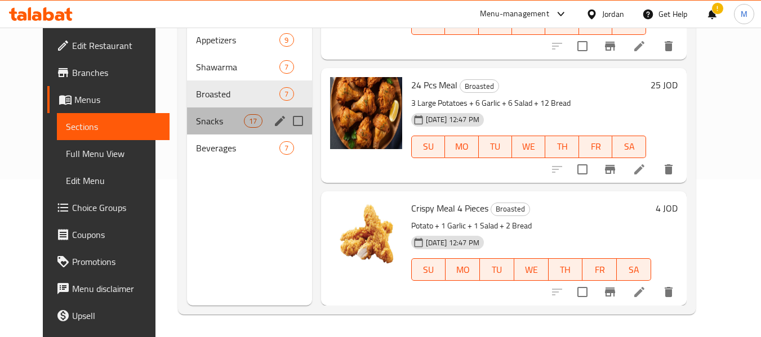
click at [187, 129] on div "Snacks 17" at bounding box center [249, 121] width 125 height 27
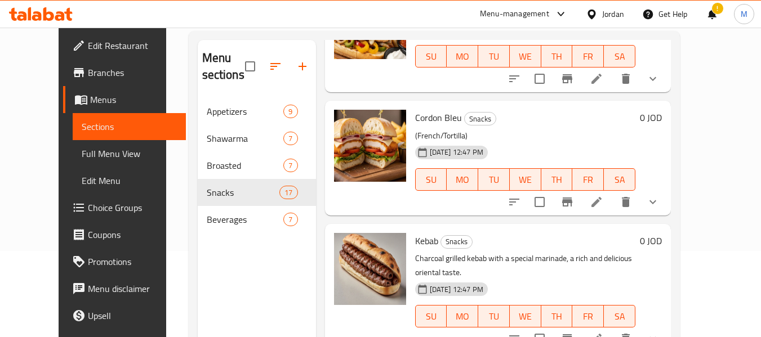
scroll to position [158, 0]
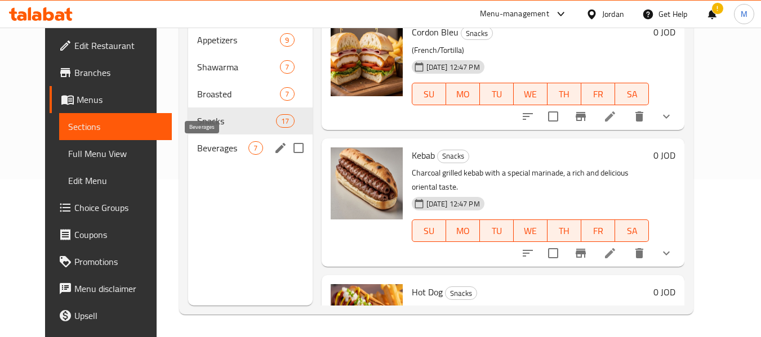
click at [202, 152] on span "Beverages" at bounding box center [222, 148] width 51 height 14
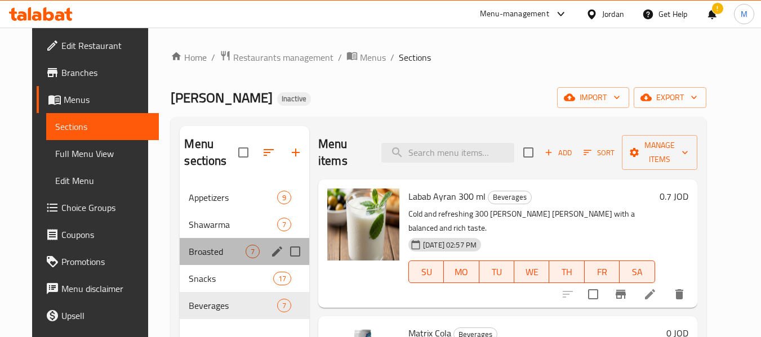
click at [184, 243] on div "Broasted 7" at bounding box center [244, 251] width 129 height 27
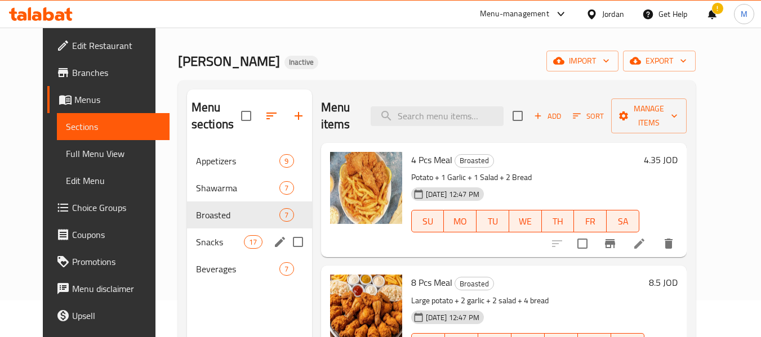
scroll to position [56, 0]
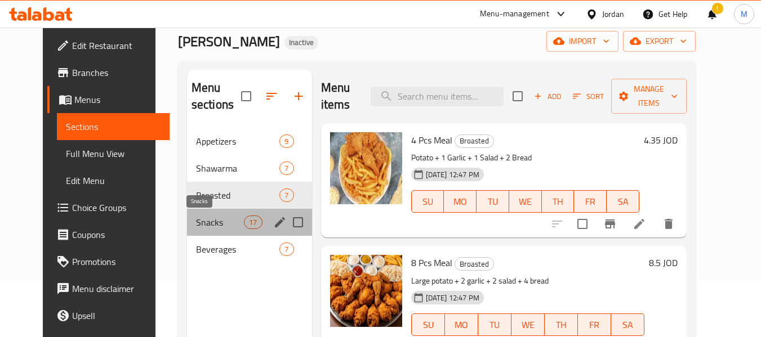
click at [202, 220] on span "Snacks" at bounding box center [220, 223] width 48 height 14
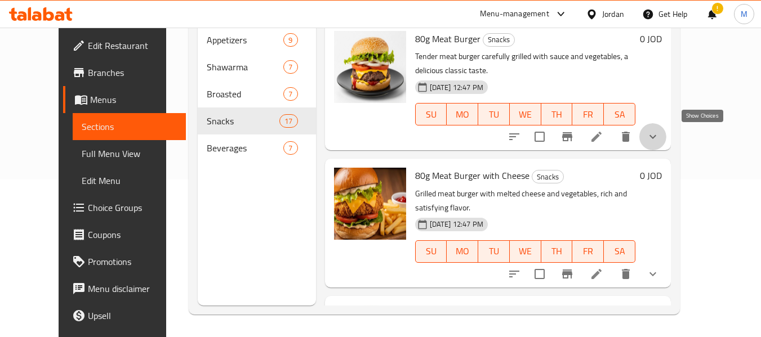
drag, startPoint x: 709, startPoint y: 135, endPoint x: 695, endPoint y: 139, distance: 14.1
click at [659, 137] on icon "show more" at bounding box center [653, 137] width 14 height 14
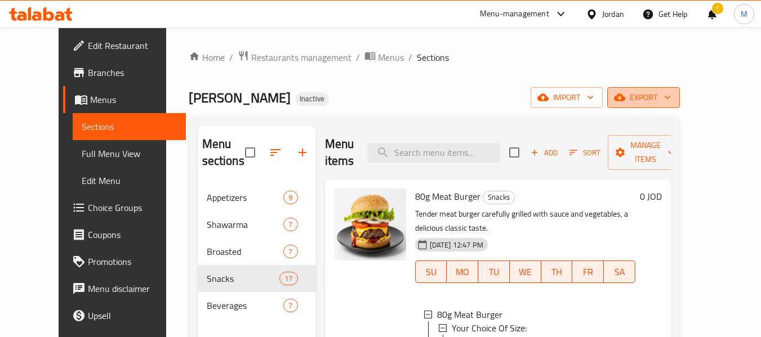
click at [671, 99] on span "export" at bounding box center [643, 98] width 55 height 14
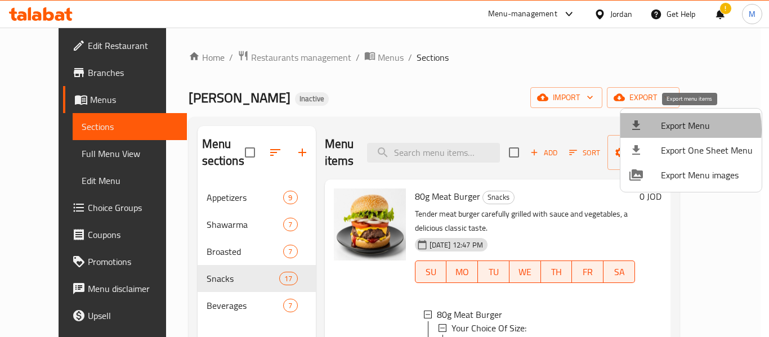
click at [675, 129] on span "Export Menu" at bounding box center [707, 126] width 92 height 14
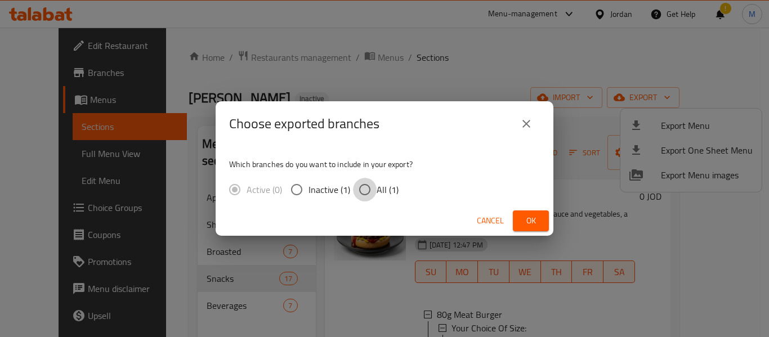
drag, startPoint x: 361, startPoint y: 190, endPoint x: 352, endPoint y: 129, distance: 61.4
click at [361, 185] on input "All (1)" at bounding box center [365, 190] width 24 height 24
radio input "true"
drag, startPoint x: 517, startPoint y: 214, endPoint x: 439, endPoint y: 198, distance: 79.8
click at [509, 212] on div "Cancel Ok" at bounding box center [385, 221] width 338 height 30
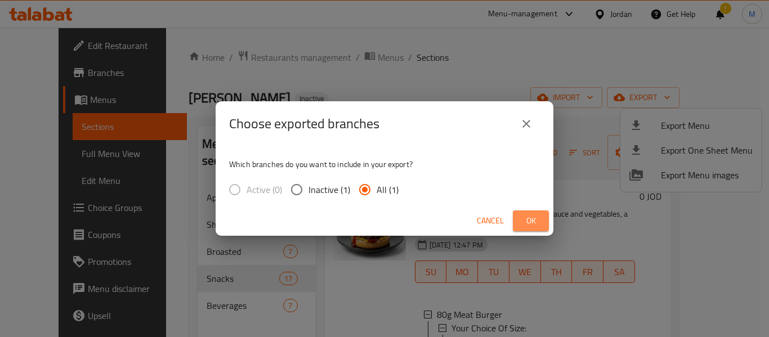
click at [537, 224] on span "Ok" at bounding box center [531, 221] width 18 height 14
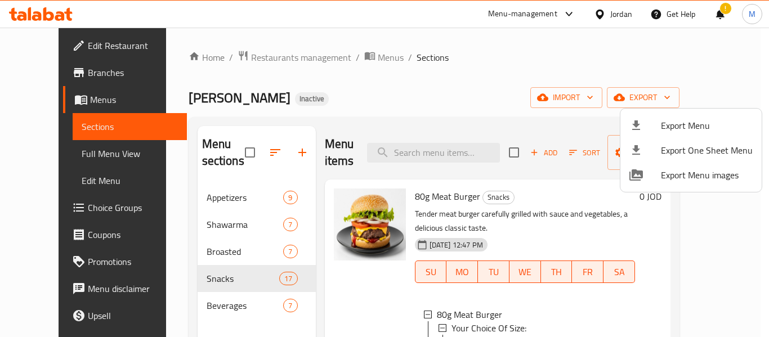
drag, startPoint x: 144, startPoint y: 83, endPoint x: 119, endPoint y: 70, distance: 28.0
click at [144, 83] on div at bounding box center [384, 168] width 769 height 337
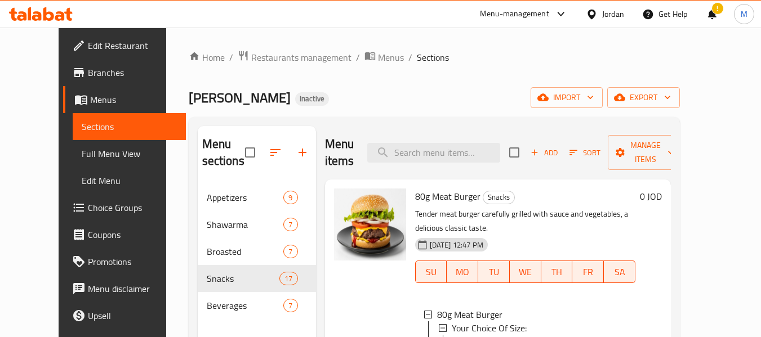
click at [88, 42] on span "Edit Restaurant" at bounding box center [132, 46] width 89 height 14
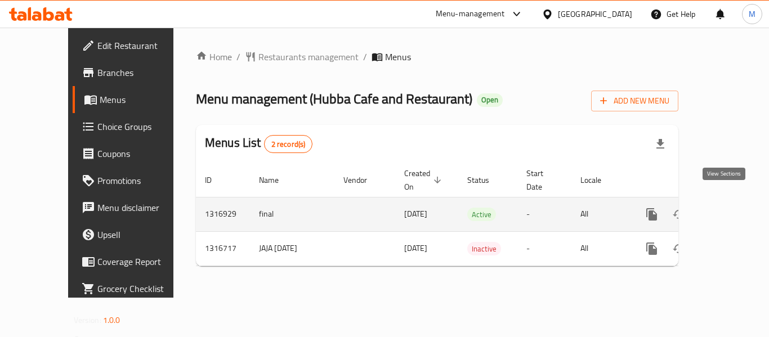
click at [728, 209] on icon "enhanced table" at bounding box center [733, 214] width 10 height 10
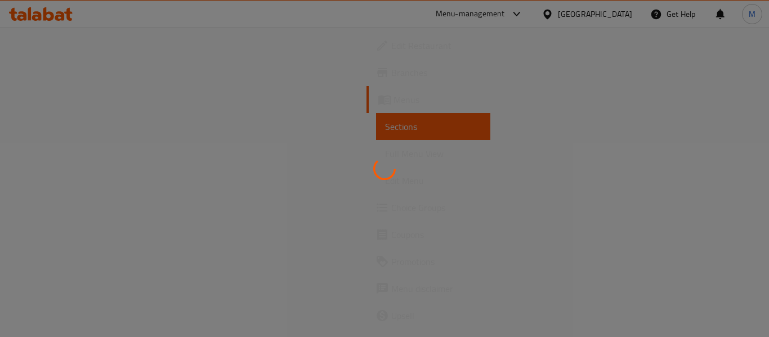
click at [519, 236] on div at bounding box center [384, 168] width 769 height 337
click at [534, 217] on div at bounding box center [384, 168] width 769 height 337
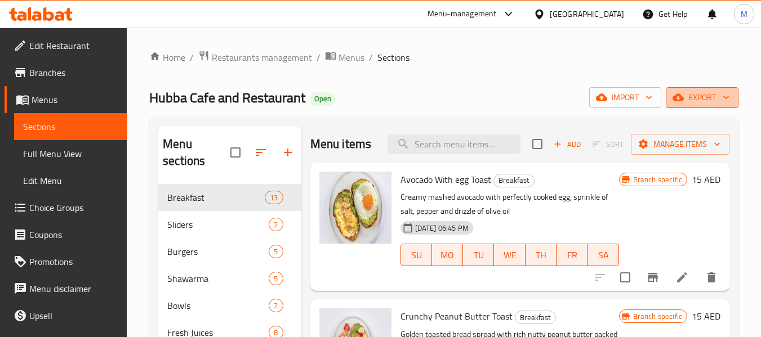
click at [714, 91] on span "export" at bounding box center [701, 98] width 55 height 14
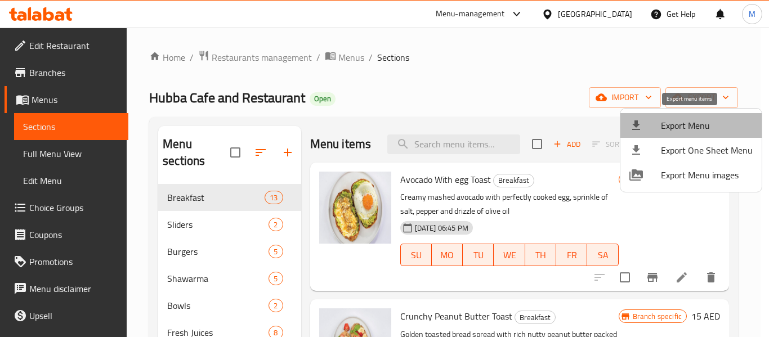
click at [700, 120] on span "Export Menu" at bounding box center [707, 126] width 92 height 14
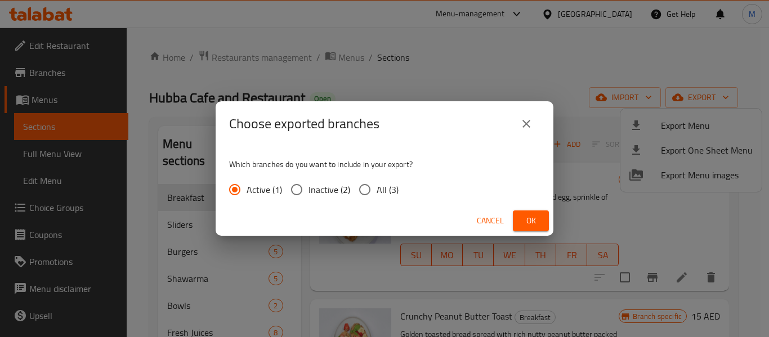
click at [389, 189] on span "All (3)" at bounding box center [388, 190] width 22 height 14
click at [377, 189] on input "All (3)" at bounding box center [365, 190] width 24 height 24
radio input "true"
click at [537, 216] on span "Ok" at bounding box center [531, 221] width 18 height 14
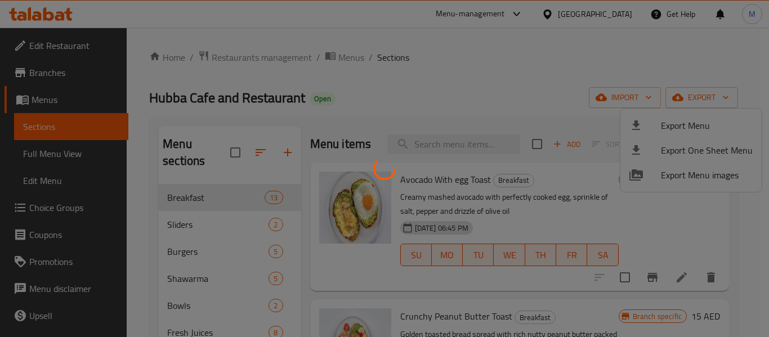
click at [537, 216] on span "Ok" at bounding box center [531, 221] width 18 height 14
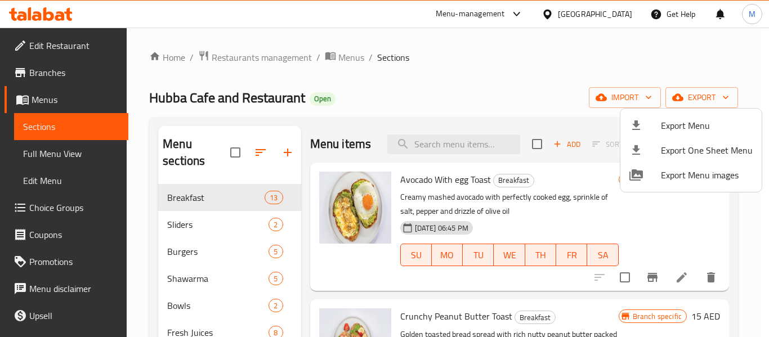
click at [41, 75] on div at bounding box center [384, 168] width 769 height 337
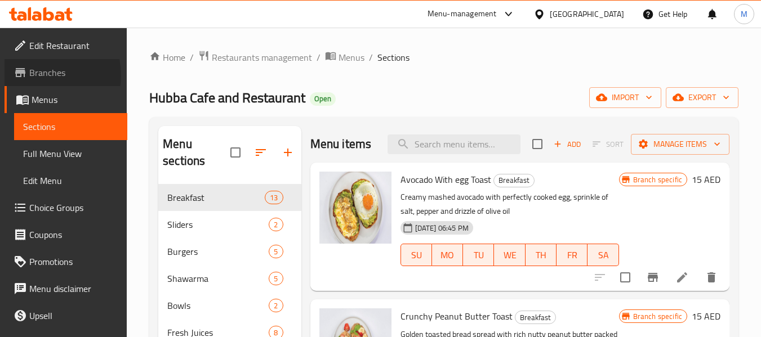
click at [41, 75] on span "Branches" at bounding box center [73, 73] width 89 height 14
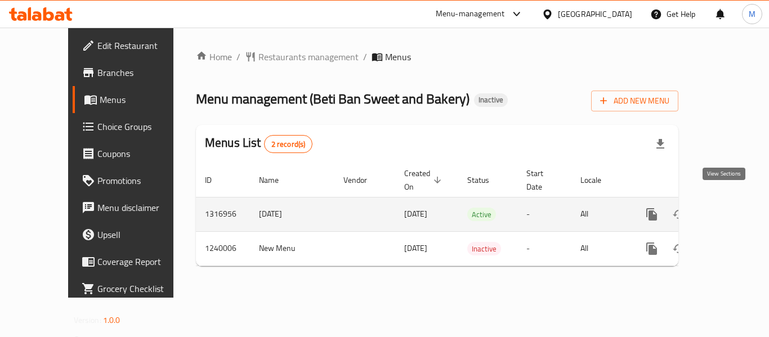
click at [726, 208] on icon "enhanced table" at bounding box center [733, 215] width 14 height 14
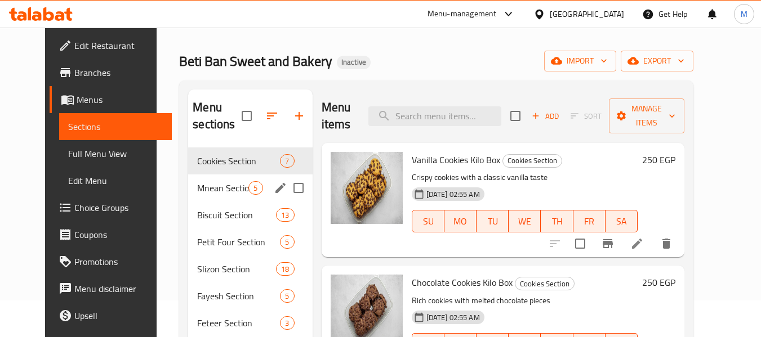
scroll to position [56, 0]
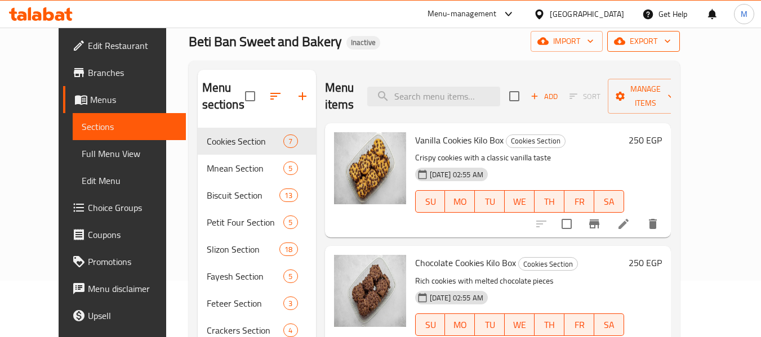
click at [680, 48] on button "export" at bounding box center [643, 41] width 73 height 21
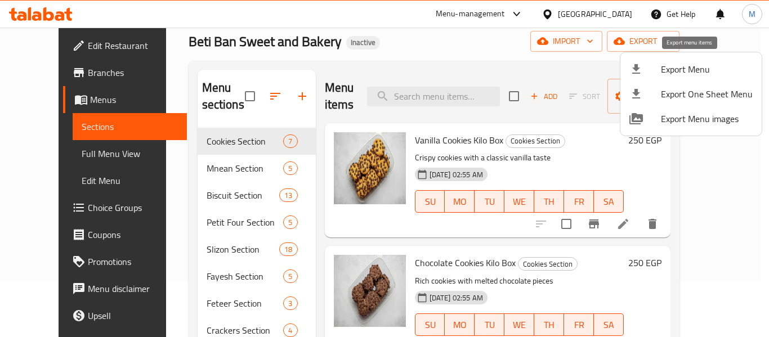
click at [674, 74] on span "Export Menu" at bounding box center [707, 69] width 92 height 14
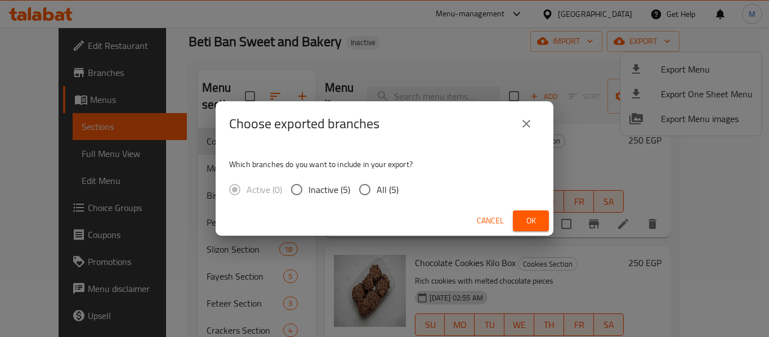
drag, startPoint x: 383, startPoint y: 193, endPoint x: 377, endPoint y: 194, distance: 5.7
click at [381, 194] on span "All (5)" at bounding box center [388, 190] width 22 height 14
click at [368, 193] on input "All (5)" at bounding box center [365, 190] width 24 height 24
radio input "true"
click at [545, 217] on button "Ok" at bounding box center [531, 221] width 36 height 21
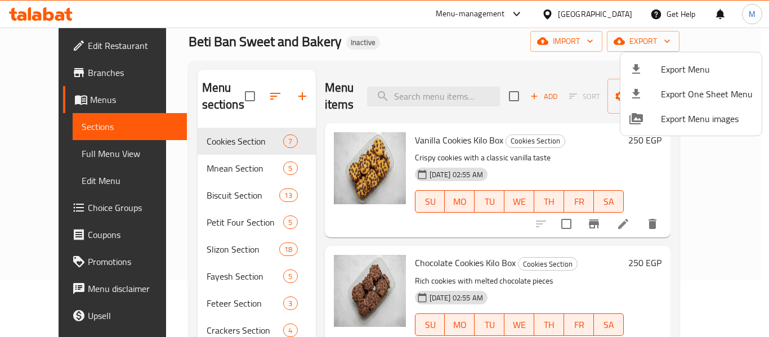
drag, startPoint x: 186, startPoint y: 247, endPoint x: 437, endPoint y: 45, distance: 322.8
click at [185, 247] on div at bounding box center [384, 168] width 769 height 337
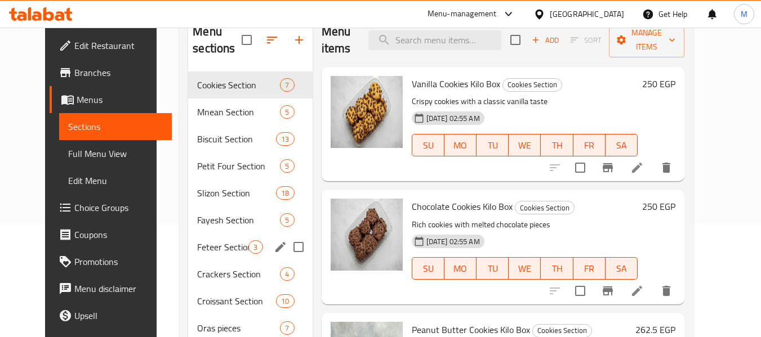
click at [230, 248] on span "Feteer Section" at bounding box center [222, 247] width 51 height 14
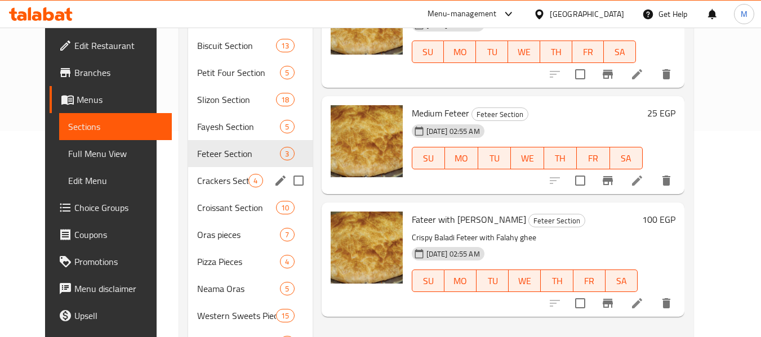
scroll to position [225, 0]
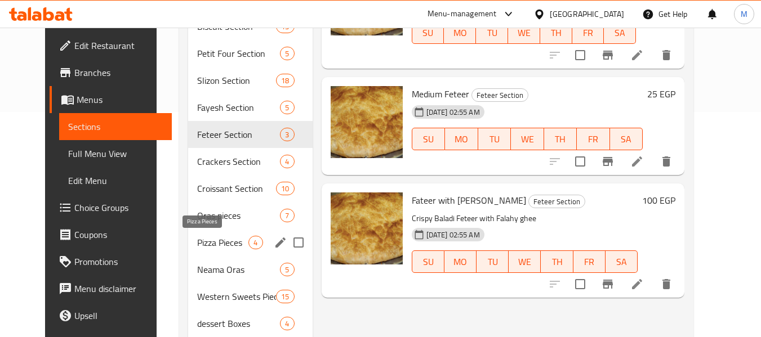
click at [217, 239] on span "Pizza Pieces" at bounding box center [222, 243] width 51 height 14
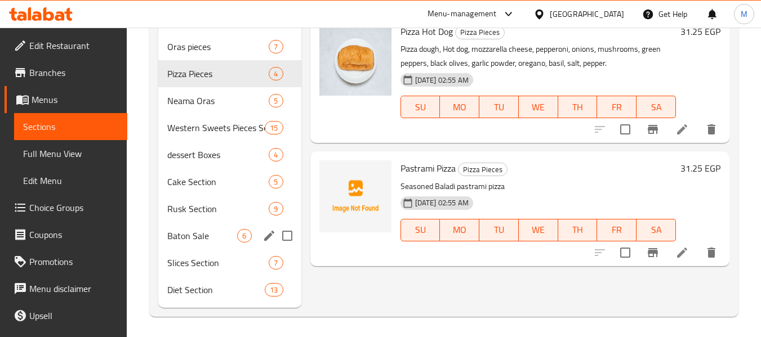
scroll to position [396, 0]
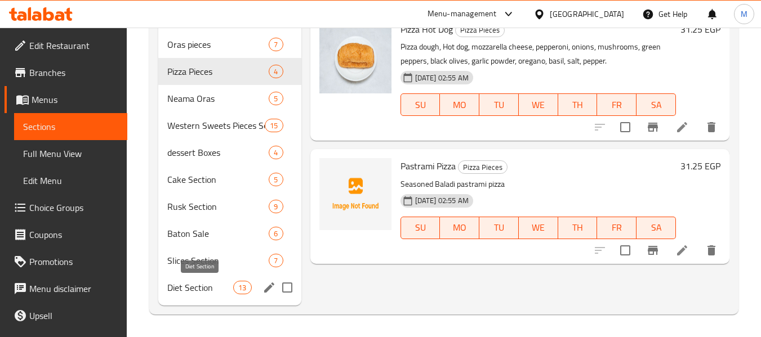
click at [197, 284] on span "Diet Section" at bounding box center [200, 288] width 66 height 14
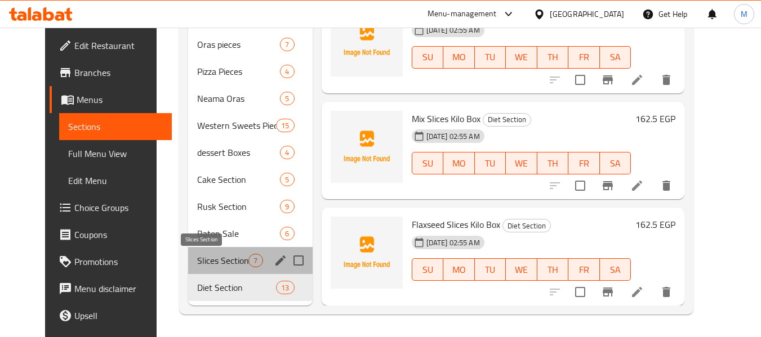
click at [197, 265] on span "Slices Section" at bounding box center [222, 261] width 51 height 14
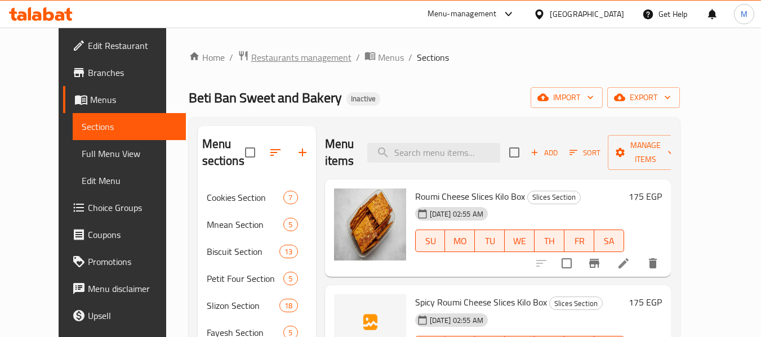
click at [251, 55] on span "Restaurants management" at bounding box center [301, 58] width 100 height 14
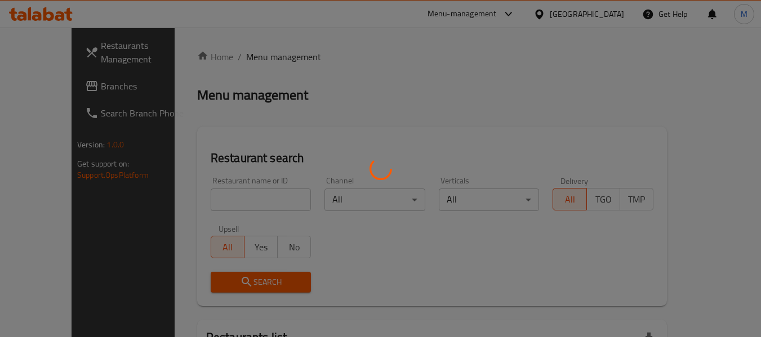
click at [244, 203] on div at bounding box center [380, 168] width 761 height 337
click at [204, 199] on div at bounding box center [380, 168] width 761 height 337
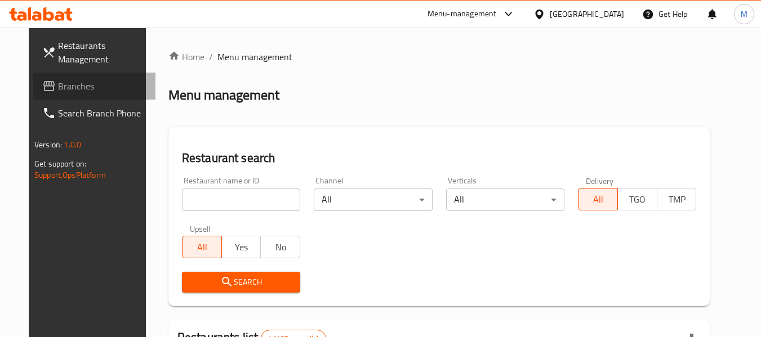
click at [58, 90] on span "Branches" at bounding box center [102, 86] width 89 height 14
drag, startPoint x: 54, startPoint y: 90, endPoint x: 34, endPoint y: 22, distance: 70.4
click at [58, 87] on span "Branches" at bounding box center [102, 86] width 89 height 14
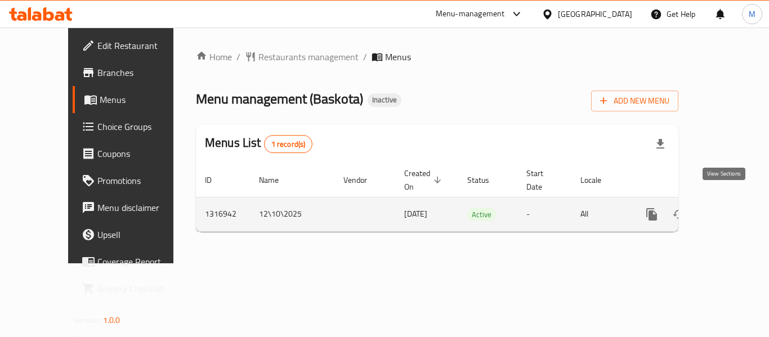
click at [726, 208] on icon "enhanced table" at bounding box center [733, 215] width 14 height 14
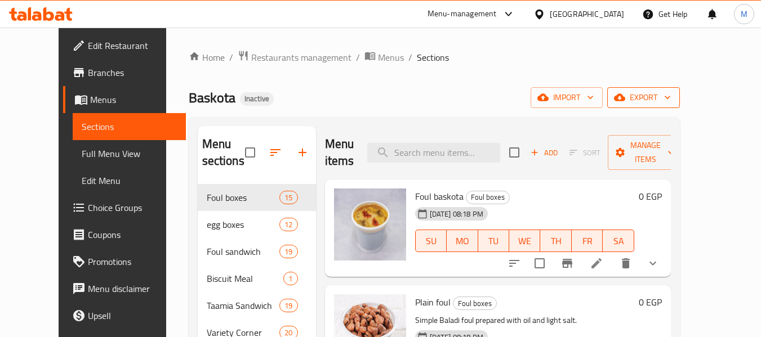
click at [625, 101] on icon "button" at bounding box center [619, 97] width 11 height 7
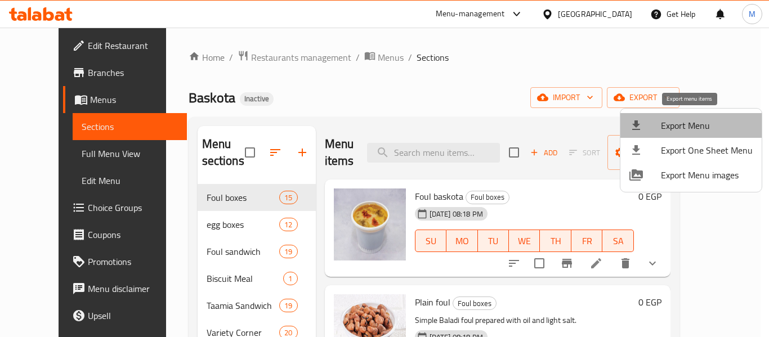
click at [688, 129] on span "Export Menu" at bounding box center [707, 126] width 92 height 14
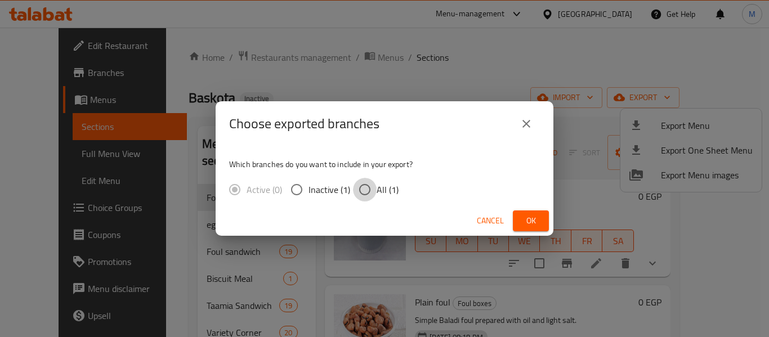
click at [372, 191] on input "All (1)" at bounding box center [365, 190] width 24 height 24
radio input "true"
click at [538, 222] on span "Ok" at bounding box center [531, 221] width 18 height 14
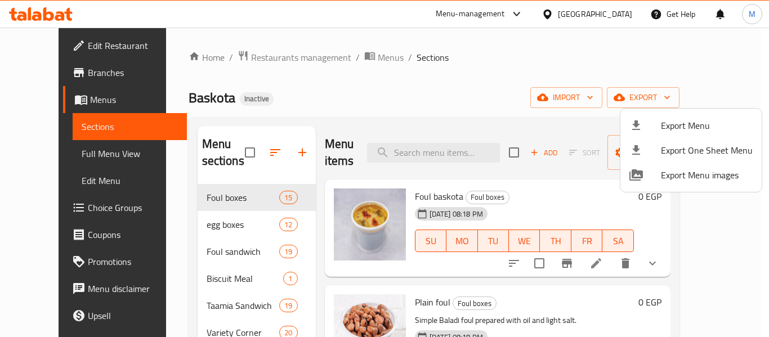
click at [458, 90] on div at bounding box center [384, 168] width 769 height 337
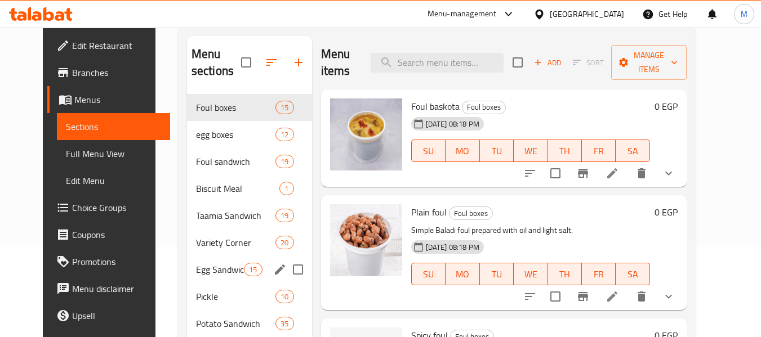
scroll to position [180, 0]
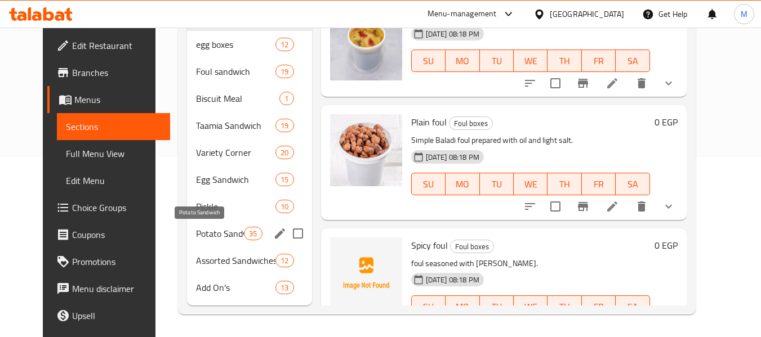
click at [225, 235] on span "Potato Sandwich" at bounding box center [220, 234] width 48 height 14
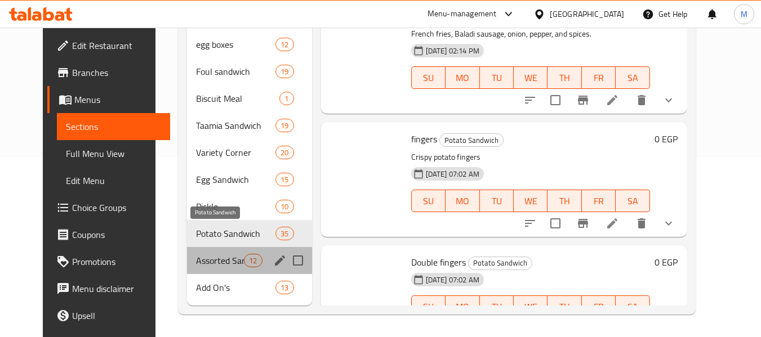
click at [215, 260] on span "Assorted Sandwiches" at bounding box center [220, 261] width 48 height 14
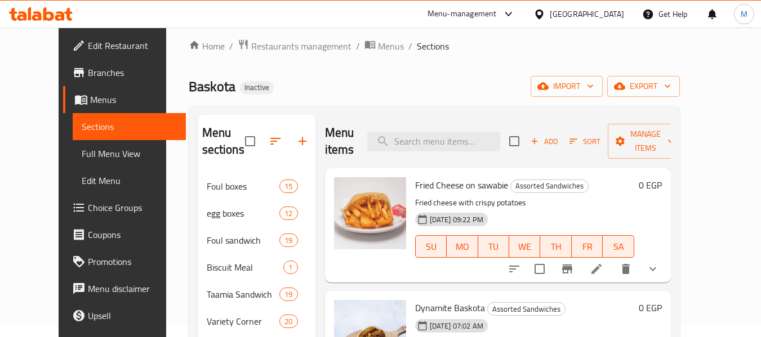
scroll to position [180, 0]
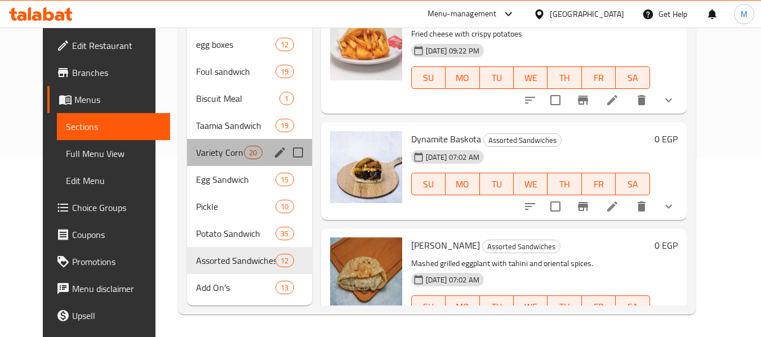
click at [208, 144] on div "Variety Corner 20" at bounding box center [249, 152] width 125 height 27
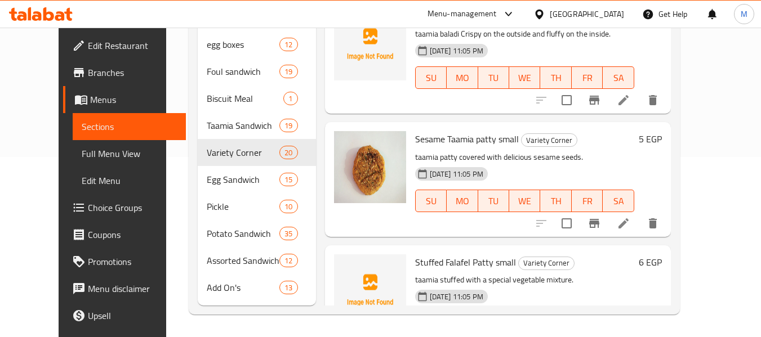
scroll to position [56, 0]
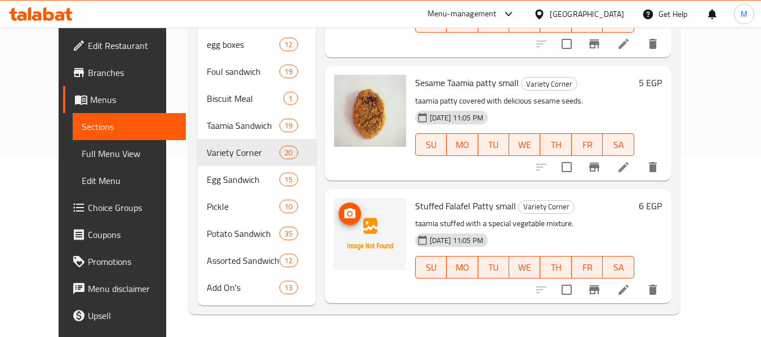
click at [344, 216] on icon "upload picture" at bounding box center [349, 213] width 11 height 10
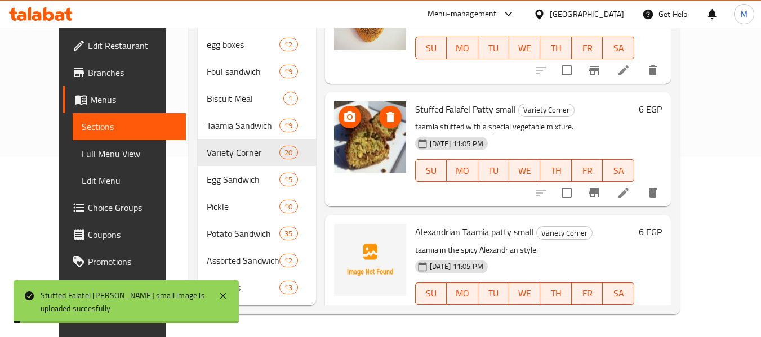
scroll to position [169, 0]
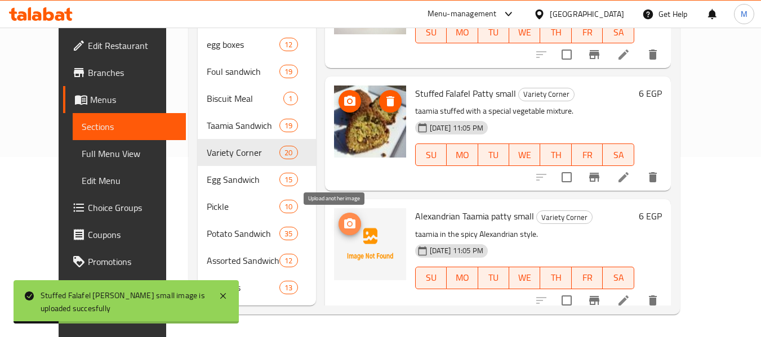
click at [344, 224] on icon "upload picture" at bounding box center [349, 223] width 11 height 10
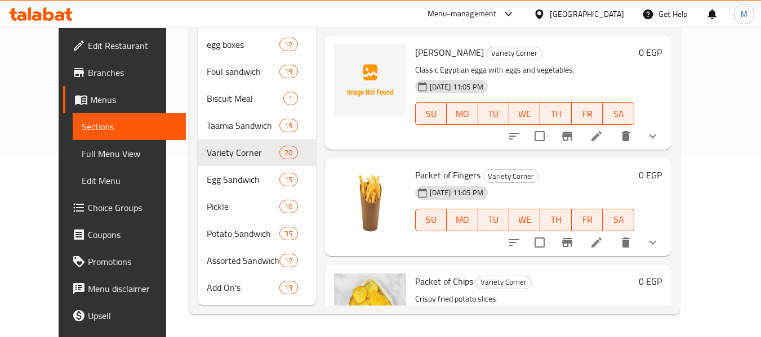
scroll to position [619, 0]
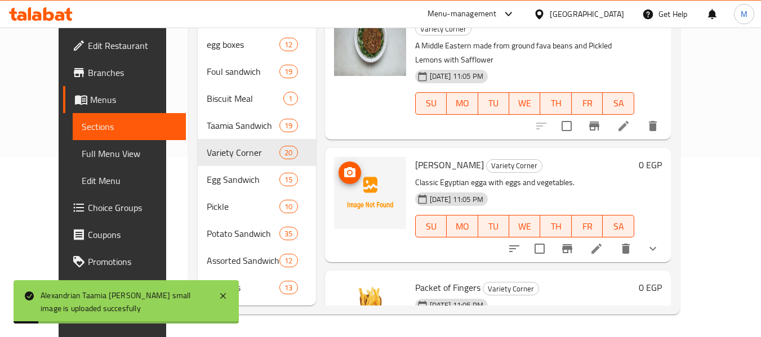
click at [344, 167] on icon "upload picture" at bounding box center [349, 172] width 11 height 10
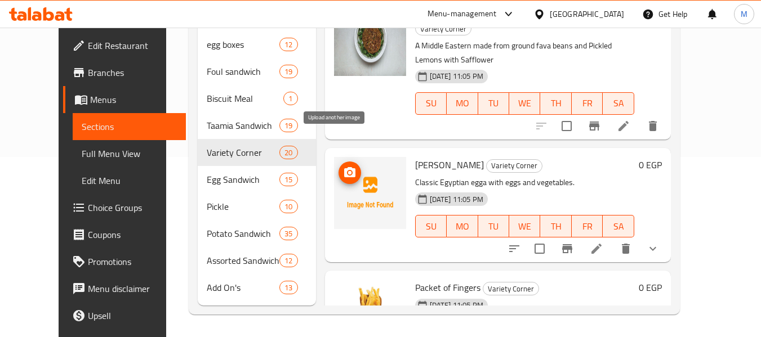
click at [347, 171] on circle "upload picture" at bounding box center [348, 172] width 3 height 3
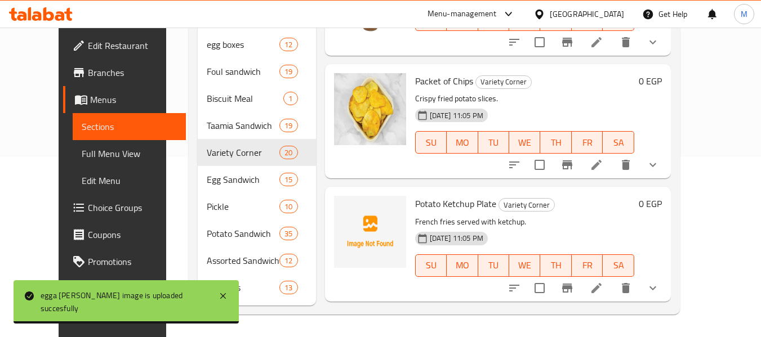
scroll to position [957, 0]
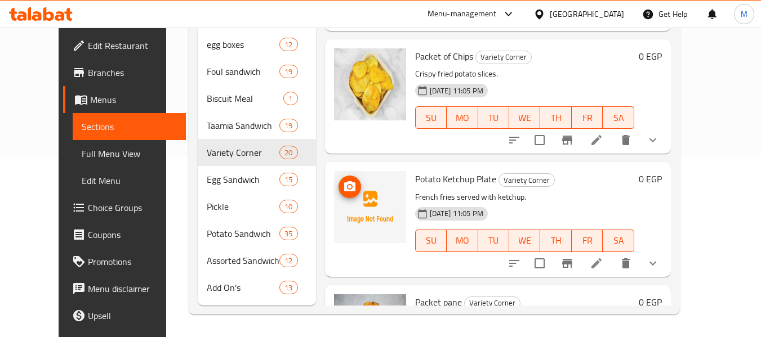
click at [347, 185] on circle "upload picture" at bounding box center [348, 186] width 3 height 3
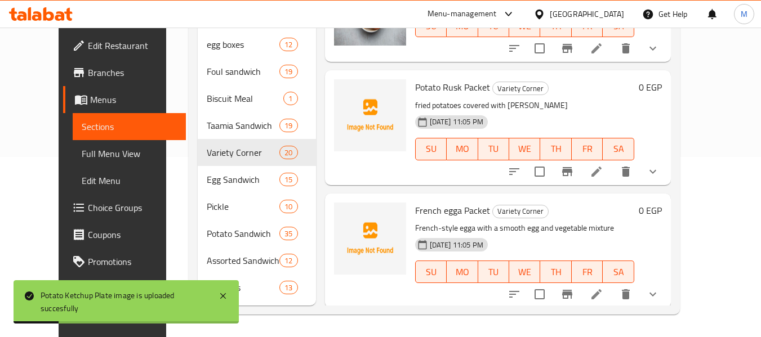
scroll to position [1295, 0]
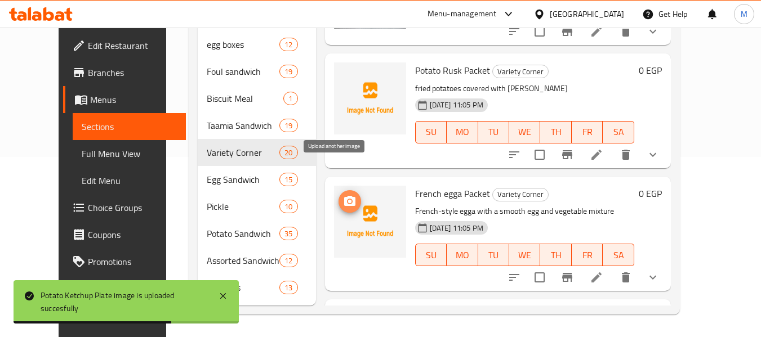
drag, startPoint x: 335, startPoint y: 168, endPoint x: 347, endPoint y: 167, distance: 12.4
click at [344, 196] on icon "upload picture" at bounding box center [349, 201] width 11 height 10
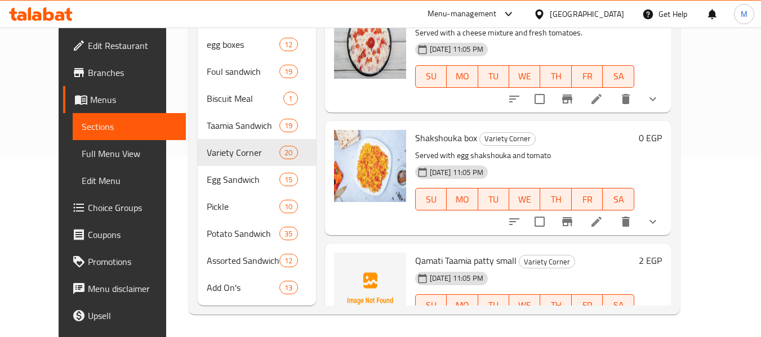
scroll to position [2095, 0]
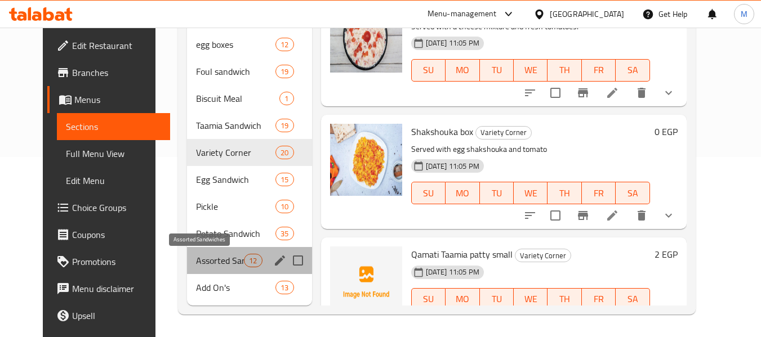
click at [216, 261] on span "Assorted Sandwiches" at bounding box center [220, 261] width 48 height 14
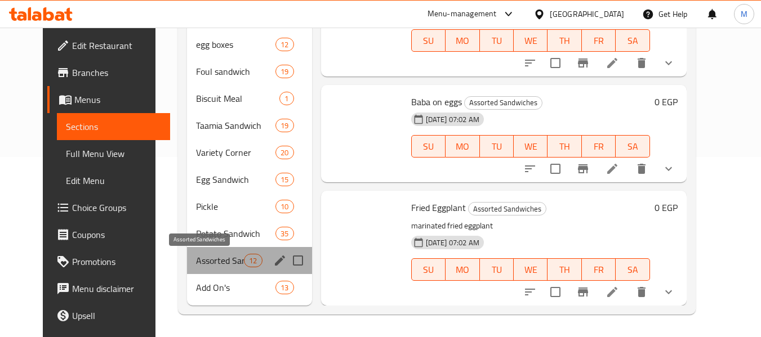
scroll to position [1111, 0]
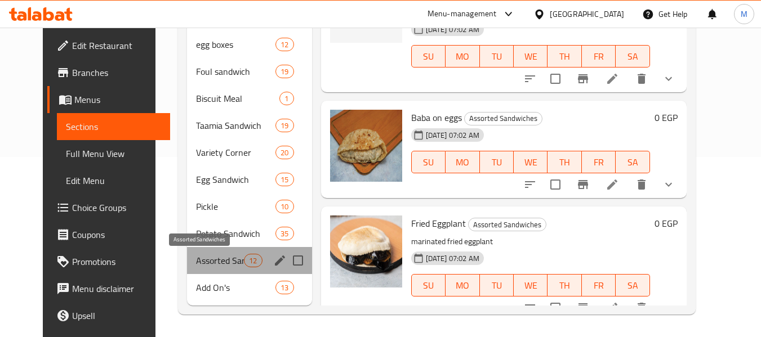
click at [216, 261] on span "Assorted Sandwiches" at bounding box center [220, 261] width 48 height 14
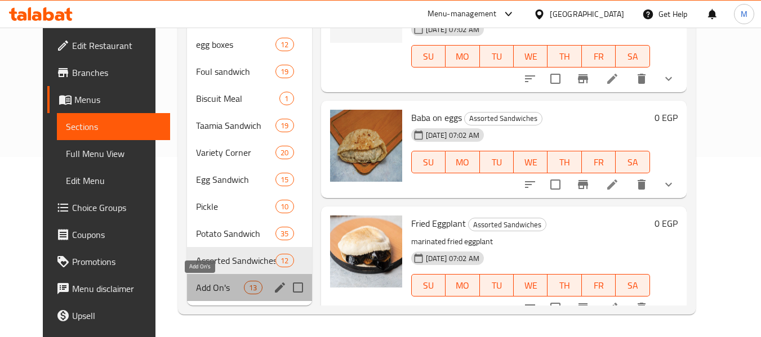
click at [196, 287] on span "Add On's" at bounding box center [220, 288] width 48 height 14
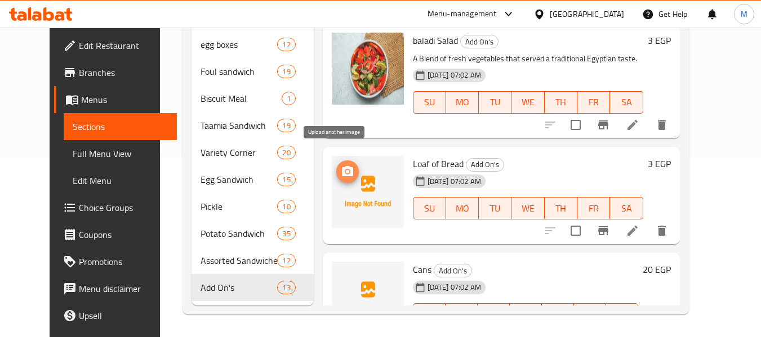
click at [342, 166] on icon "upload picture" at bounding box center [347, 171] width 11 height 10
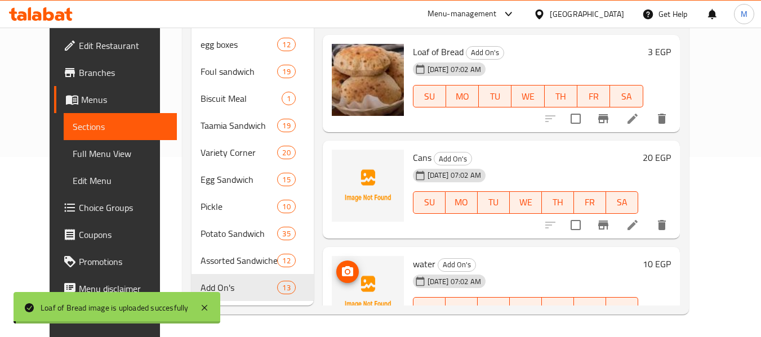
scroll to position [1223, 0]
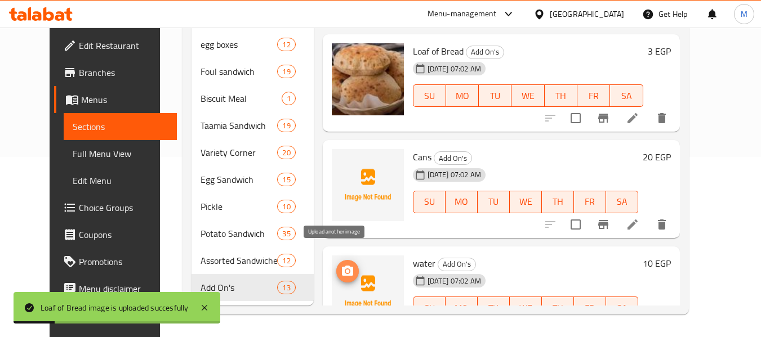
click at [341, 265] on icon "upload picture" at bounding box center [348, 272] width 14 height 14
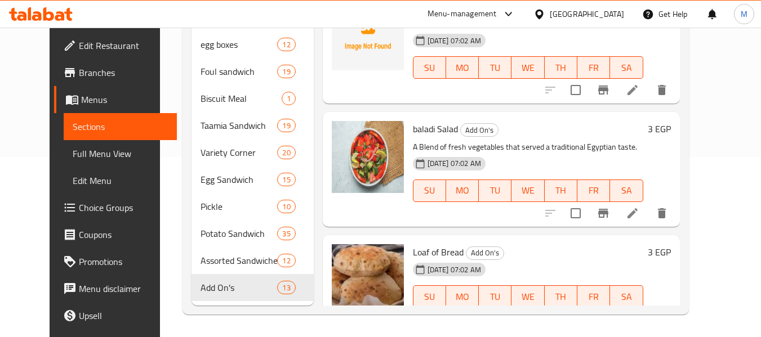
scroll to position [741, 0]
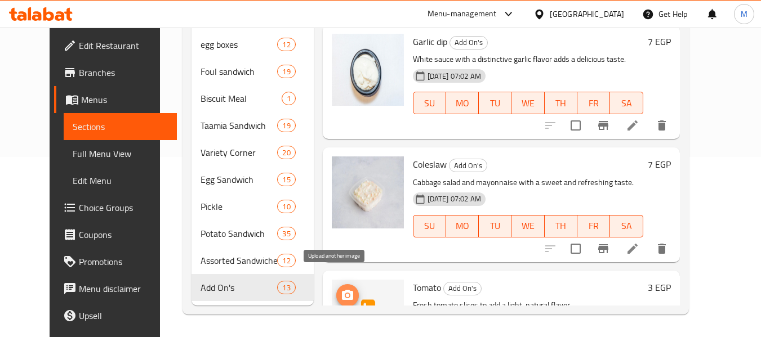
click at [341, 289] on icon "upload picture" at bounding box center [348, 296] width 14 height 14
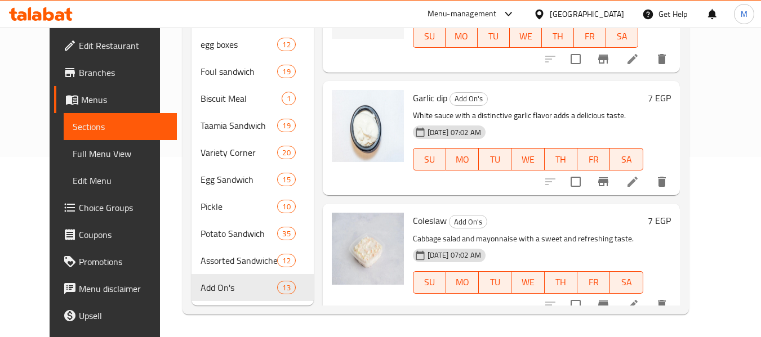
scroll to position [516, 0]
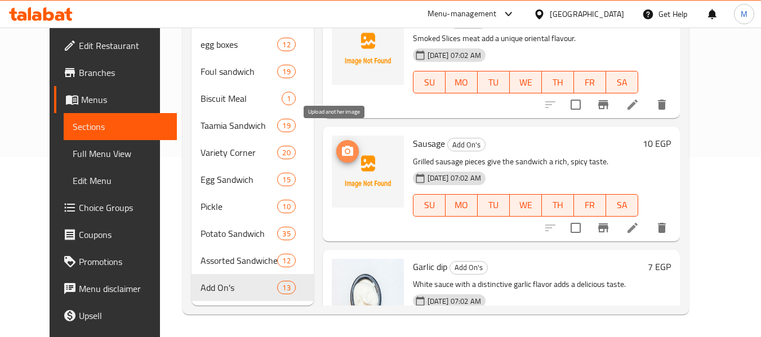
click at [342, 146] on icon "upload picture" at bounding box center [347, 151] width 11 height 10
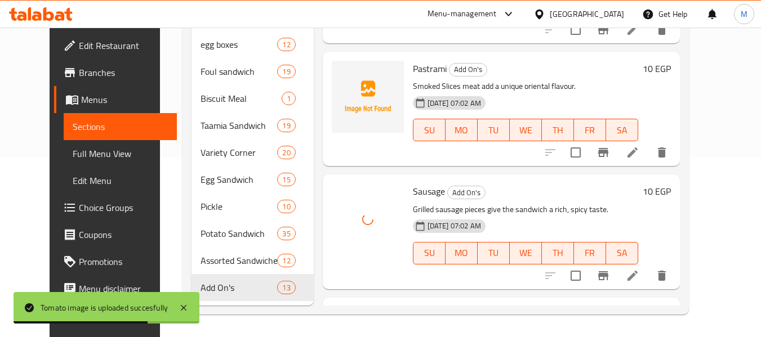
scroll to position [403, 0]
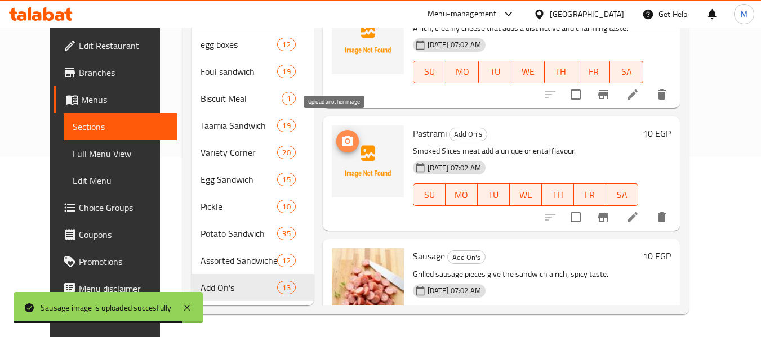
click at [342, 135] on span "upload picture" at bounding box center [347, 142] width 23 height 14
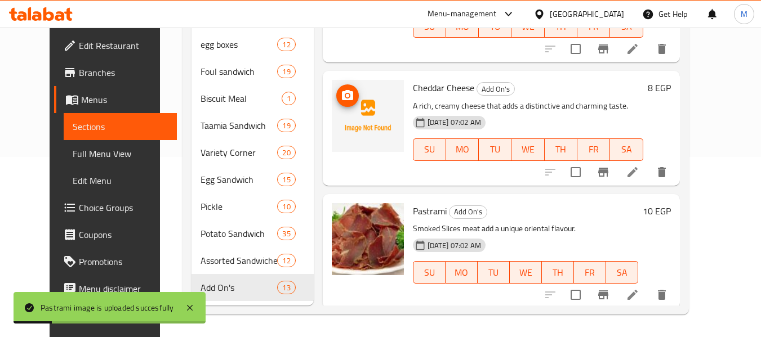
scroll to position [291, 0]
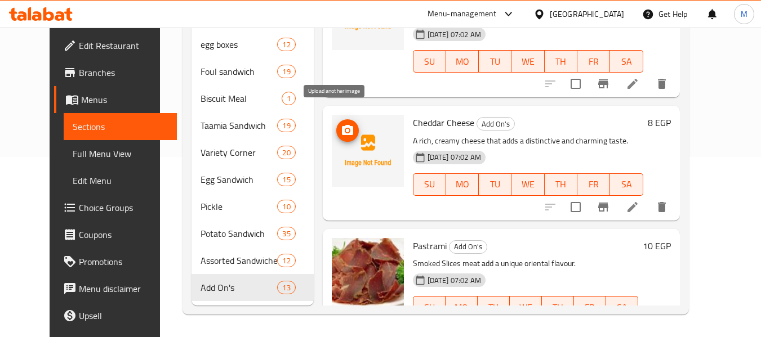
click at [342, 125] on icon "upload picture" at bounding box center [347, 130] width 11 height 10
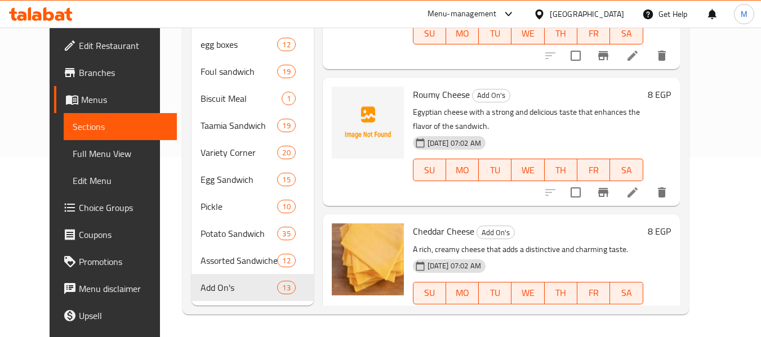
scroll to position [178, 0]
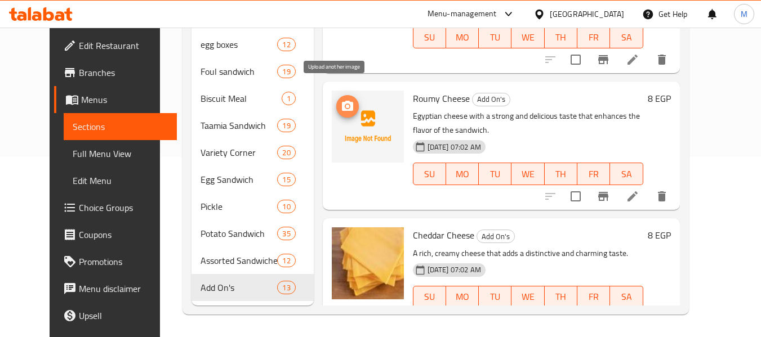
click at [343, 100] on span "upload picture" at bounding box center [347, 107] width 23 height 14
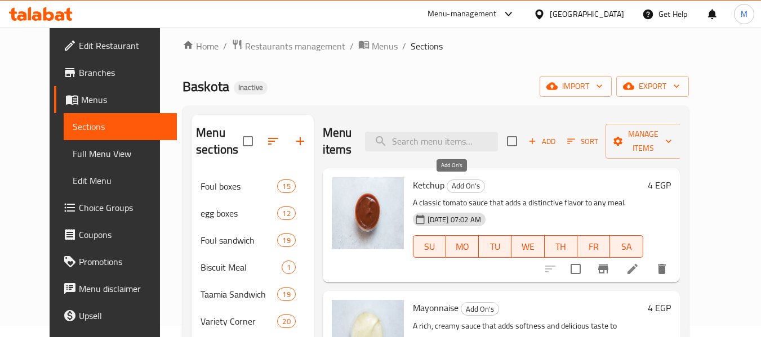
scroll to position [0, 0]
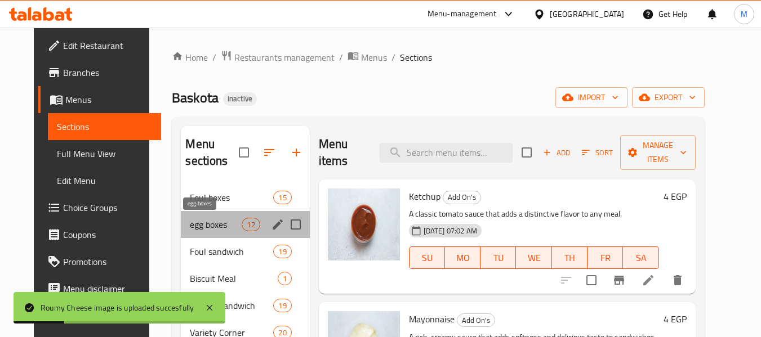
click at [207, 220] on span "egg boxes" at bounding box center [216, 225] width 52 height 14
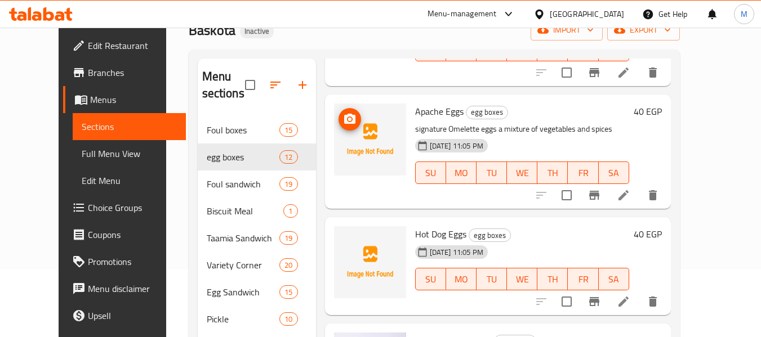
scroll to position [508, 0]
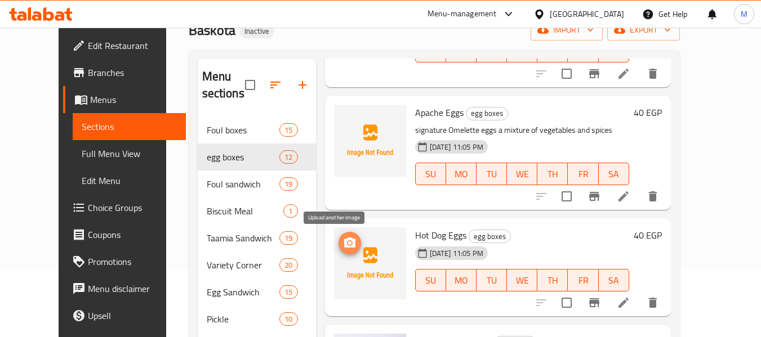
click at [343, 241] on icon "upload picture" at bounding box center [350, 243] width 14 height 14
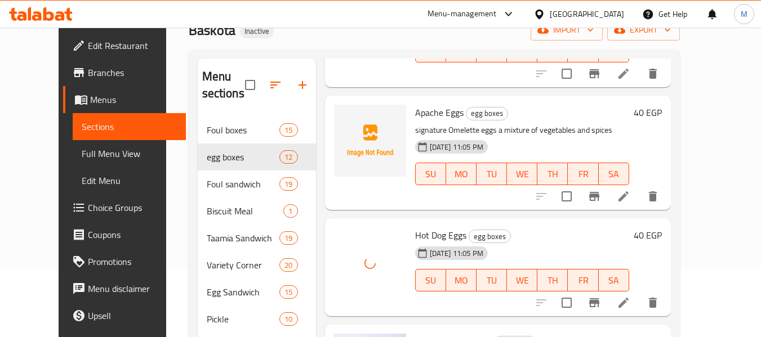
drag, startPoint x: 341, startPoint y: 240, endPoint x: 306, endPoint y: 224, distance: 38.8
click at [316, 224] on div "Menu items Add Sort Manage items Boiled one Egg egg boxes Boiled one Egg served…" at bounding box center [493, 239] width 355 height 360
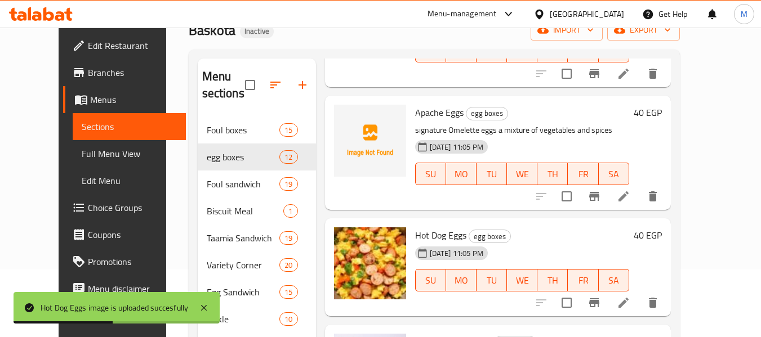
scroll to position [621, 0]
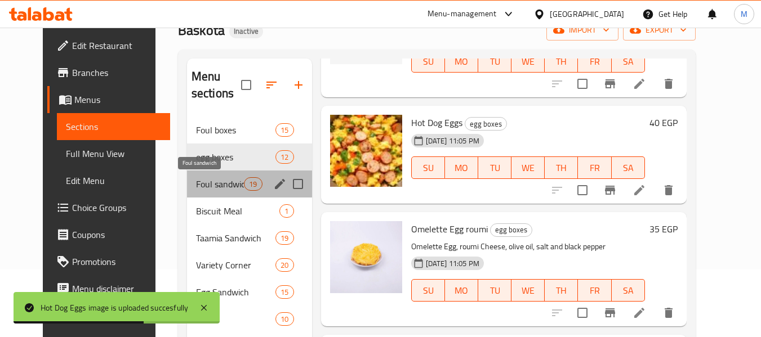
click at [196, 186] on span "Foul sandwich" at bounding box center [220, 184] width 48 height 14
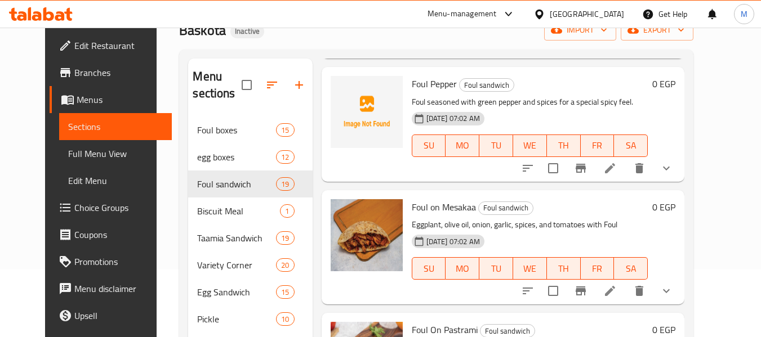
scroll to position [1353, 0]
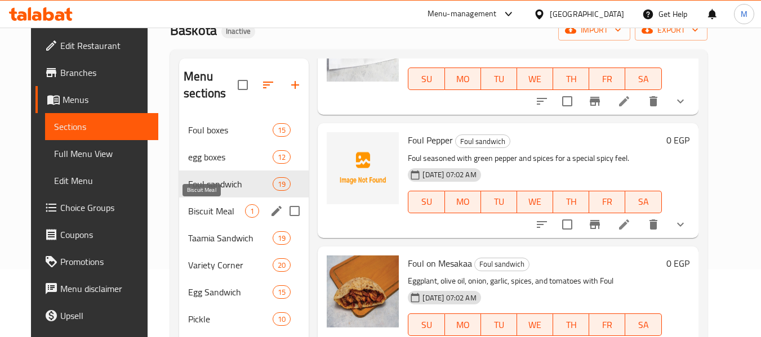
click at [225, 207] on span "Biscuit Meal" at bounding box center [216, 211] width 57 height 14
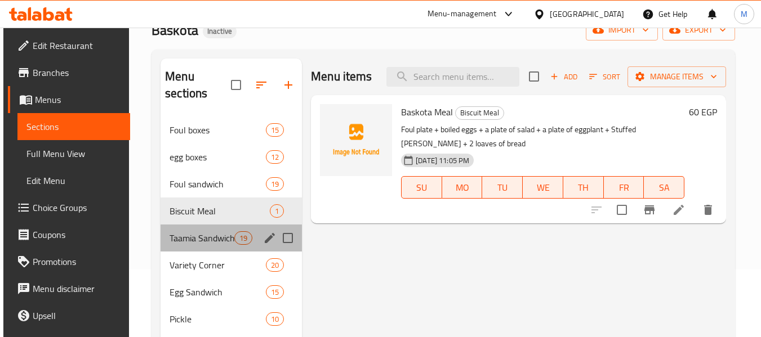
click at [214, 227] on div "Taamia Sandwich 19" at bounding box center [230, 238] width 141 height 27
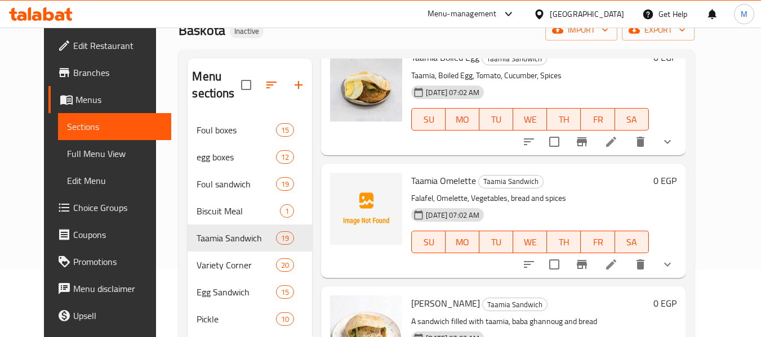
scroll to position [450, 0]
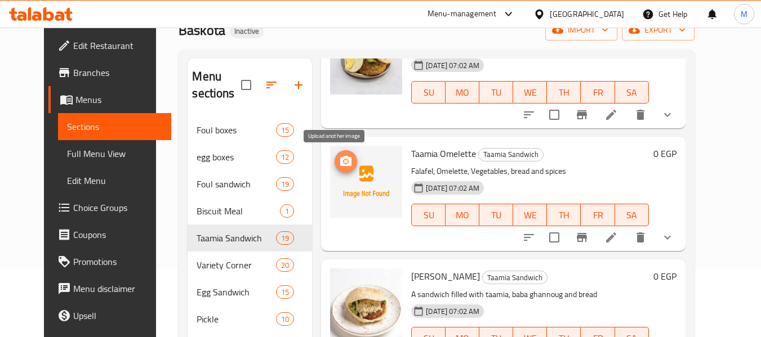
click at [342, 164] on span "upload picture" at bounding box center [345, 162] width 23 height 14
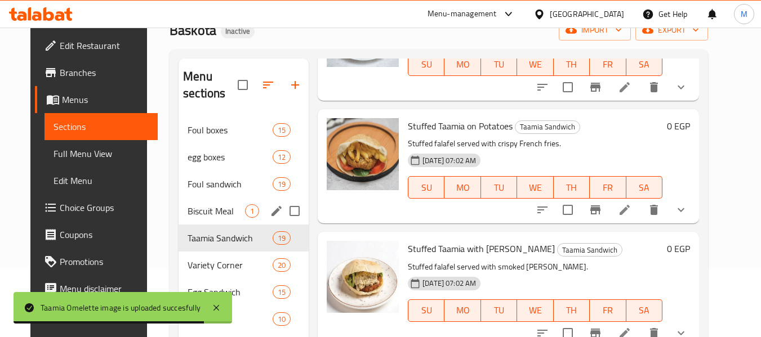
scroll to position [1013, 0]
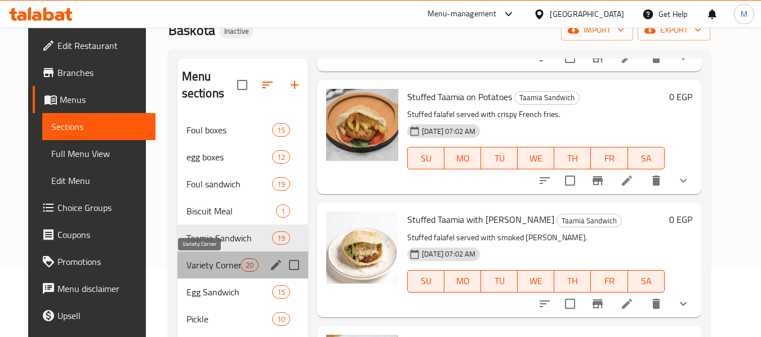
click at [211, 258] on span "Variety Corner" at bounding box center [213, 265] width 54 height 14
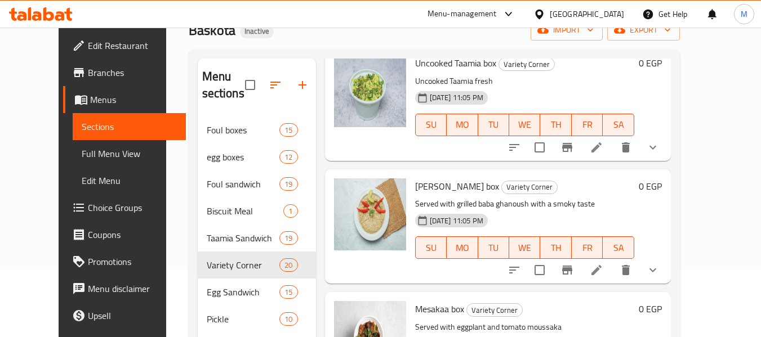
scroll to position [1745, 0]
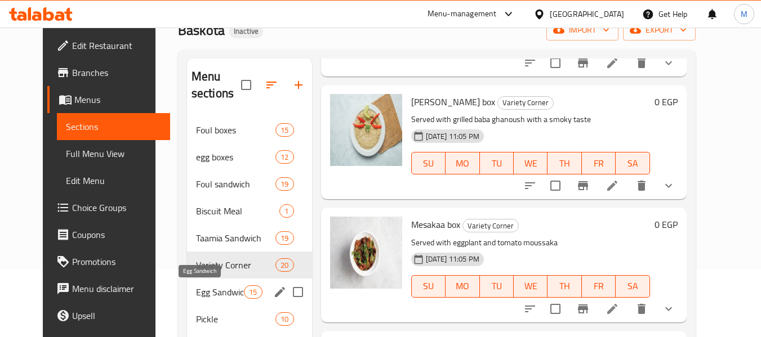
click at [210, 287] on span "Egg Sandwich" at bounding box center [220, 292] width 48 height 14
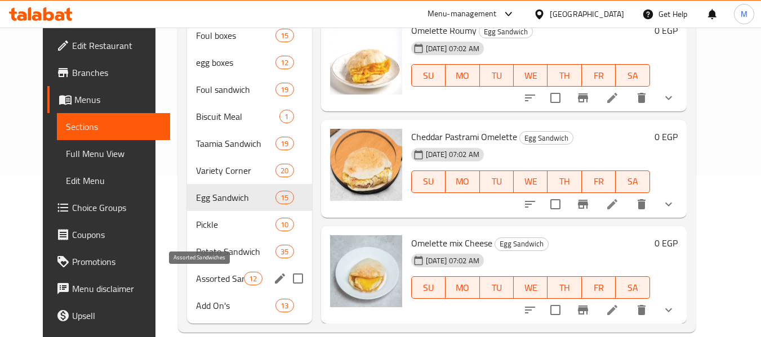
scroll to position [180, 0]
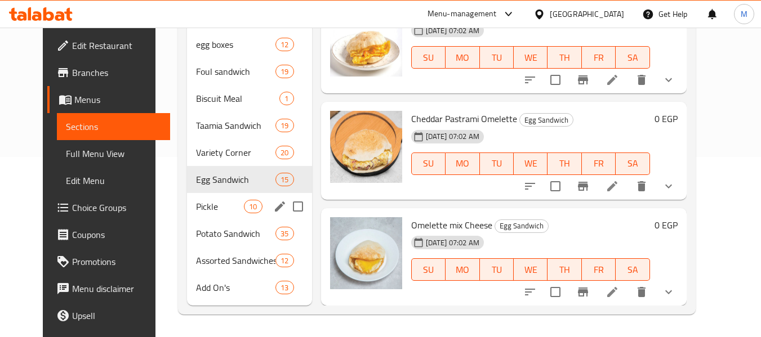
click at [203, 207] on span "Pickle" at bounding box center [220, 207] width 48 height 14
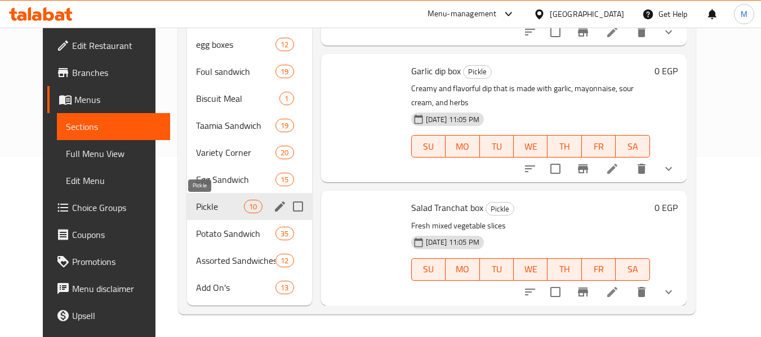
scroll to position [915, 0]
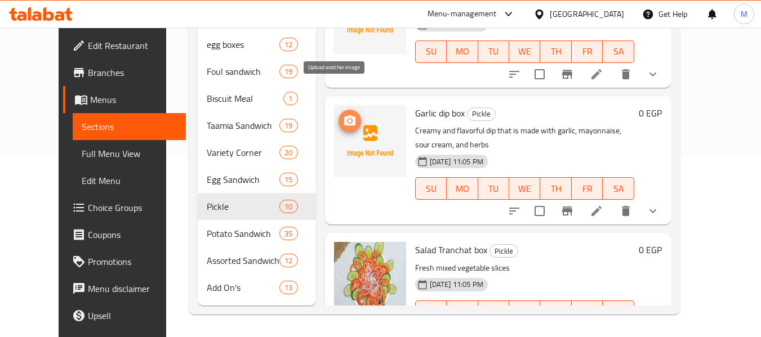
click at [342, 114] on span "upload picture" at bounding box center [349, 121] width 23 height 14
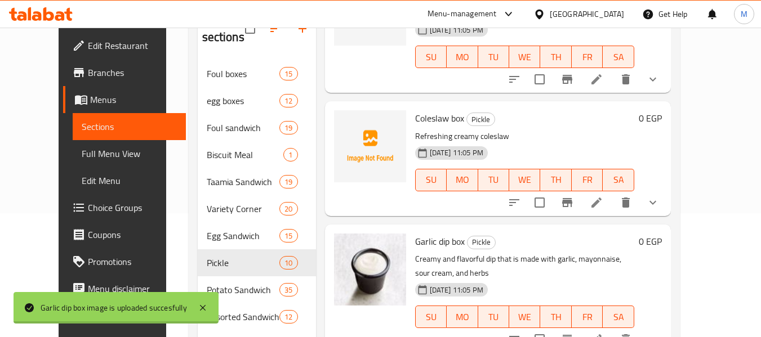
scroll to position [747, 0]
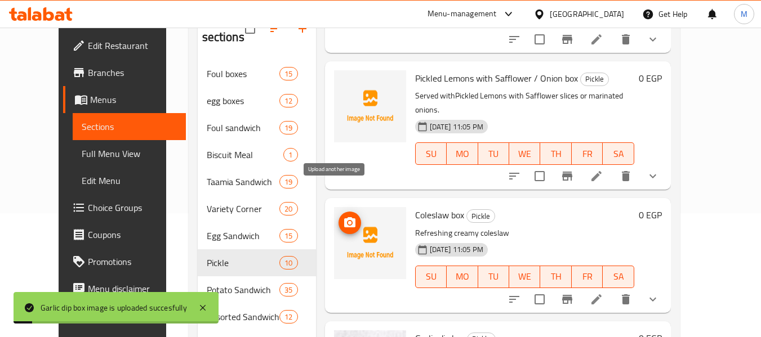
click at [343, 216] on icon "upload picture" at bounding box center [350, 223] width 14 height 14
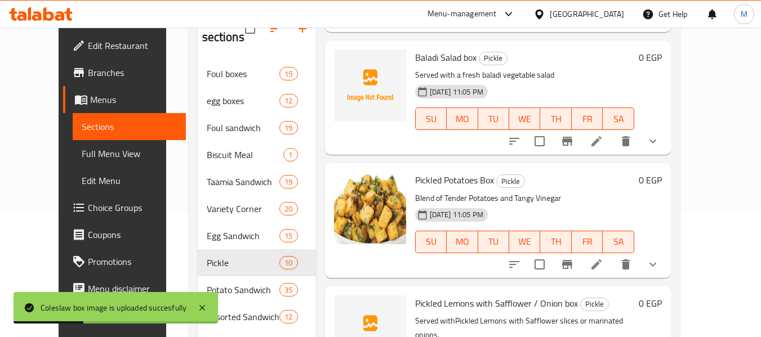
scroll to position [409, 0]
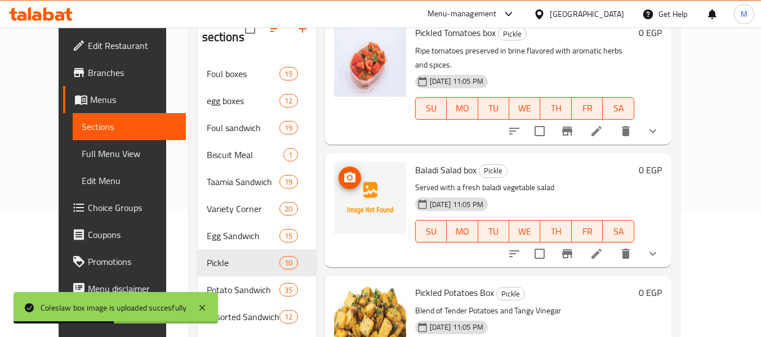
click at [343, 171] on icon "upload picture" at bounding box center [350, 178] width 14 height 14
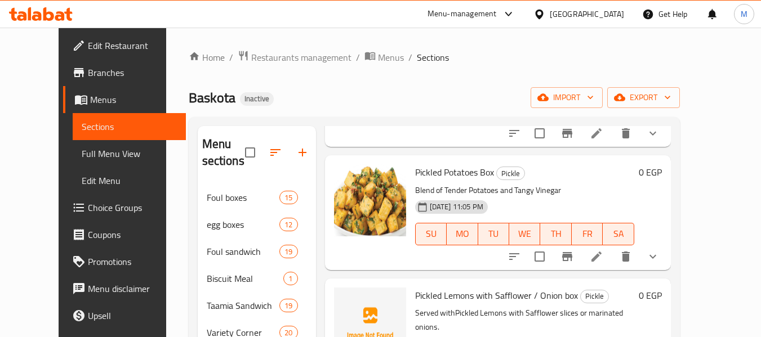
scroll to position [634, 0]
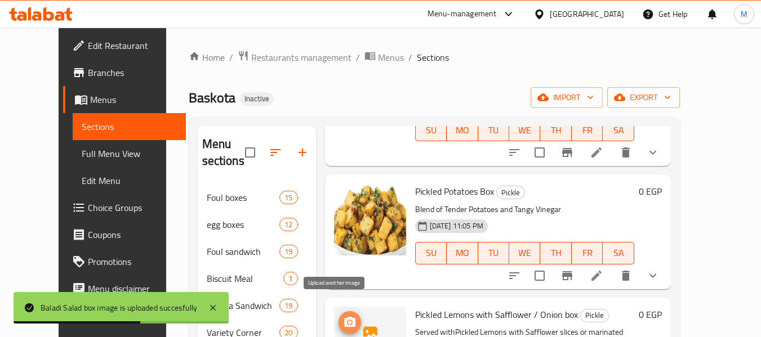
click at [343, 316] on icon "upload picture" at bounding box center [350, 323] width 14 height 14
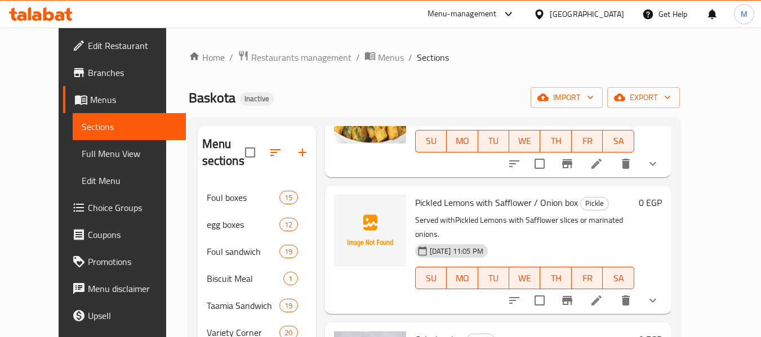
scroll to position [747, 0]
click at [338, 203] on span "upload picture" at bounding box center [349, 210] width 23 height 14
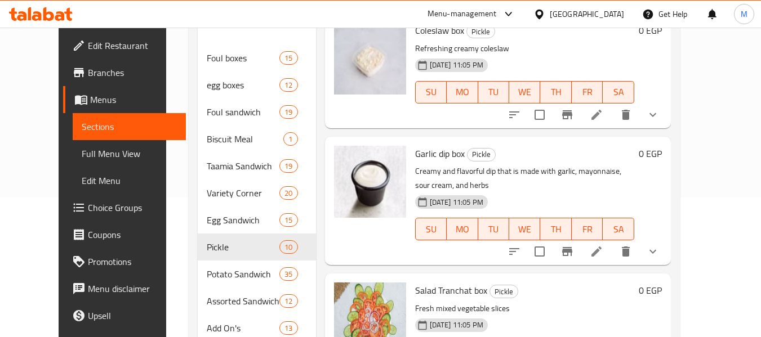
scroll to position [180, 0]
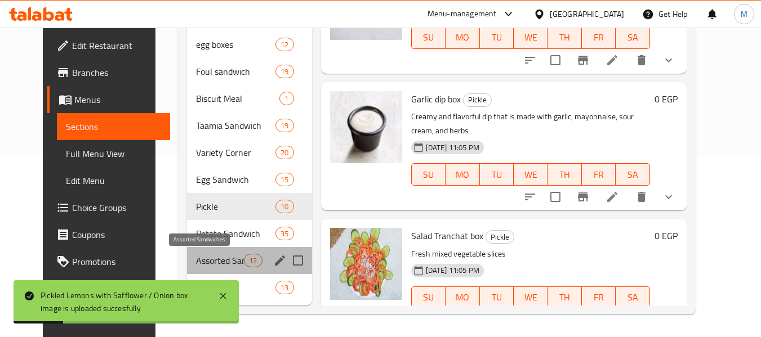
drag, startPoint x: 190, startPoint y: 259, endPoint x: 199, endPoint y: 259, distance: 9.0
click at [196, 259] on span "Assorted Sandwiches" at bounding box center [220, 261] width 48 height 14
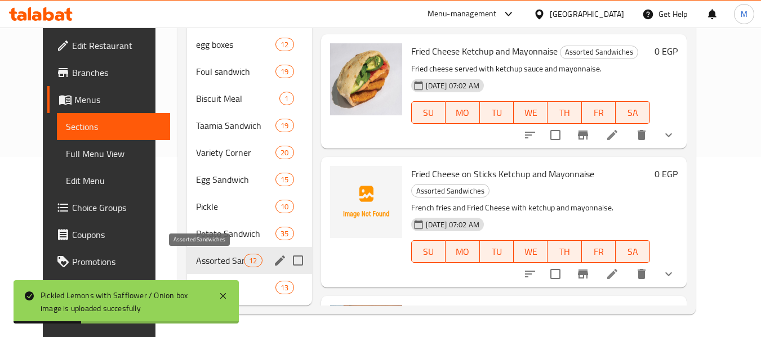
click at [199, 259] on span "Assorted Sandwiches" at bounding box center [220, 261] width 48 height 14
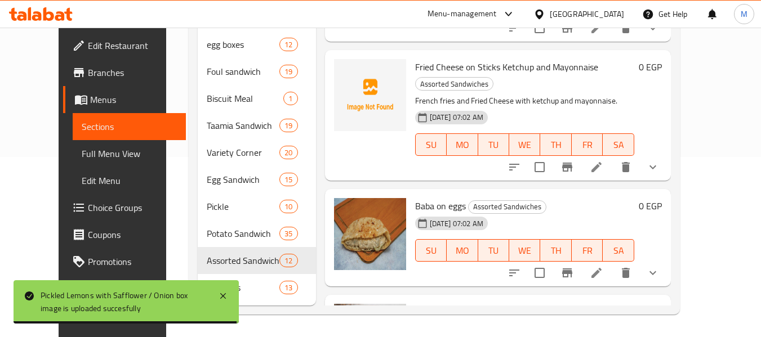
scroll to position [998, 0]
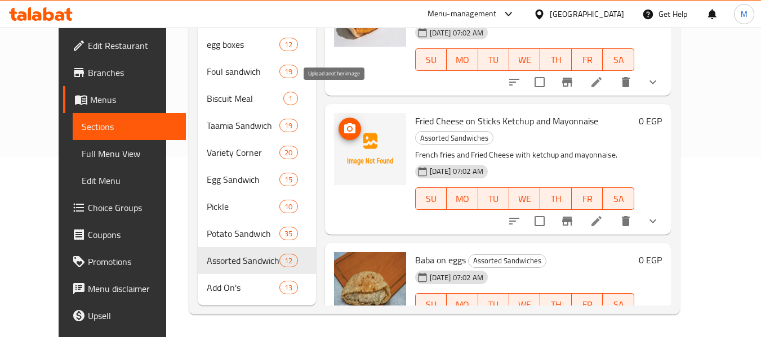
click at [343, 122] on icon "upload picture" at bounding box center [350, 129] width 14 height 14
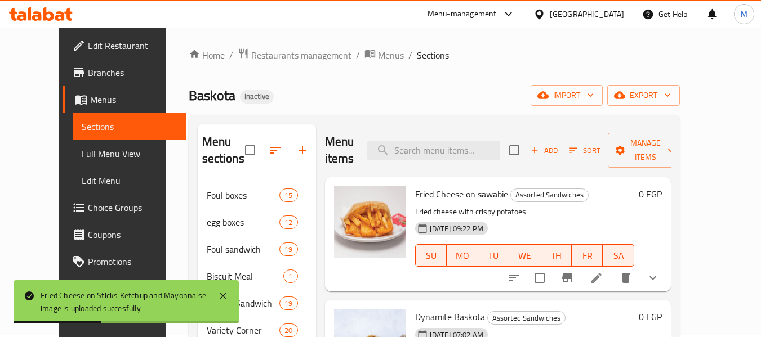
scroll to position [0, 0]
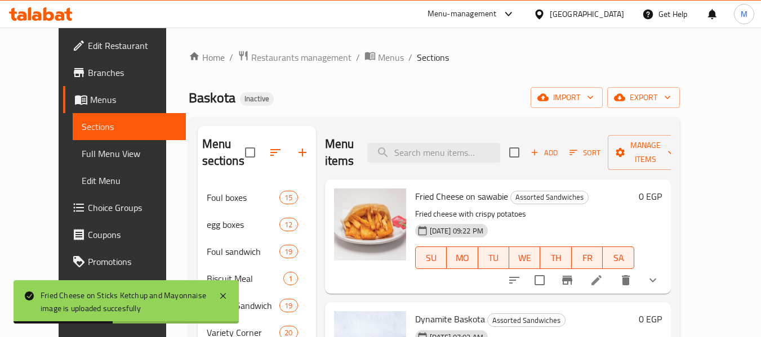
click at [680, 84] on div "Home / Restaurants management / Menus / Sections Baskota Inactive import export…" at bounding box center [434, 272] width 491 height 445
click at [671, 93] on span "export" at bounding box center [643, 98] width 55 height 14
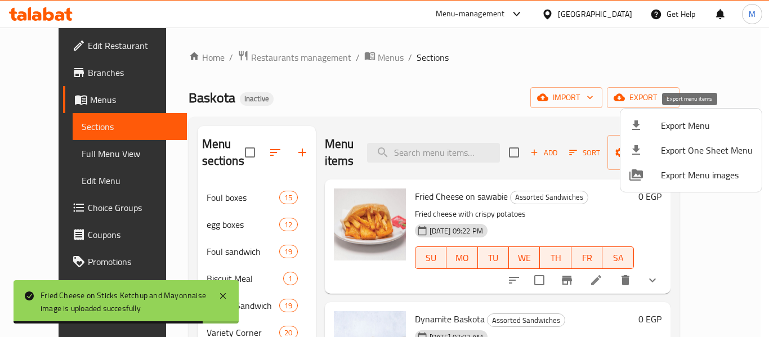
click at [644, 121] on div at bounding box center [645, 126] width 32 height 14
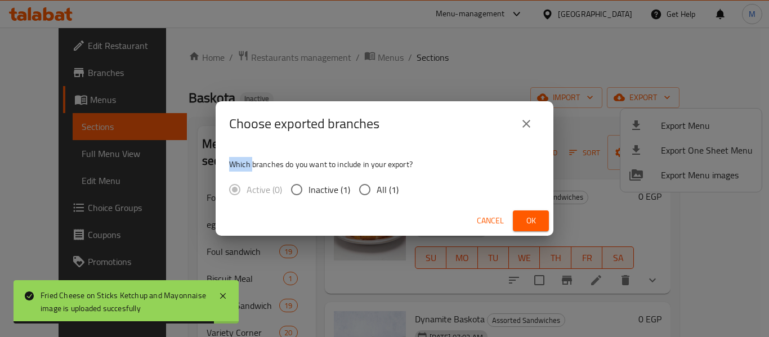
drag, startPoint x: 644, startPoint y: 121, endPoint x: 530, endPoint y: 146, distance: 117.1
click at [634, 120] on div "Choose exported branches Which branches do you want to include in your export? …" at bounding box center [384, 168] width 769 height 337
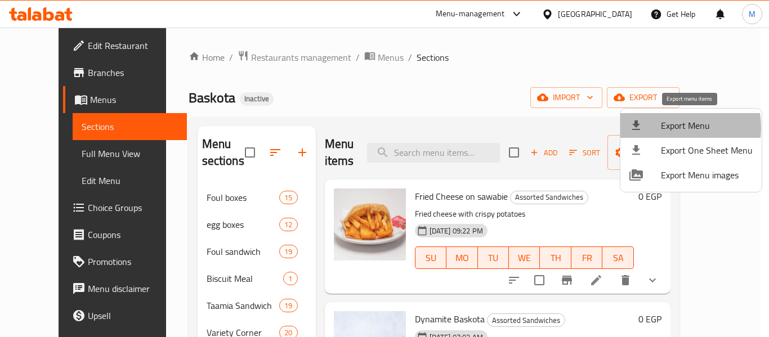
click at [667, 128] on span "Export Menu" at bounding box center [707, 126] width 92 height 14
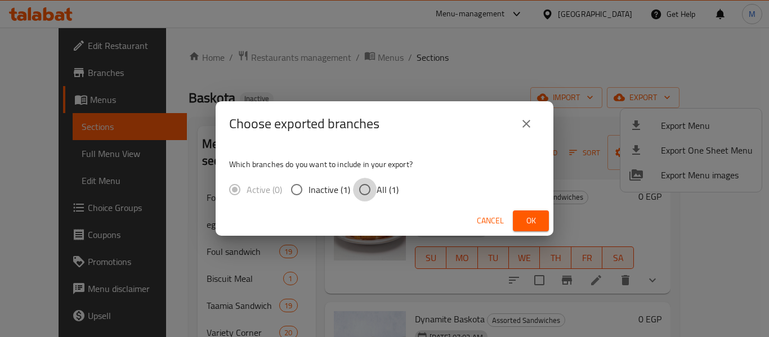
drag, startPoint x: 362, startPoint y: 193, endPoint x: 460, endPoint y: 217, distance: 100.9
click at [364, 193] on input "All (1)" at bounding box center [365, 190] width 24 height 24
radio input "true"
drag, startPoint x: 525, startPoint y: 214, endPoint x: 515, endPoint y: 216, distance: 10.2
click at [520, 215] on button "Ok" at bounding box center [531, 221] width 36 height 21
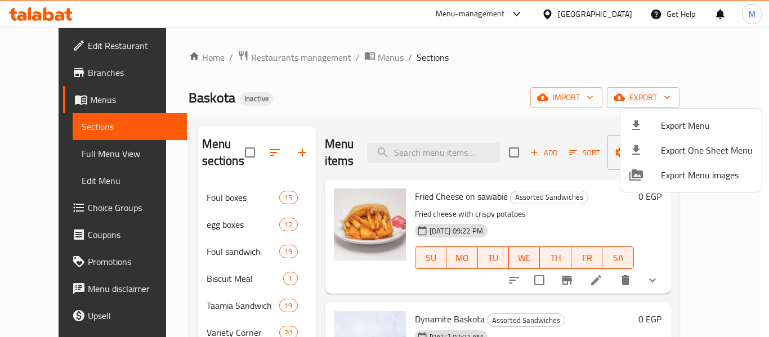
drag, startPoint x: 43, startPoint y: 75, endPoint x: 44, endPoint y: 26, distance: 49.6
click at [44, 72] on div at bounding box center [384, 168] width 769 height 337
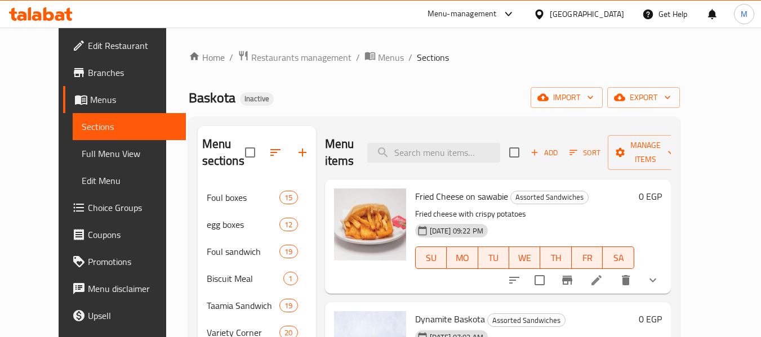
drag, startPoint x: 287, startPoint y: 93, endPoint x: 92, endPoint y: 71, distance: 196.0
click at [271, 93] on div "Baskota Inactive import export" at bounding box center [434, 97] width 491 height 21
click at [88, 71] on span "Branches" at bounding box center [132, 73] width 89 height 14
drag, startPoint x: 53, startPoint y: 71, endPoint x: 90, endPoint y: 270, distance: 202.6
click at [66, 117] on ul "Edit Restaurant Branches Menus Sections Full Menu View Edit Menu Choice Groups …" at bounding box center [118, 207] width 136 height 351
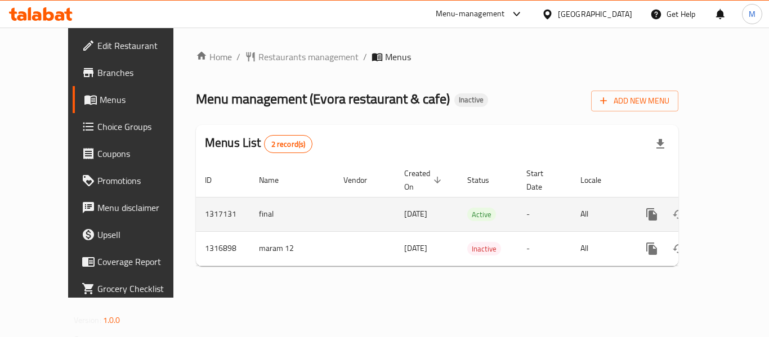
click at [738, 205] on td "enhanced table" at bounding box center [692, 214] width 126 height 34
click at [728, 209] on icon "enhanced table" at bounding box center [733, 214] width 10 height 10
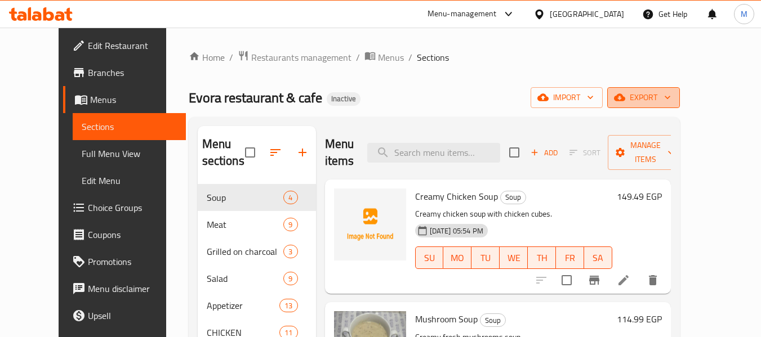
click at [680, 106] on button "export" at bounding box center [643, 97] width 73 height 21
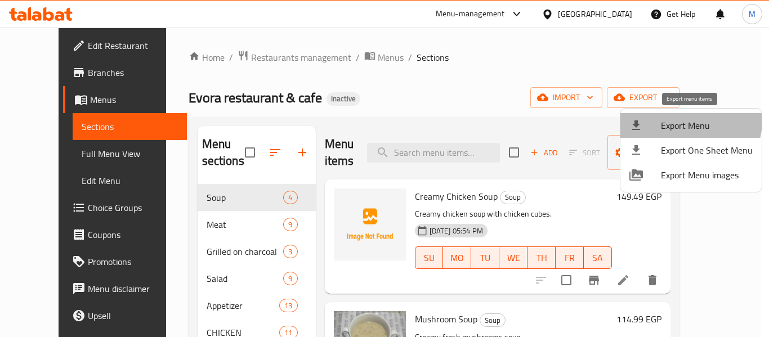
click at [686, 120] on span "Export Menu" at bounding box center [707, 126] width 92 height 14
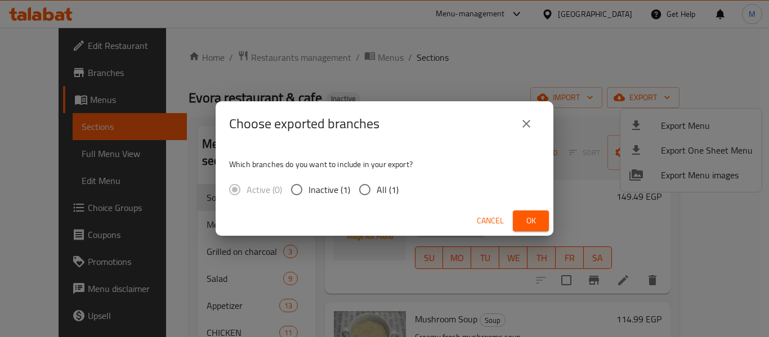
click at [682, 121] on div "Choose exported branches Which branches do you want to include in your export? …" at bounding box center [384, 168] width 769 height 337
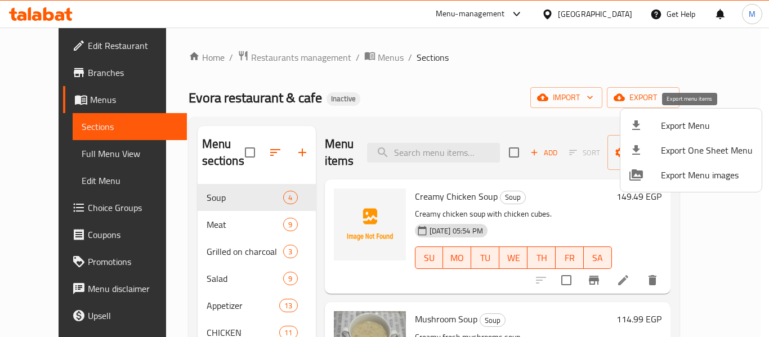
click at [704, 127] on span "Export Menu" at bounding box center [707, 126] width 92 height 14
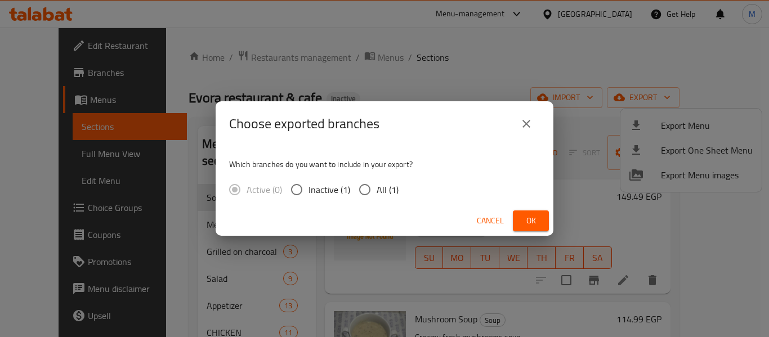
click at [397, 190] on span "All (1)" at bounding box center [388, 190] width 22 height 14
click at [377, 190] on input "All (1)" at bounding box center [365, 190] width 24 height 24
radio input "true"
click at [528, 214] on span "Ok" at bounding box center [531, 221] width 18 height 14
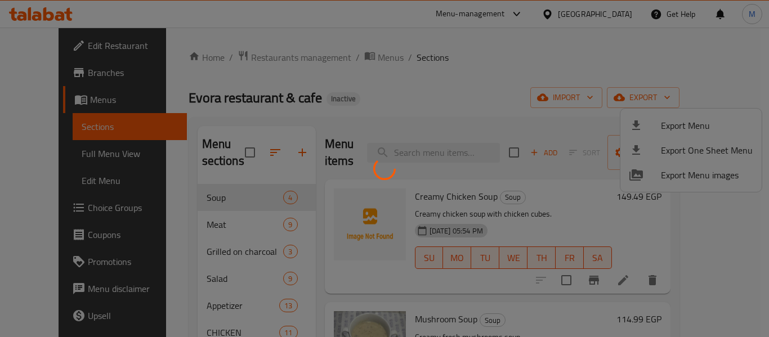
drag, startPoint x: 529, startPoint y: 214, endPoint x: 633, endPoint y: 331, distance: 155.9
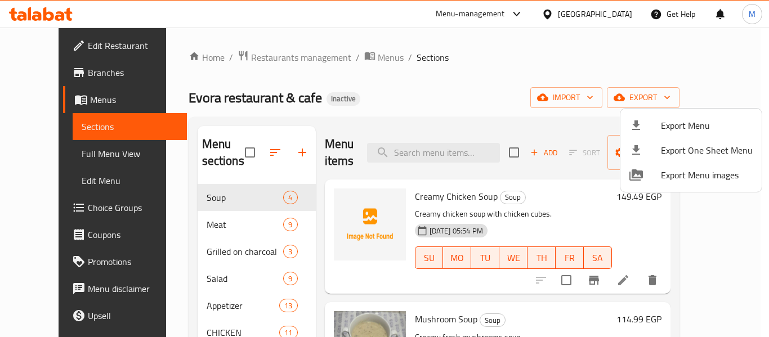
click at [203, 261] on div at bounding box center [384, 168] width 769 height 337
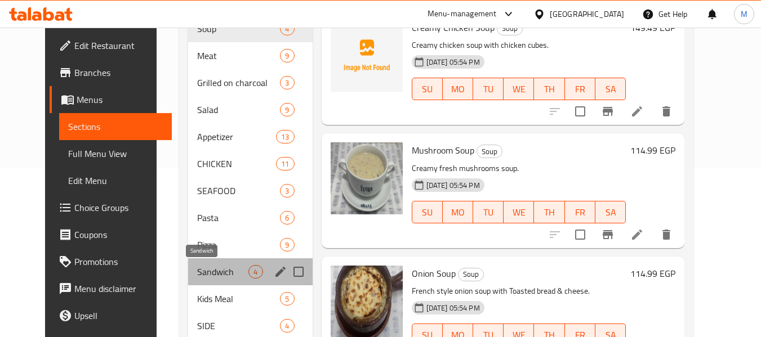
click at [198, 274] on span "Sandwich" at bounding box center [222, 272] width 51 height 14
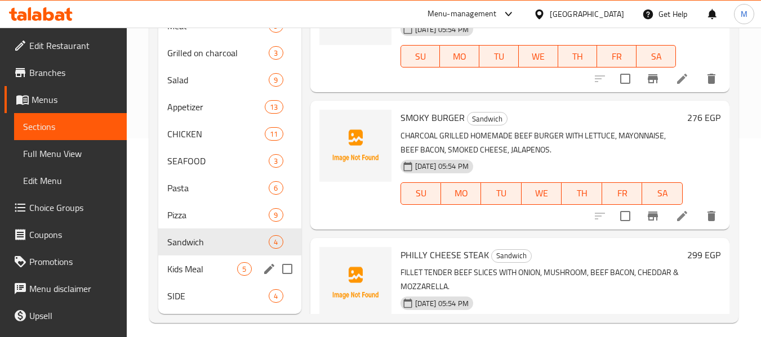
scroll to position [207, 0]
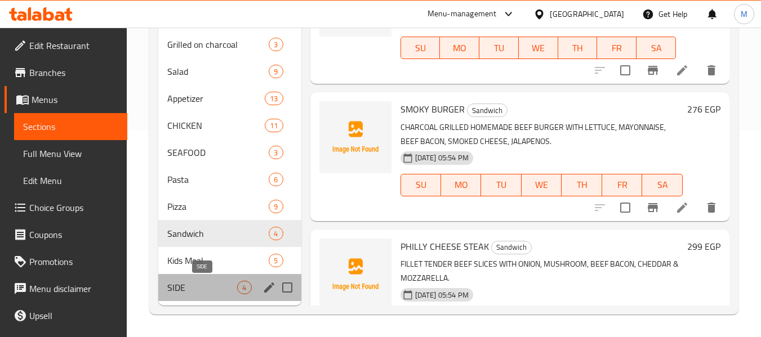
click at [198, 285] on span "SIDE" at bounding box center [202, 288] width 70 height 14
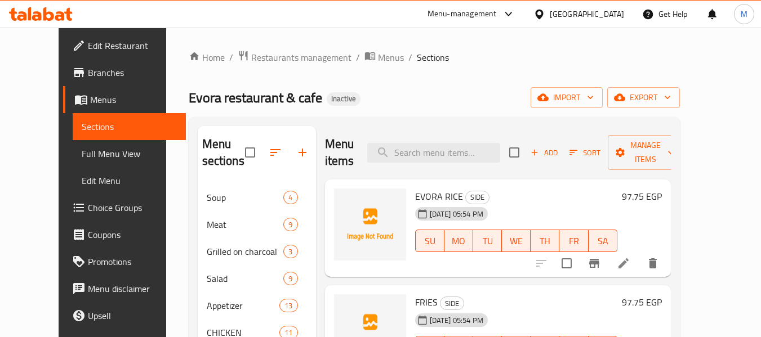
click at [579, 16] on div "[GEOGRAPHIC_DATA]" at bounding box center [578, 14] width 109 height 27
click at [614, 15] on div "[GEOGRAPHIC_DATA]" at bounding box center [586, 14] width 74 height 12
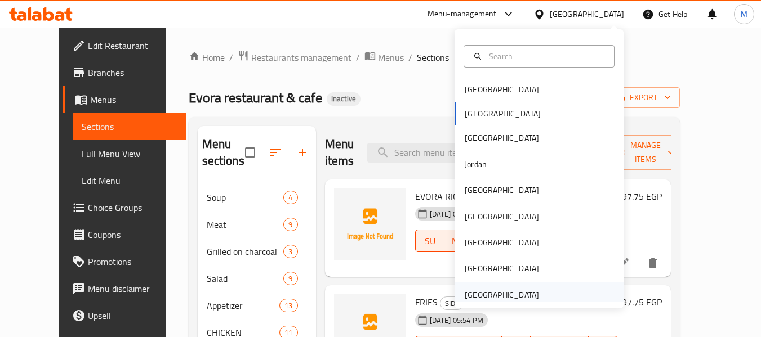
click at [476, 291] on div "[GEOGRAPHIC_DATA]" at bounding box center [501, 295] width 74 height 12
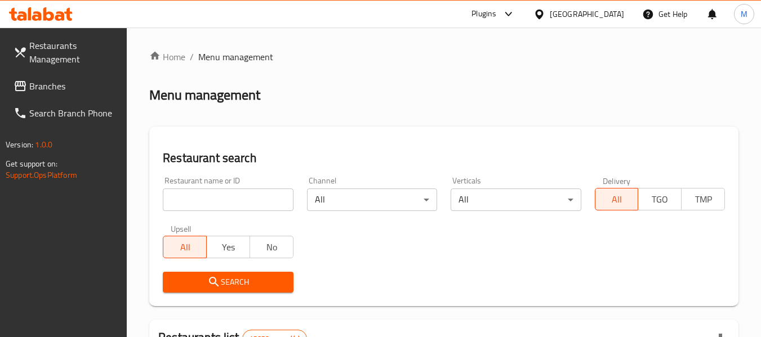
drag, startPoint x: 238, startPoint y: 195, endPoint x: 349, endPoint y: 361, distance: 200.0
click at [349, 337] on html "​ Plugins [GEOGRAPHIC_DATA] Get Help M Restaurants Management Branches Search B…" at bounding box center [380, 168] width 761 height 337
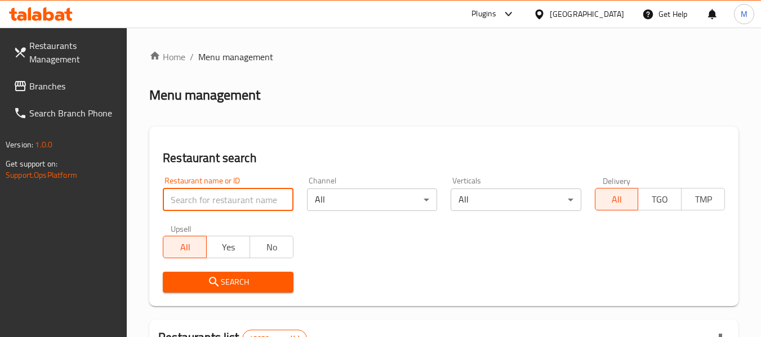
click at [218, 199] on input "search" at bounding box center [228, 200] width 130 height 23
paste input "Sansation Cafe"
type input "Sansation Cafe"
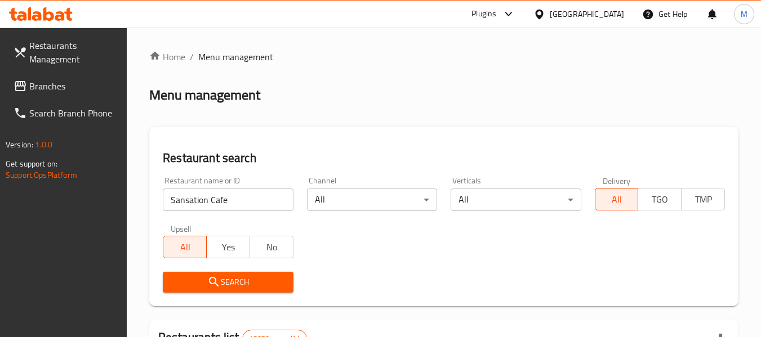
drag, startPoint x: 223, startPoint y: 284, endPoint x: 0, endPoint y: 49, distance: 324.2
click at [199, 276] on span "Search" at bounding box center [228, 282] width 112 height 14
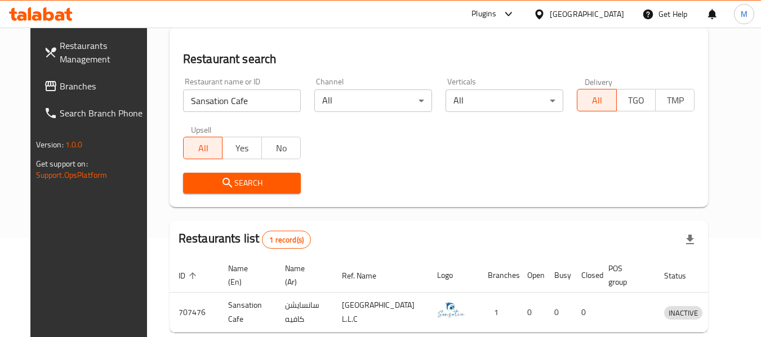
scroll to position [155, 0]
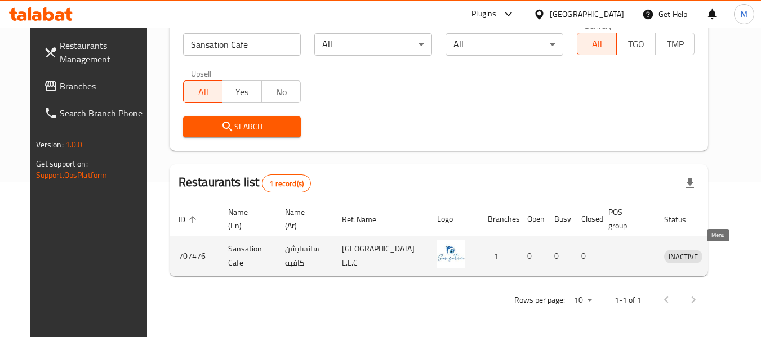
click at [725, 260] on icon "enhanced table" at bounding box center [732, 256] width 14 height 14
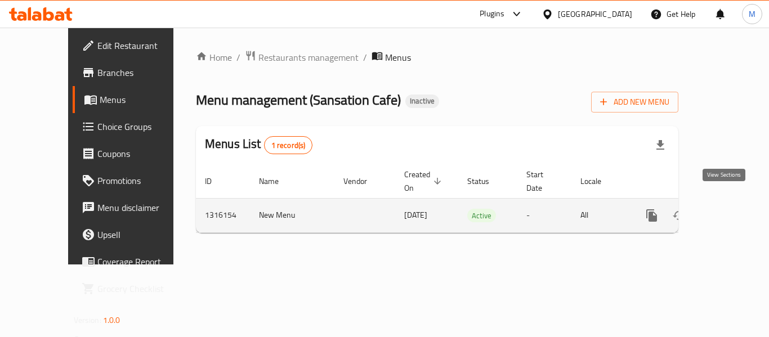
click at [730, 209] on icon "enhanced table" at bounding box center [733, 216] width 14 height 14
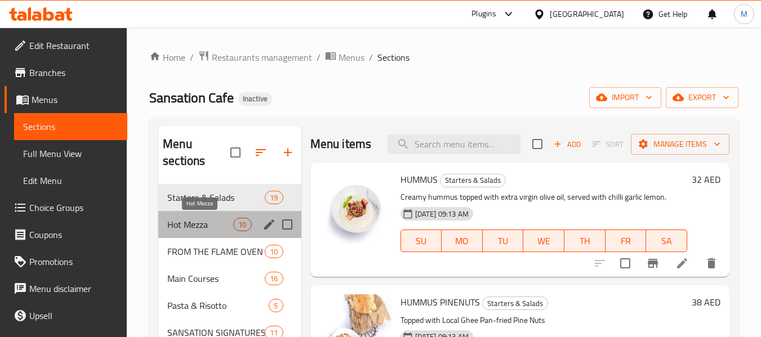
click at [193, 230] on span "Hot Mezza" at bounding box center [200, 225] width 66 height 14
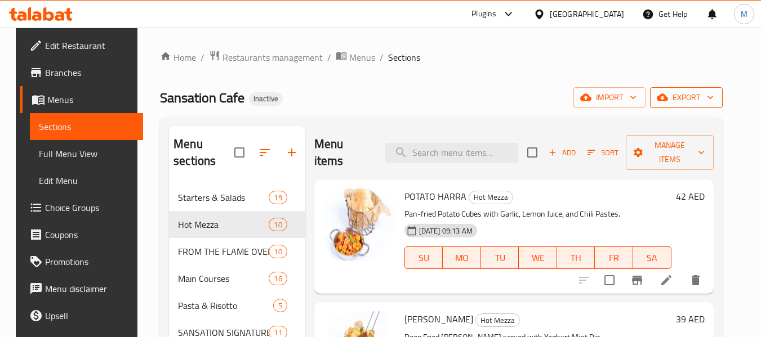
click at [707, 96] on span "export" at bounding box center [686, 98] width 55 height 14
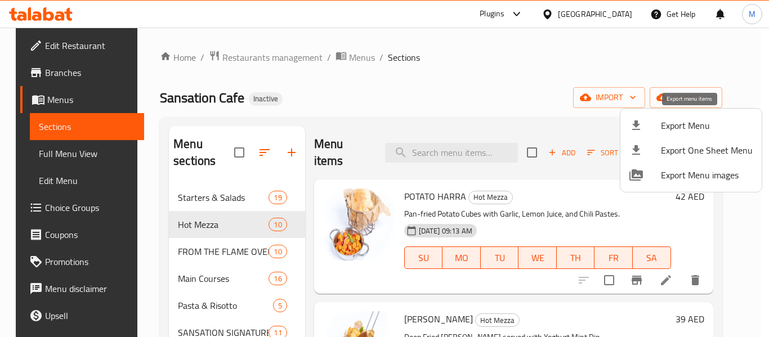
click at [685, 120] on span "Export Menu" at bounding box center [707, 126] width 92 height 14
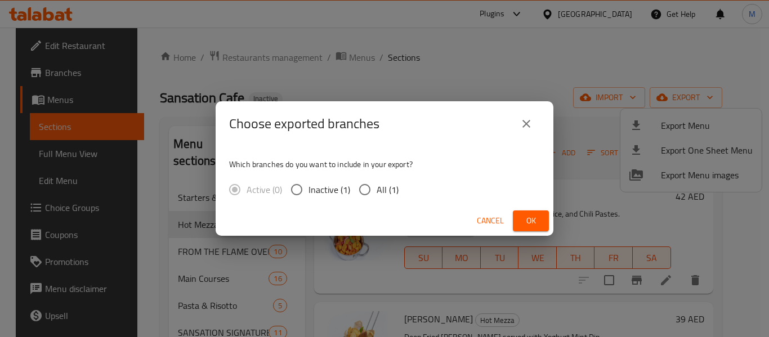
click at [383, 189] on span "All (1)" at bounding box center [388, 190] width 22 height 14
click at [377, 189] on input "All (1)" at bounding box center [365, 190] width 24 height 24
radio input "true"
click at [532, 227] on span "Ok" at bounding box center [531, 221] width 18 height 14
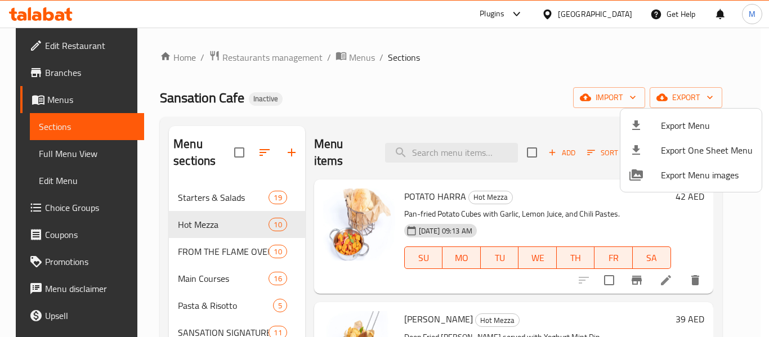
drag, startPoint x: 419, startPoint y: 80, endPoint x: 641, endPoint y: 123, distance: 226.0
click at [420, 80] on div at bounding box center [384, 168] width 769 height 337
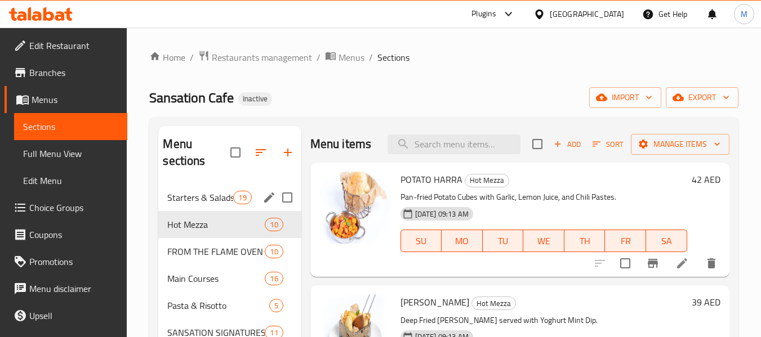
click at [219, 205] on div "Starters & Salads 19" at bounding box center [229, 197] width 142 height 27
